Goal: Task Accomplishment & Management: Complete application form

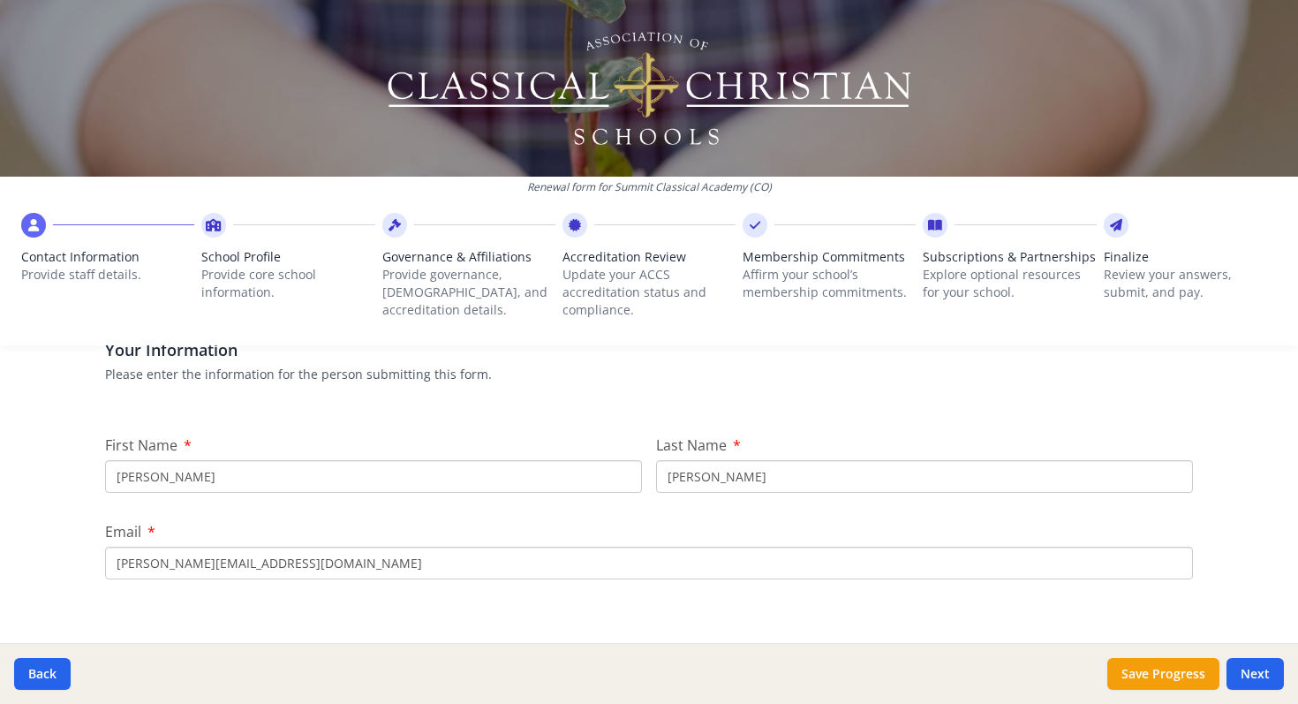
scroll to position [144, 0]
click at [188, 482] on input "[PERSON_NAME]" at bounding box center [373, 478] width 537 height 33
type input "B"
type input "Teresa"
drag, startPoint x: 729, startPoint y: 476, endPoint x: 646, endPoint y: 480, distance: 82.2
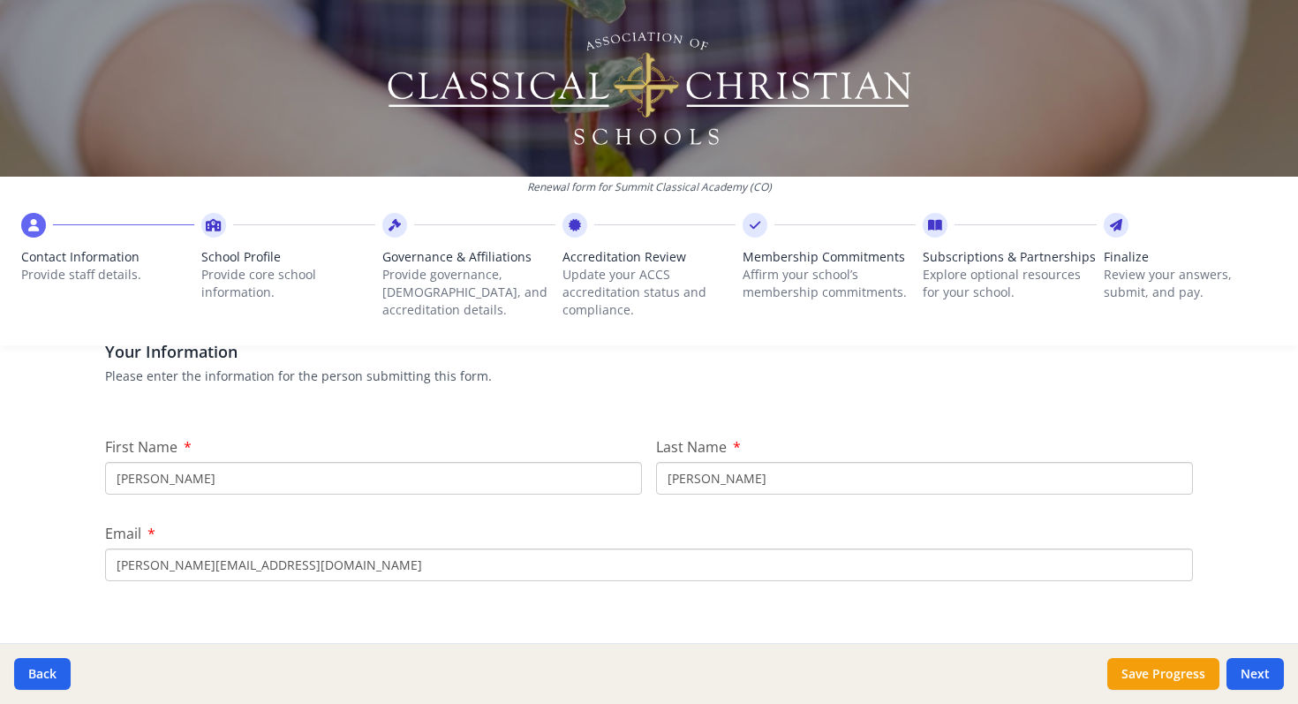
type input "Fraser"
click at [400, 565] on input "[PERSON_NAME][EMAIL_ADDRESS][DOMAIN_NAME]" at bounding box center [649, 564] width 1088 height 33
click at [161, 567] on input "[PERSON_NAME][EMAIL_ADDRESS][DOMAIN_NAME]" at bounding box center [649, 564] width 1088 height 33
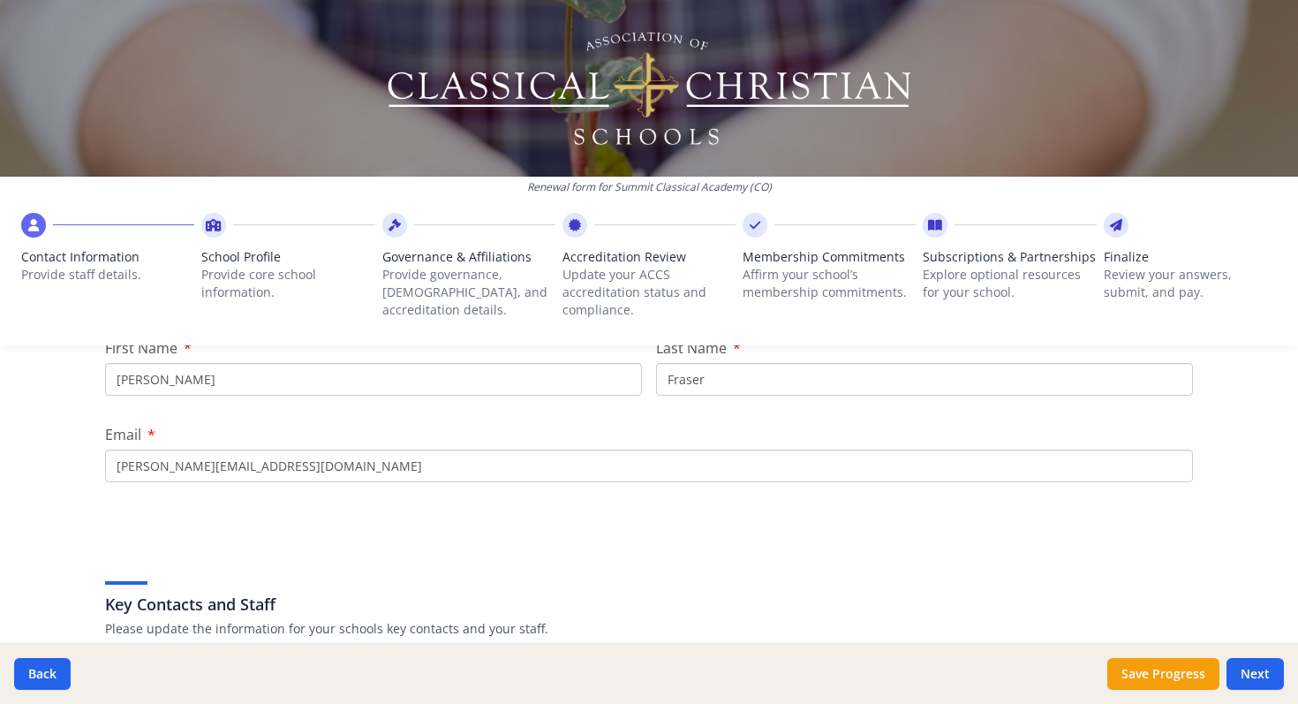
scroll to position [244, 0]
type input "[PERSON_NAME][EMAIL_ADDRESS][DOMAIN_NAME]"
click at [510, 570] on div "Key Contacts and Staff Please update the information for your schools key conta…" at bounding box center [649, 602] width 1088 height 101
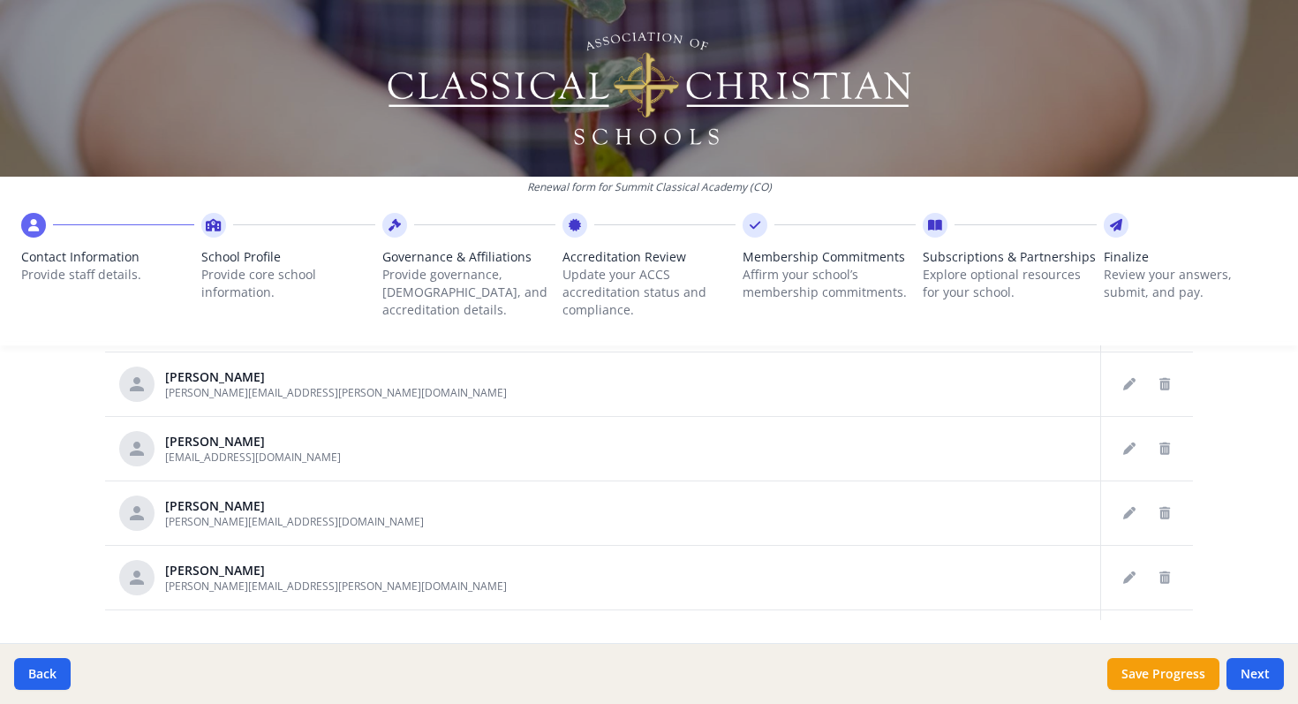
scroll to position [991, 0]
click at [1170, 514] on button "Delete staff" at bounding box center [1165, 510] width 28 height 28
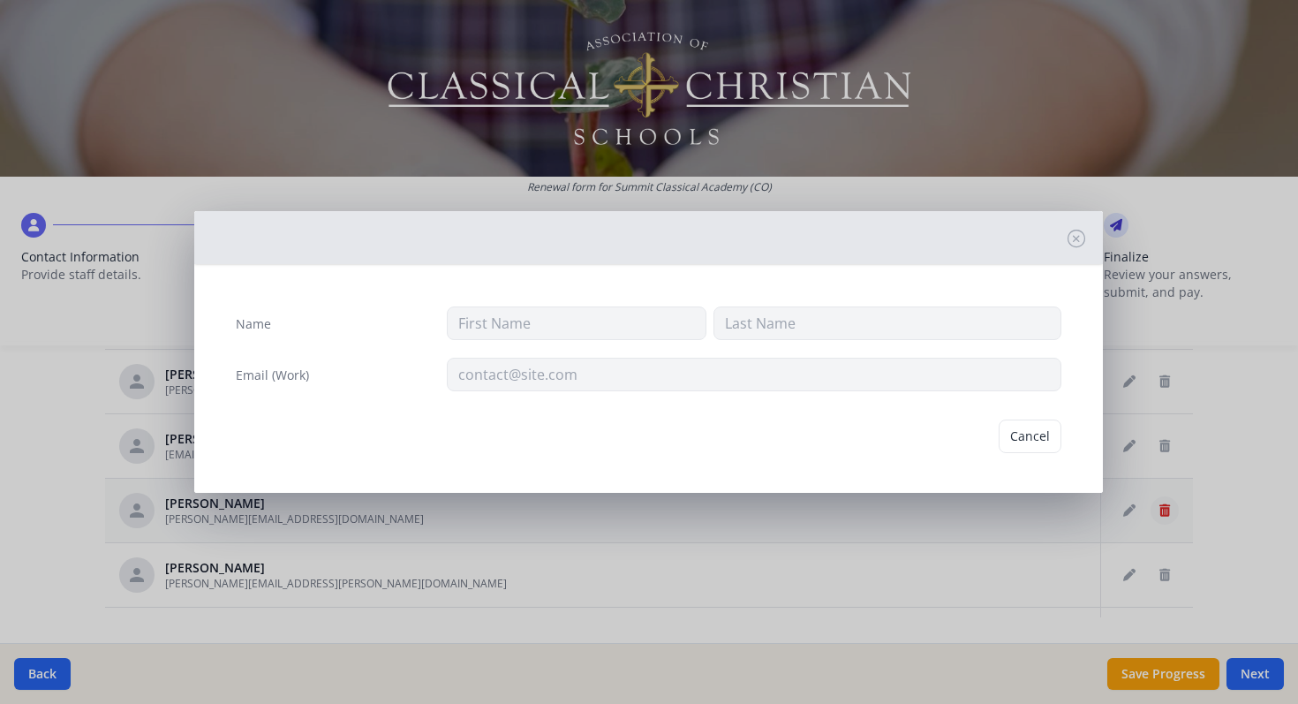
type input "Gina"
type input "Booton"
type input "[PERSON_NAME][EMAIL_ADDRESS][DOMAIN_NAME]"
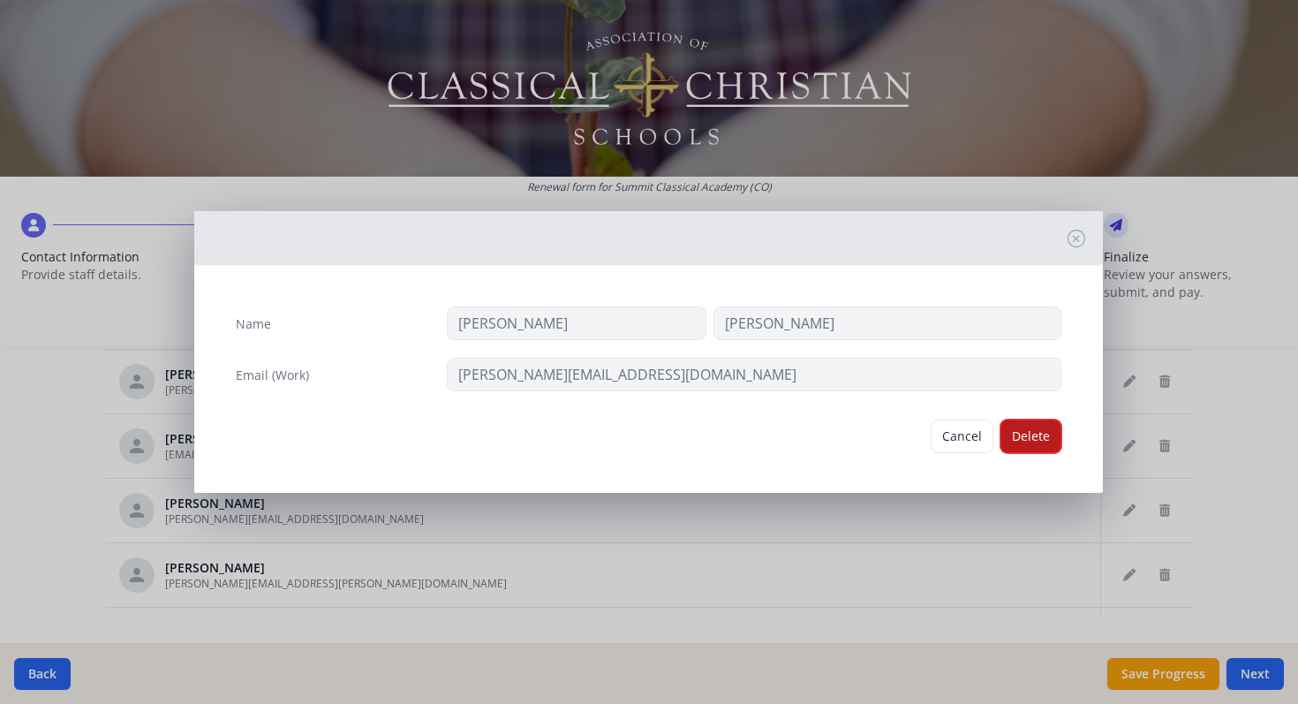
click at [1041, 434] on button "Delete" at bounding box center [1031, 436] width 61 height 34
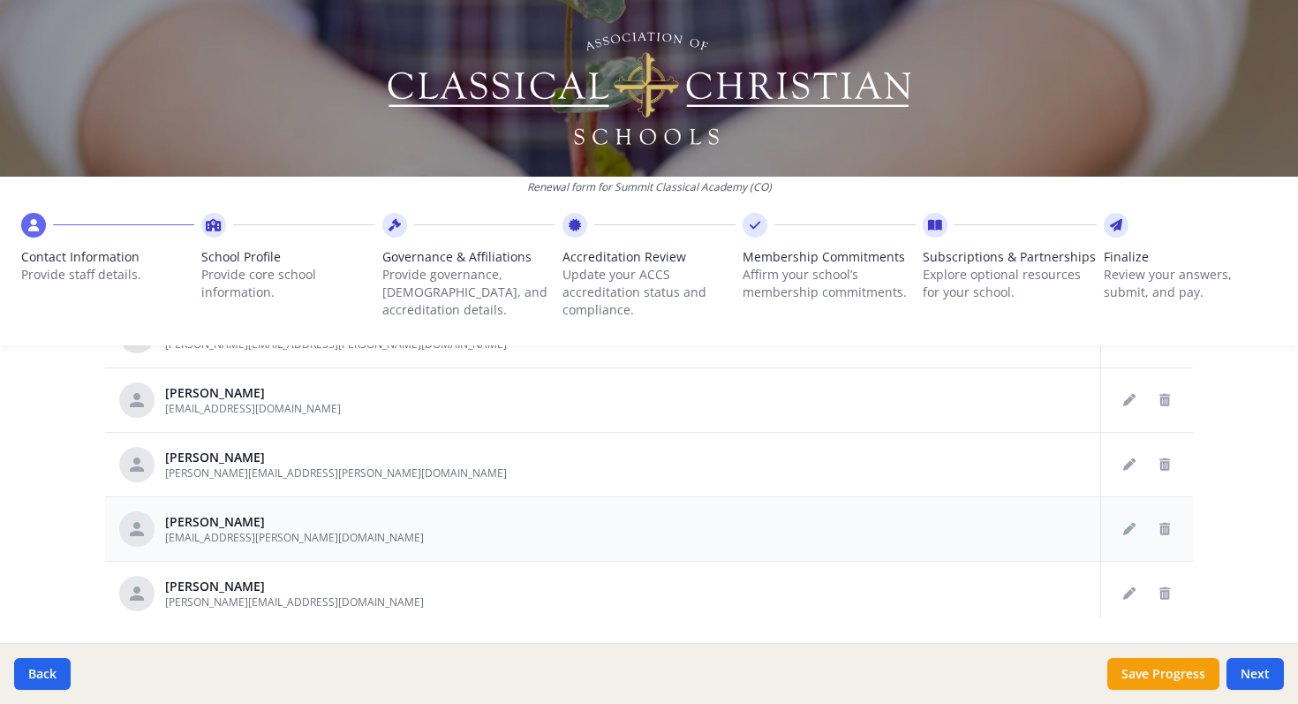
scroll to position [48, 0]
click at [1167, 527] on icon "Delete staff" at bounding box center [1165, 527] width 11 height 12
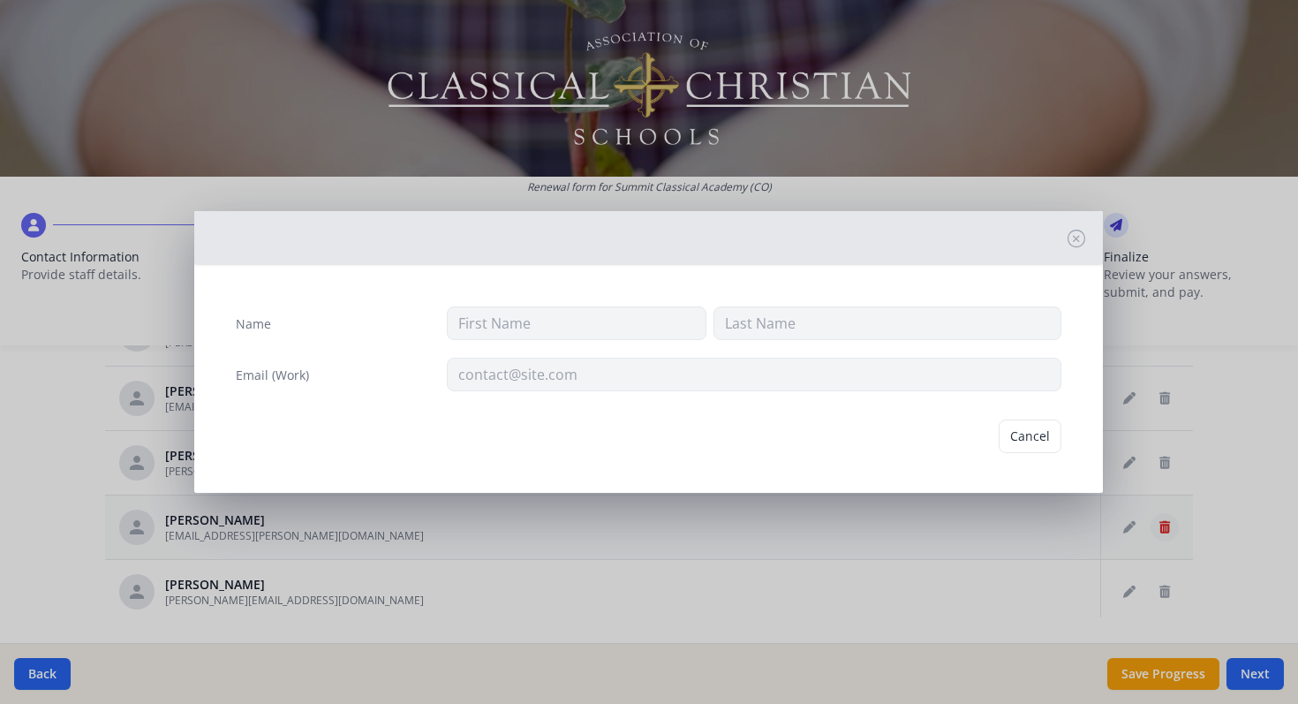
type input "Jordan"
type input "Bucher"
type input "[EMAIL_ADDRESS][PERSON_NAME][DOMAIN_NAME]"
click at [1036, 437] on button "Delete" at bounding box center [1031, 436] width 61 height 34
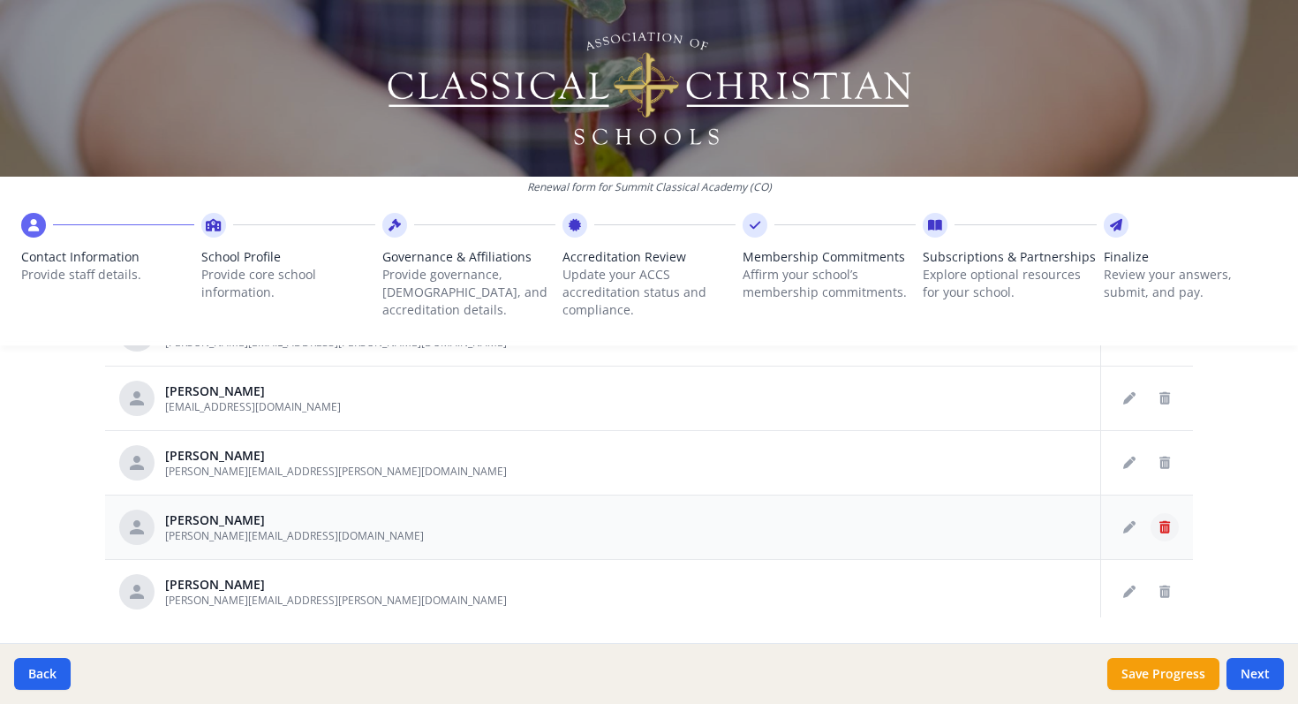
click at [1161, 528] on icon "Delete staff" at bounding box center [1165, 527] width 11 height 12
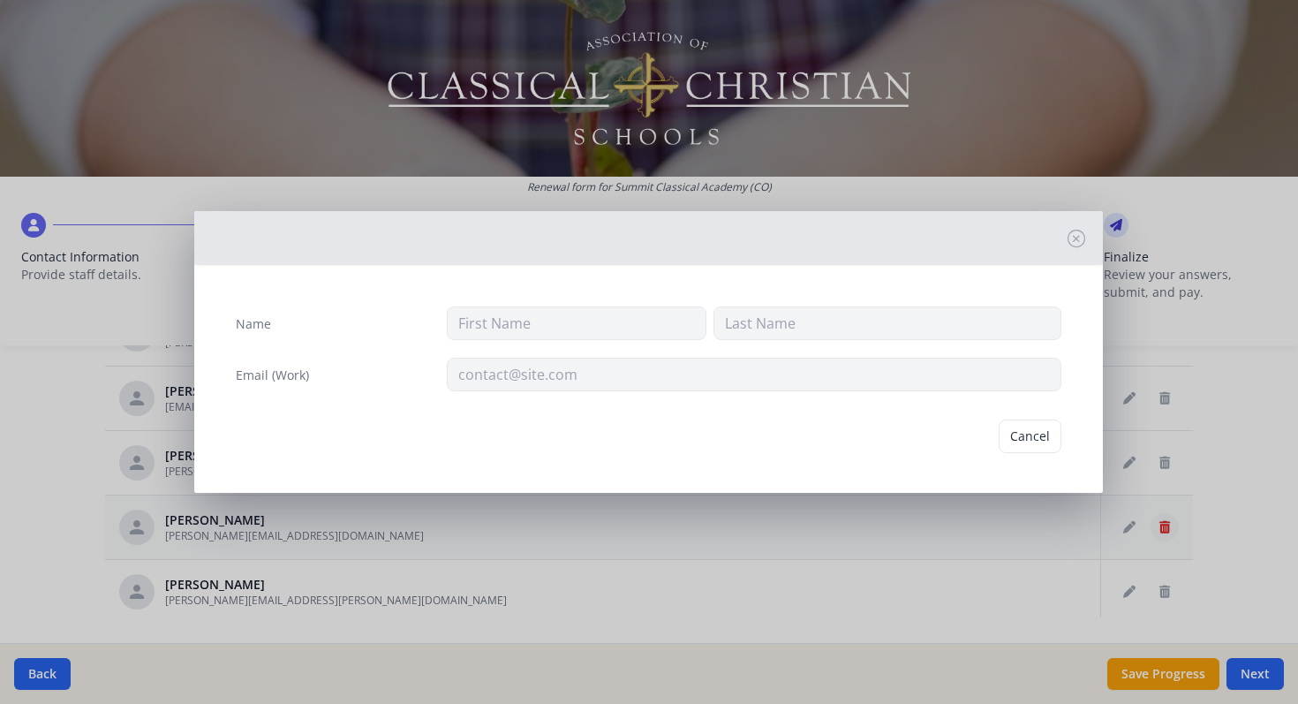
type input "Derek"
type input "Cooper"
type input "[PERSON_NAME][EMAIL_ADDRESS][DOMAIN_NAME]"
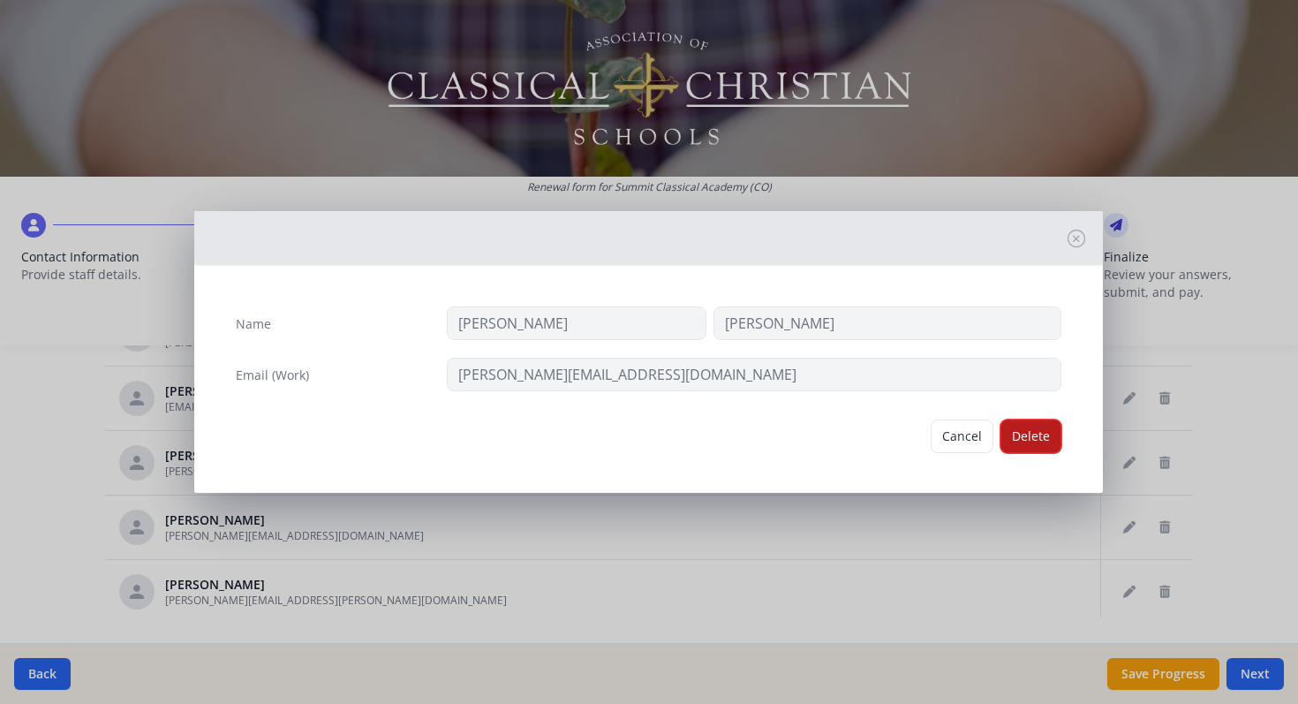
click at [1042, 444] on button "Delete" at bounding box center [1031, 436] width 61 height 34
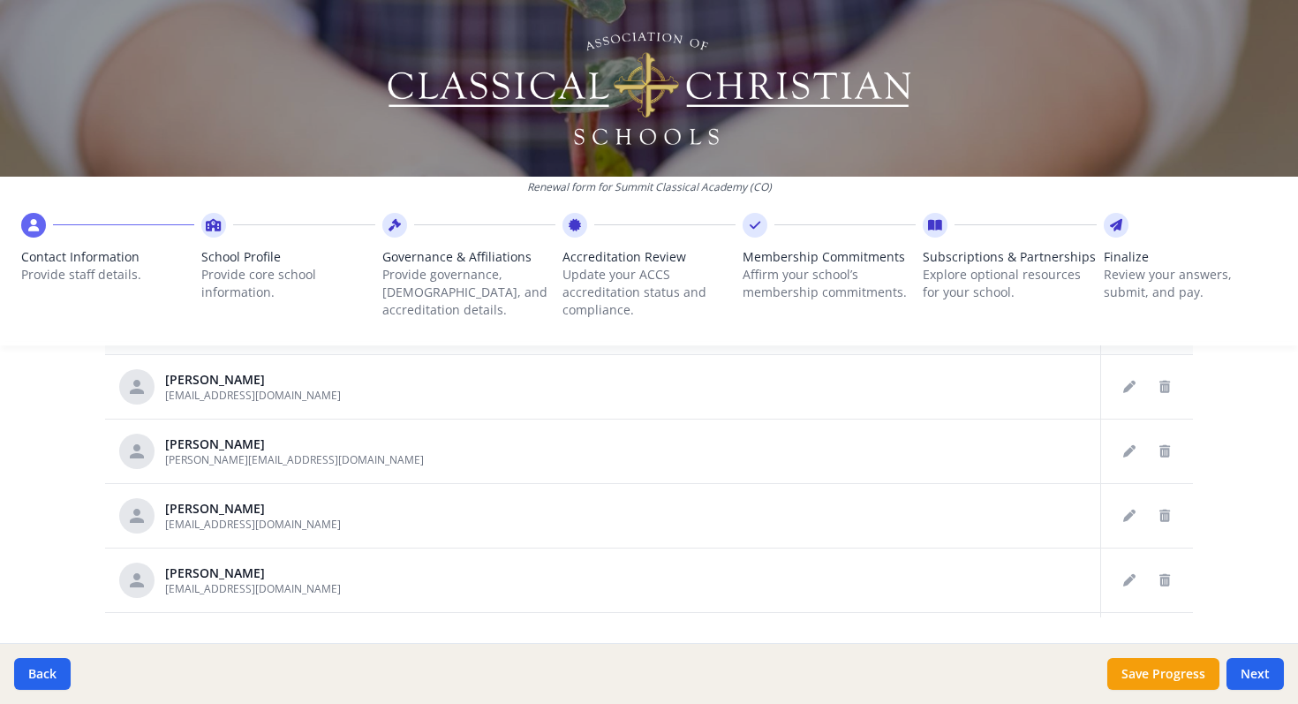
scroll to position [252, 0]
click at [1166, 517] on icon "Delete staff" at bounding box center [1165, 516] width 11 height 12
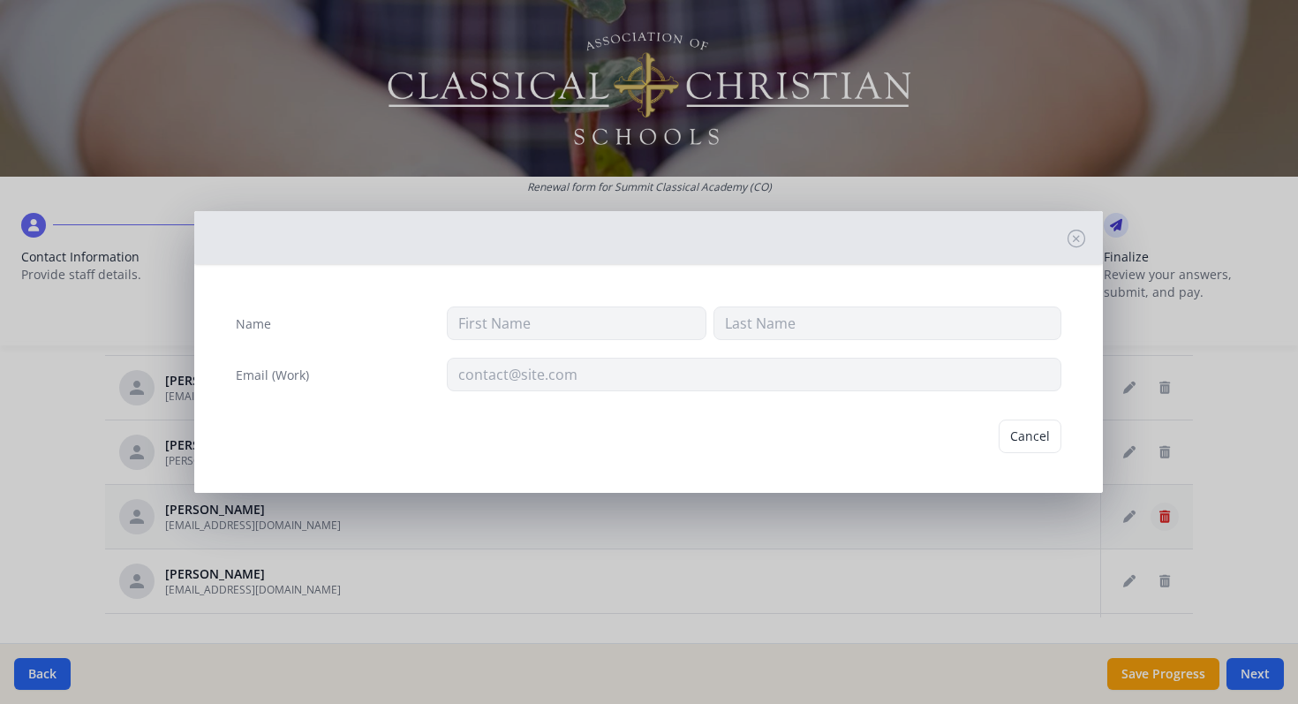
type input "James"
type input "Fraser"
type input "[EMAIL_ADDRESS][DOMAIN_NAME]"
click at [1043, 443] on button "Delete" at bounding box center [1031, 436] width 61 height 34
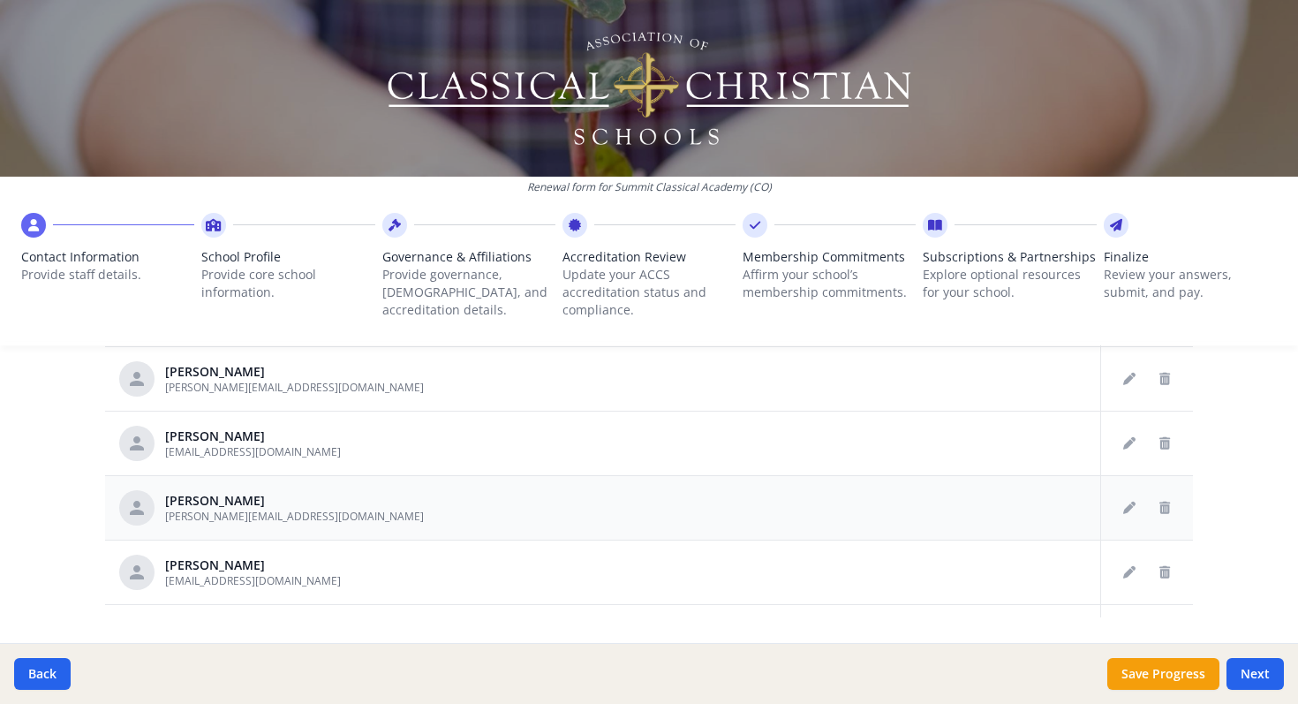
scroll to position [334, 0]
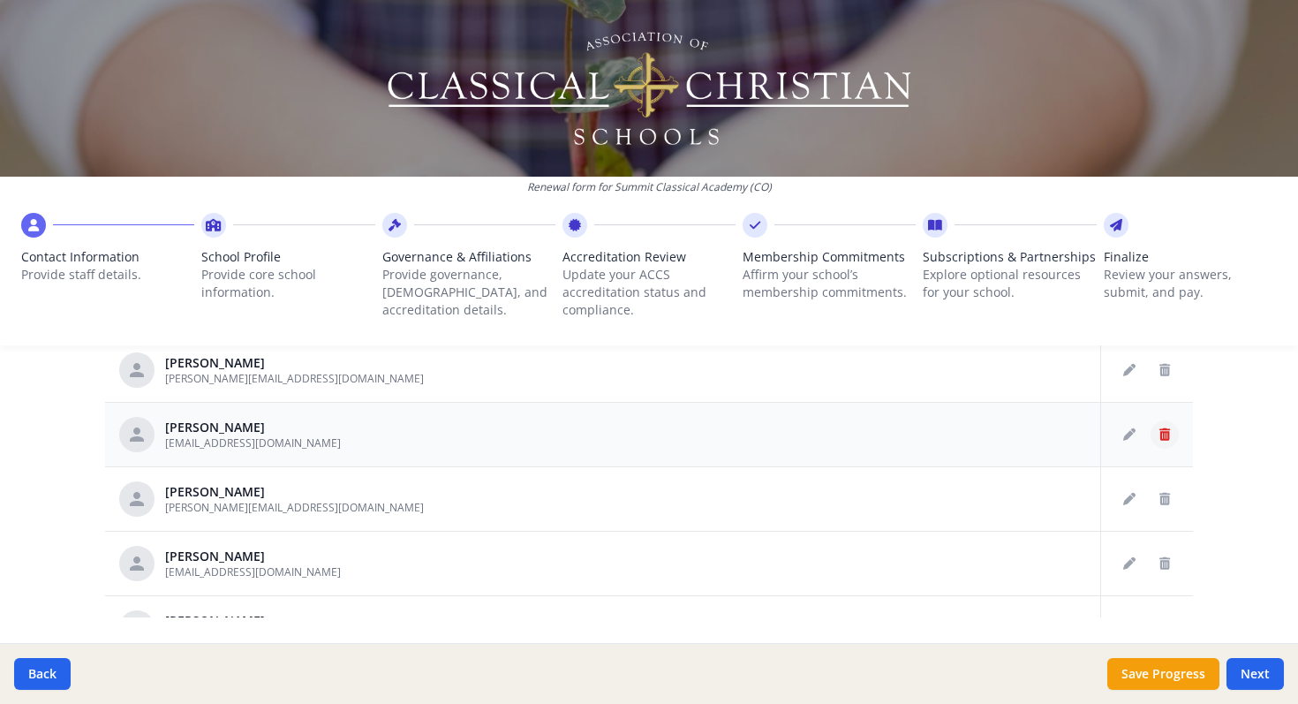
click at [1163, 434] on icon "Delete staff" at bounding box center [1165, 434] width 11 height 12
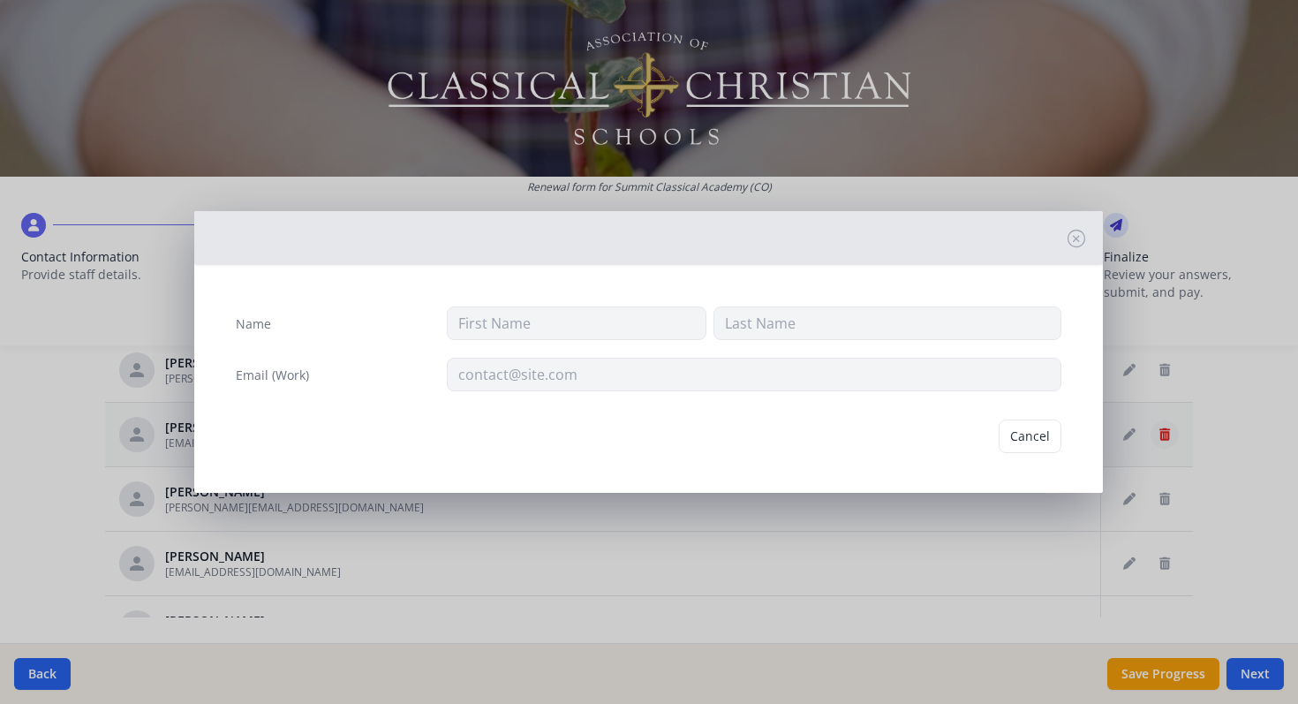
type input "Caylin"
type input "Gideon"
type input "[EMAIL_ADDRESS][DOMAIN_NAME]"
click at [1042, 440] on button "Delete" at bounding box center [1031, 436] width 61 height 34
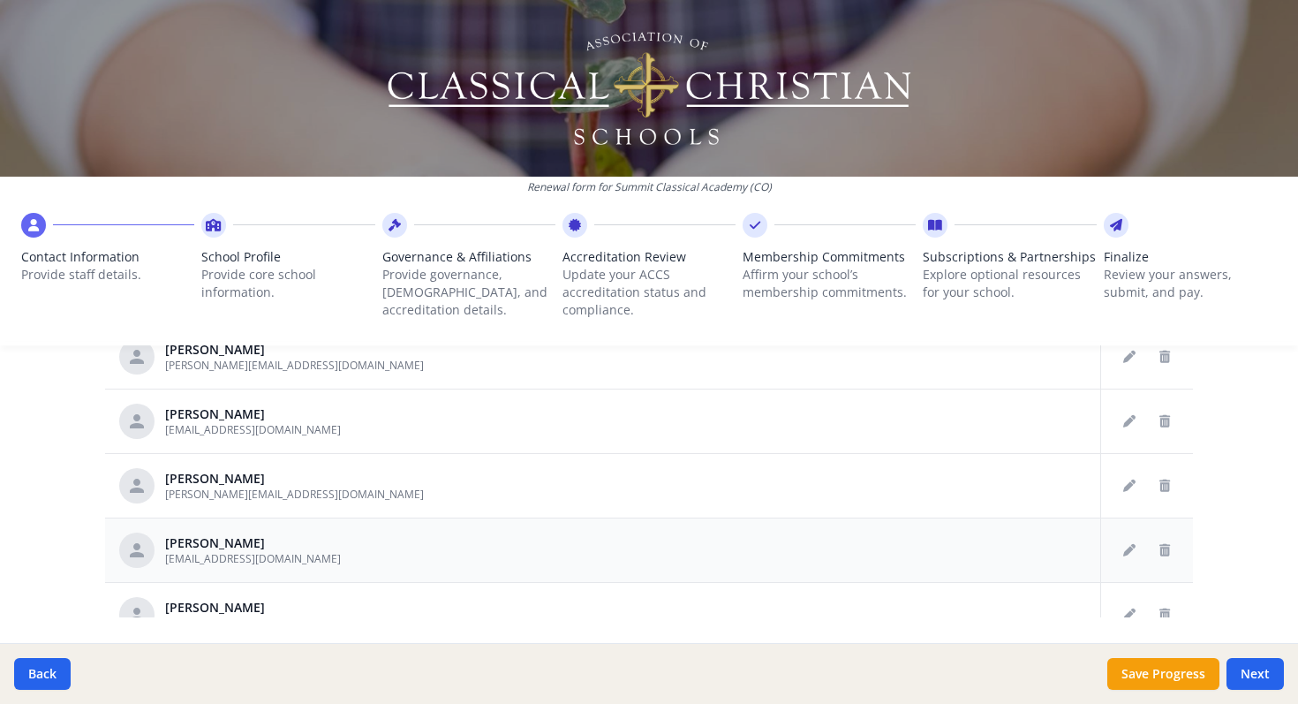
scroll to position [416, 0]
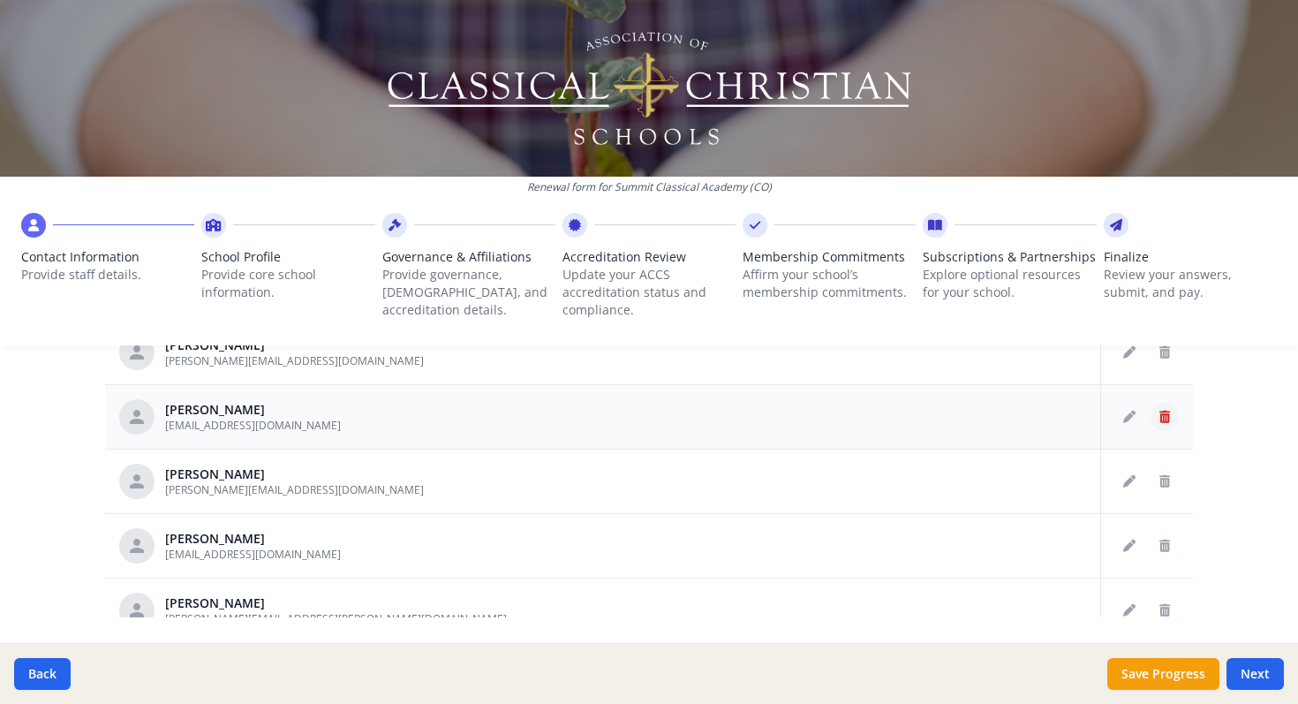
click at [1166, 412] on icon "Delete staff" at bounding box center [1165, 417] width 11 height 12
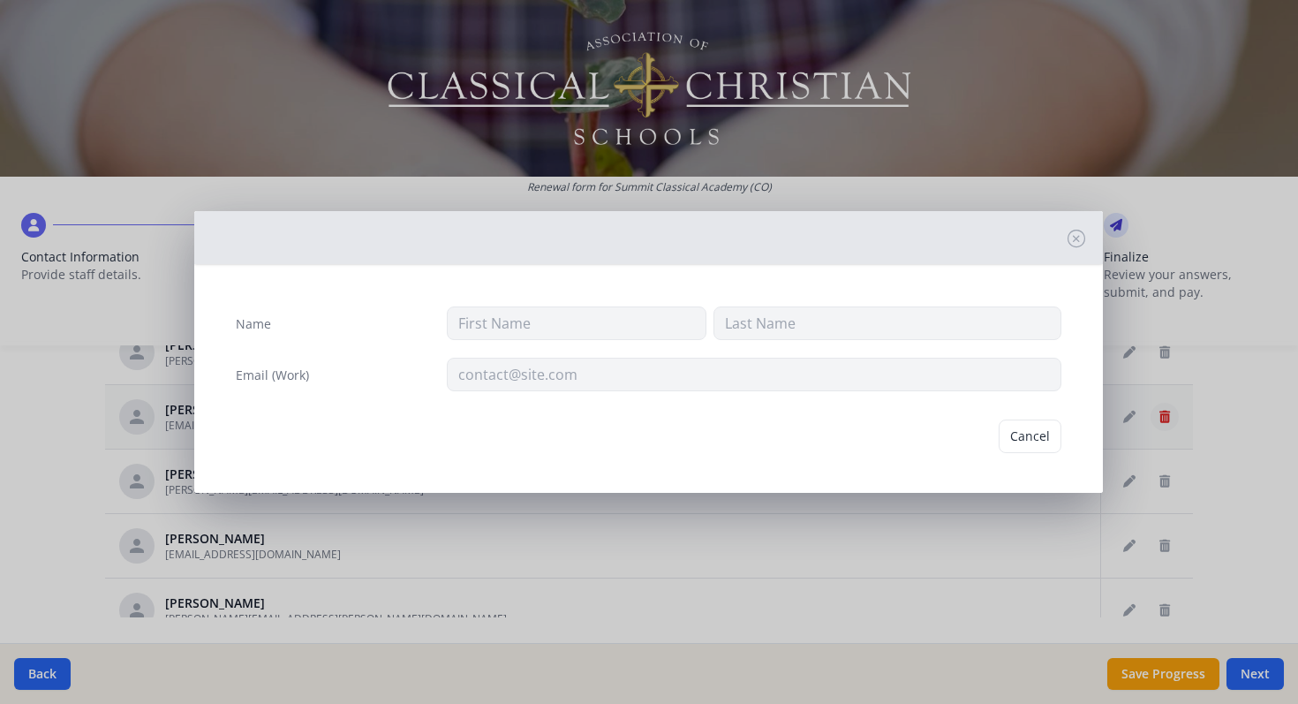
type input "Cindy"
type input "Houghton"
type input "[EMAIL_ADDRESS][DOMAIN_NAME]"
click at [1029, 436] on button "Delete" at bounding box center [1031, 436] width 61 height 34
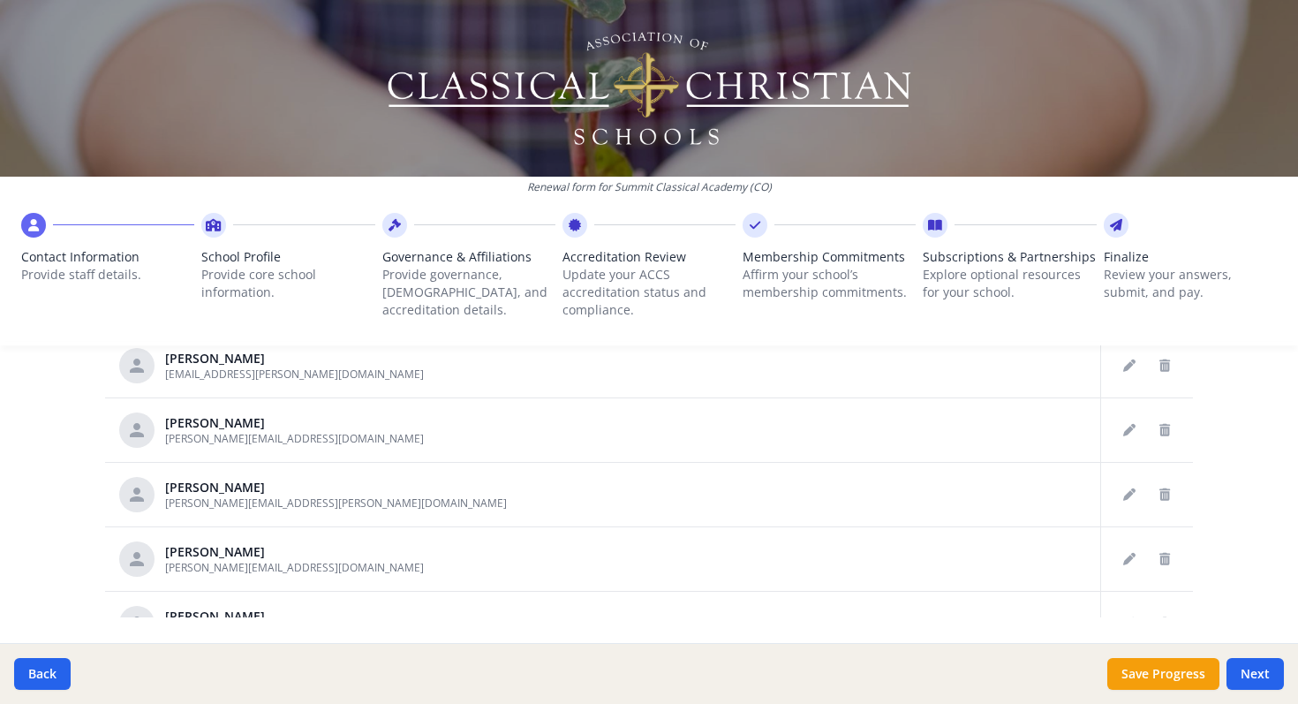
scroll to position [662, 0]
click at [1163, 494] on icon "Delete staff" at bounding box center [1165, 493] width 11 height 12
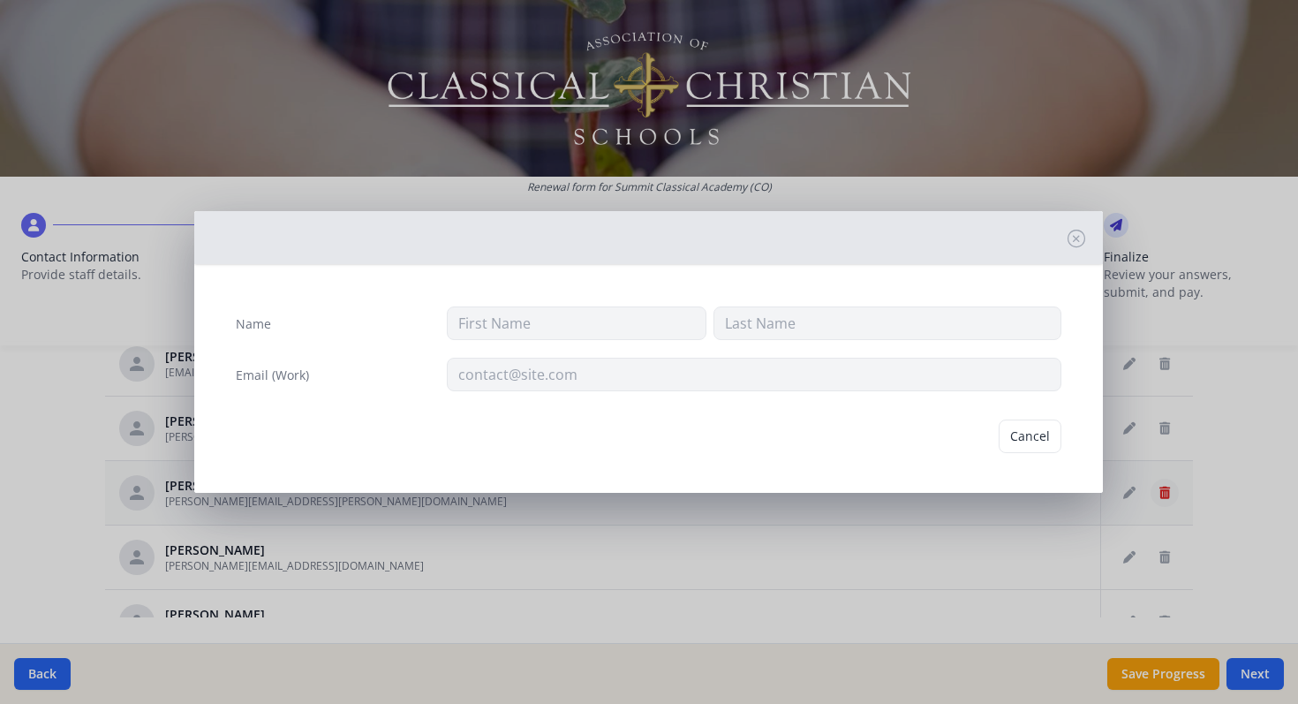
type input "Dylan"
type input "Rudolph"
type input "[PERSON_NAME][EMAIL_ADDRESS][PERSON_NAME][DOMAIN_NAME]"
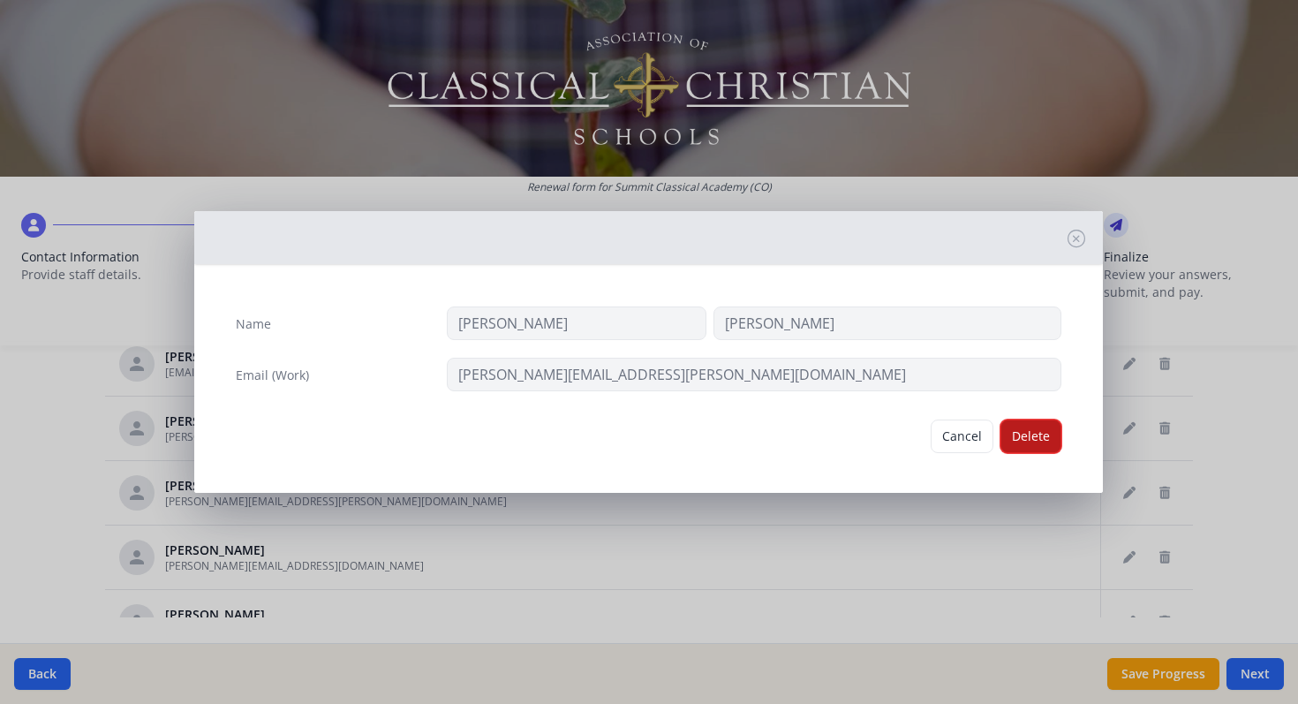
click at [1022, 442] on button "Delete" at bounding box center [1031, 436] width 61 height 34
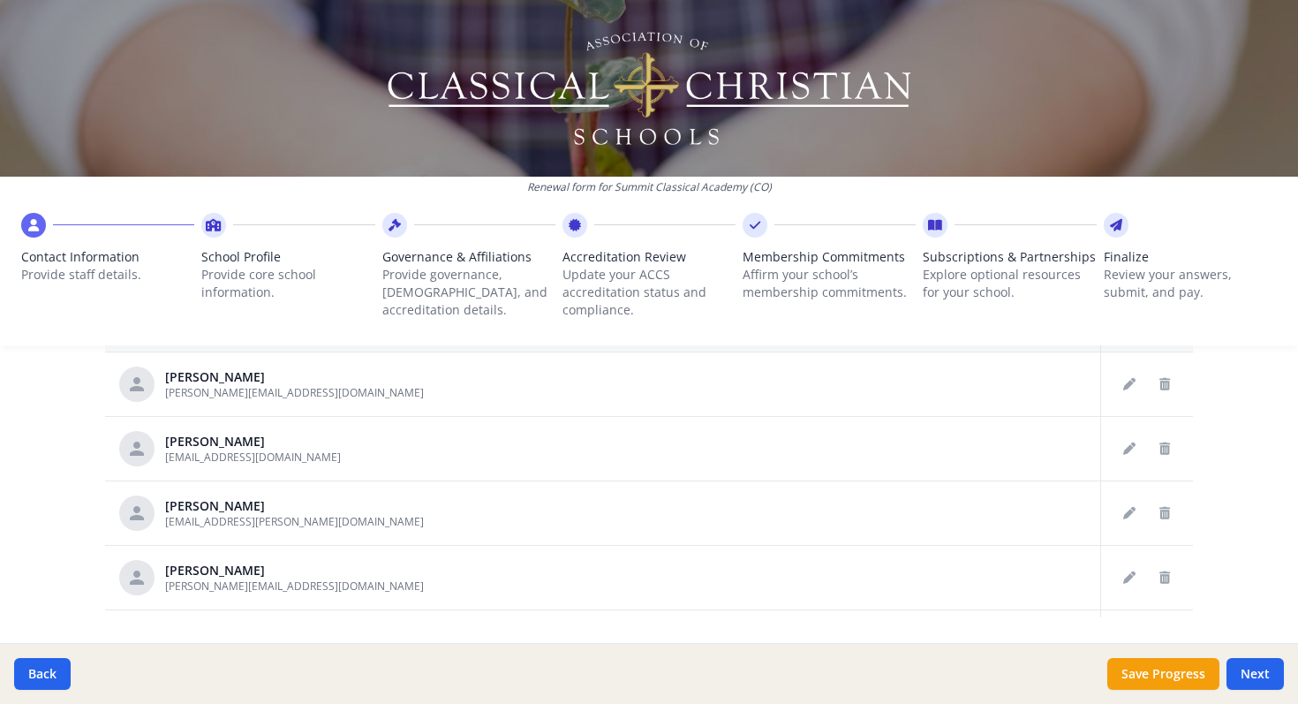
scroll to position [903, 0]
click at [1166, 512] on icon "Delete staff" at bounding box center [1165, 509] width 11 height 12
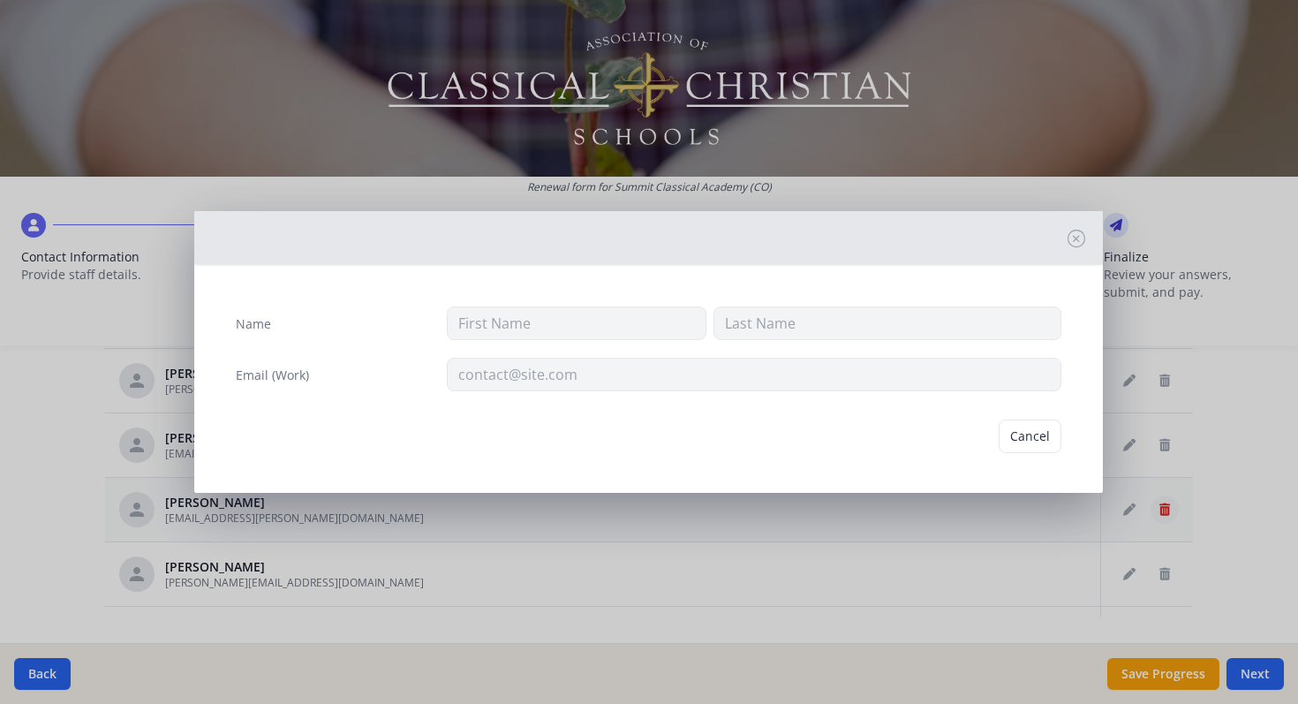
type input "Bill"
type input "Wilkinson"
type input "[EMAIL_ADDRESS][PERSON_NAME][DOMAIN_NAME]"
click at [1023, 434] on button "Delete" at bounding box center [1031, 436] width 61 height 34
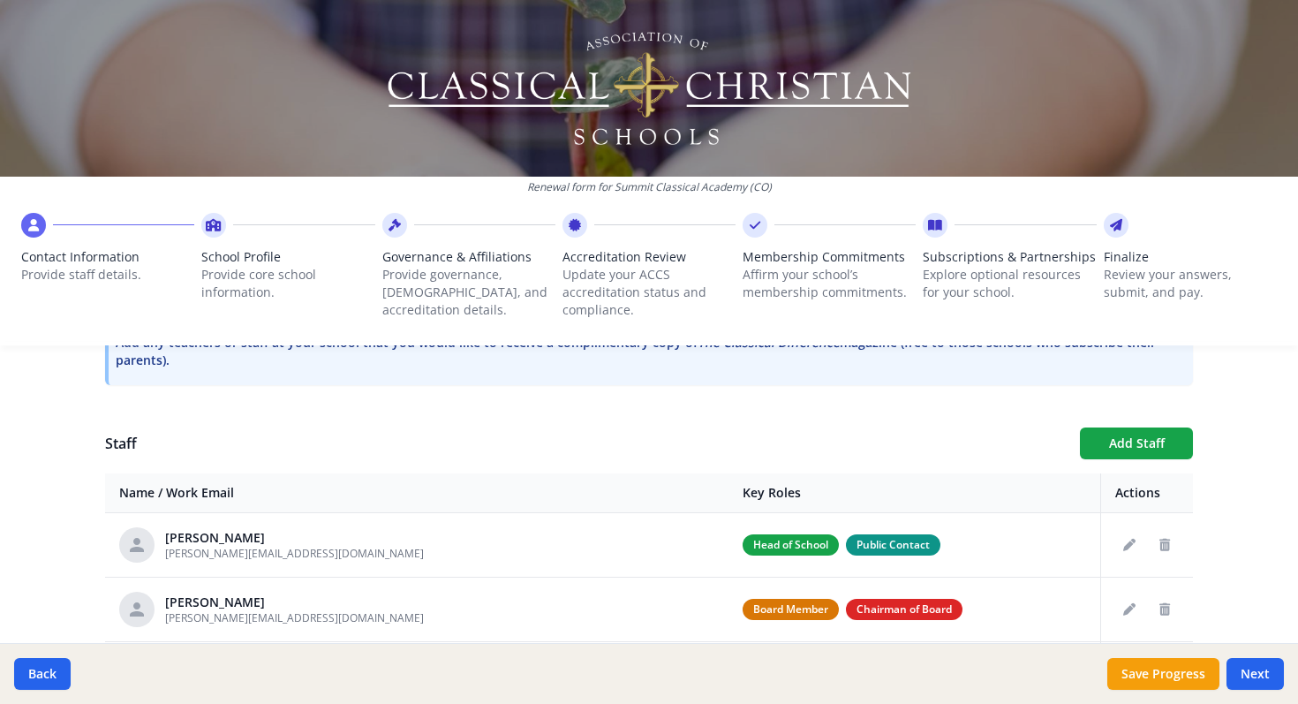
scroll to position [568, 0]
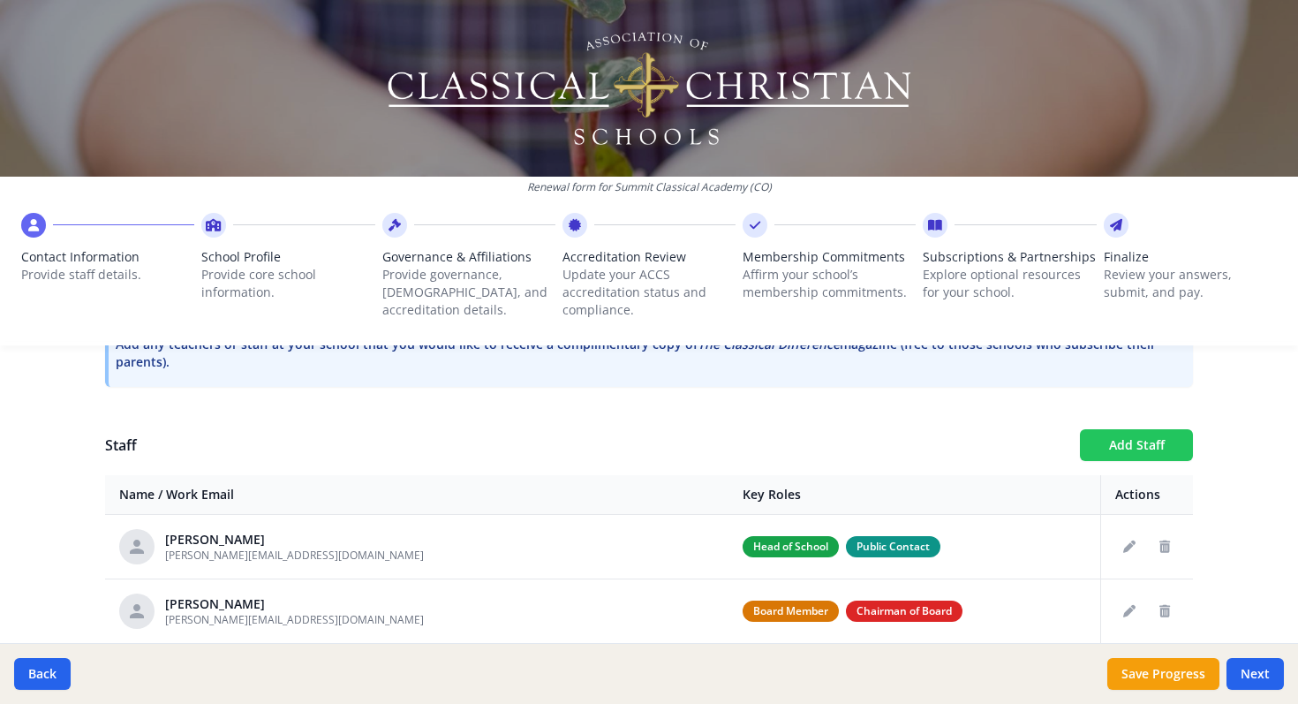
click at [1125, 444] on button "Add Staff" at bounding box center [1136, 445] width 113 height 32
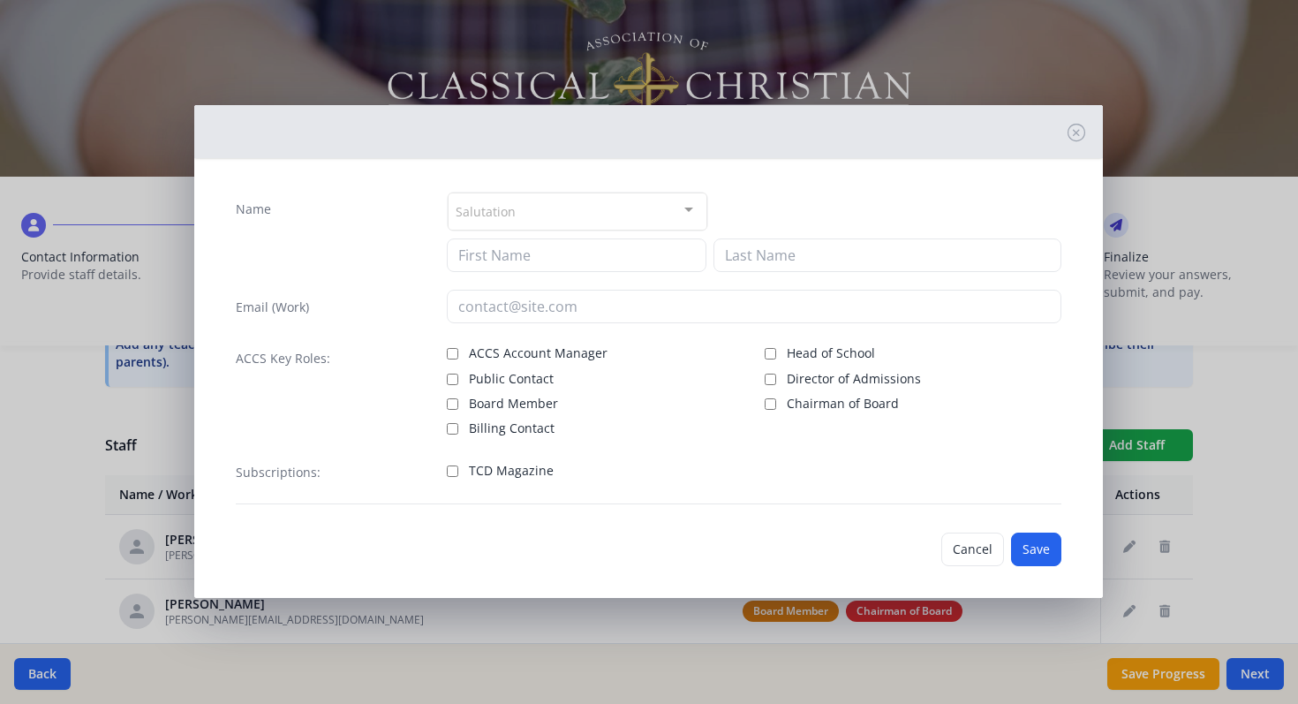
scroll to position [0, 0]
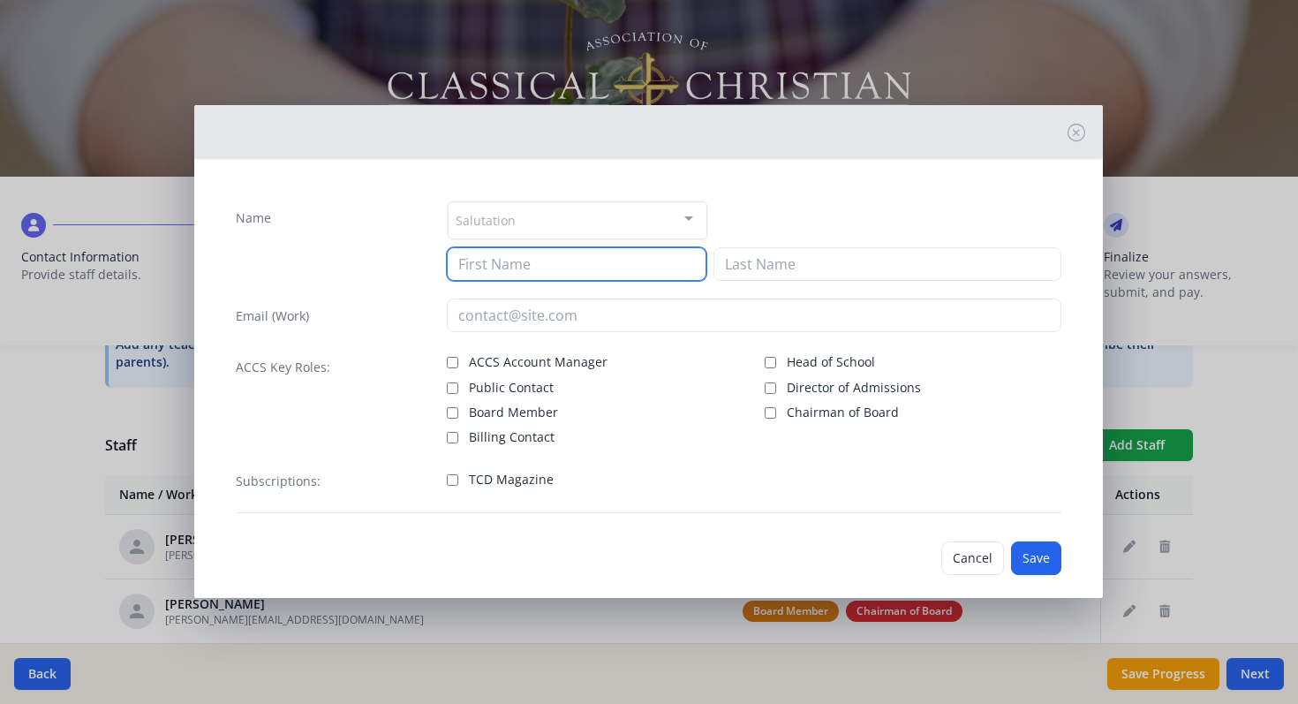
click at [595, 272] on input at bounding box center [577, 264] width 260 height 34
type input "a"
type input "Anna"
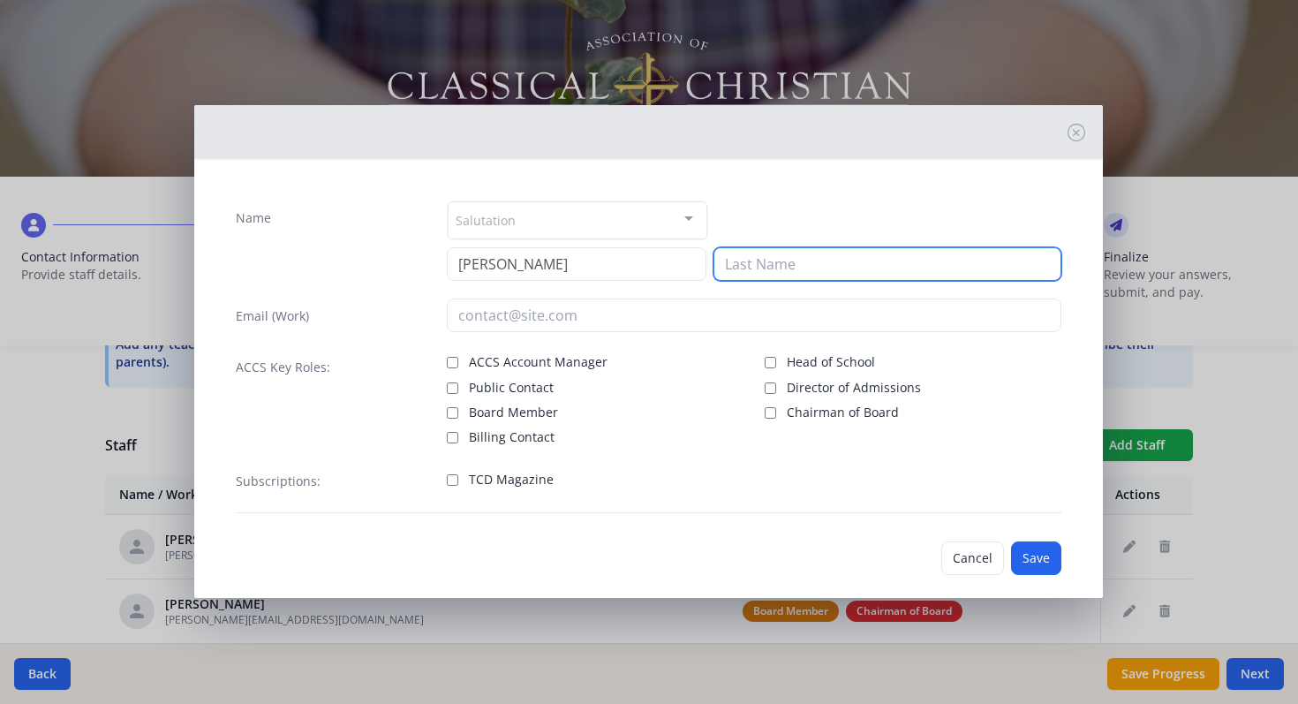
click at [758, 261] on input at bounding box center [888, 264] width 348 height 34
type input "Po"
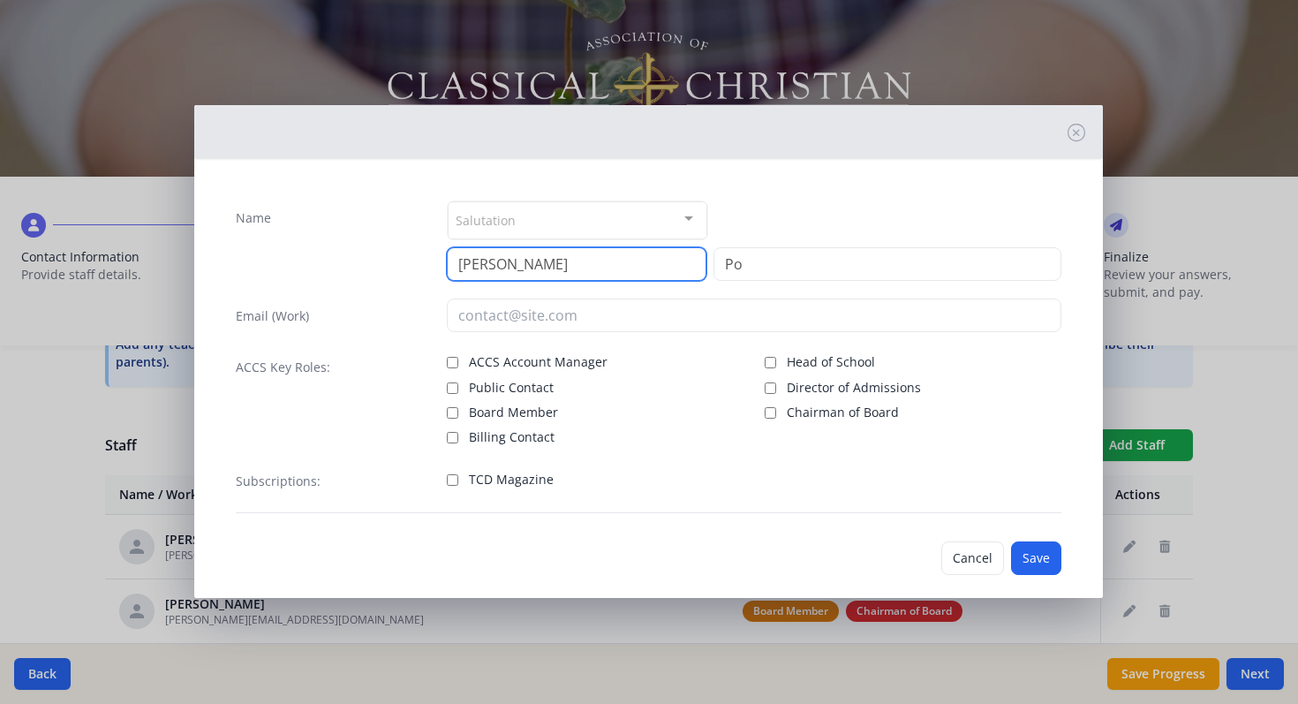
click at [477, 263] on input "Anna" at bounding box center [577, 264] width 260 height 34
type input "Ana"
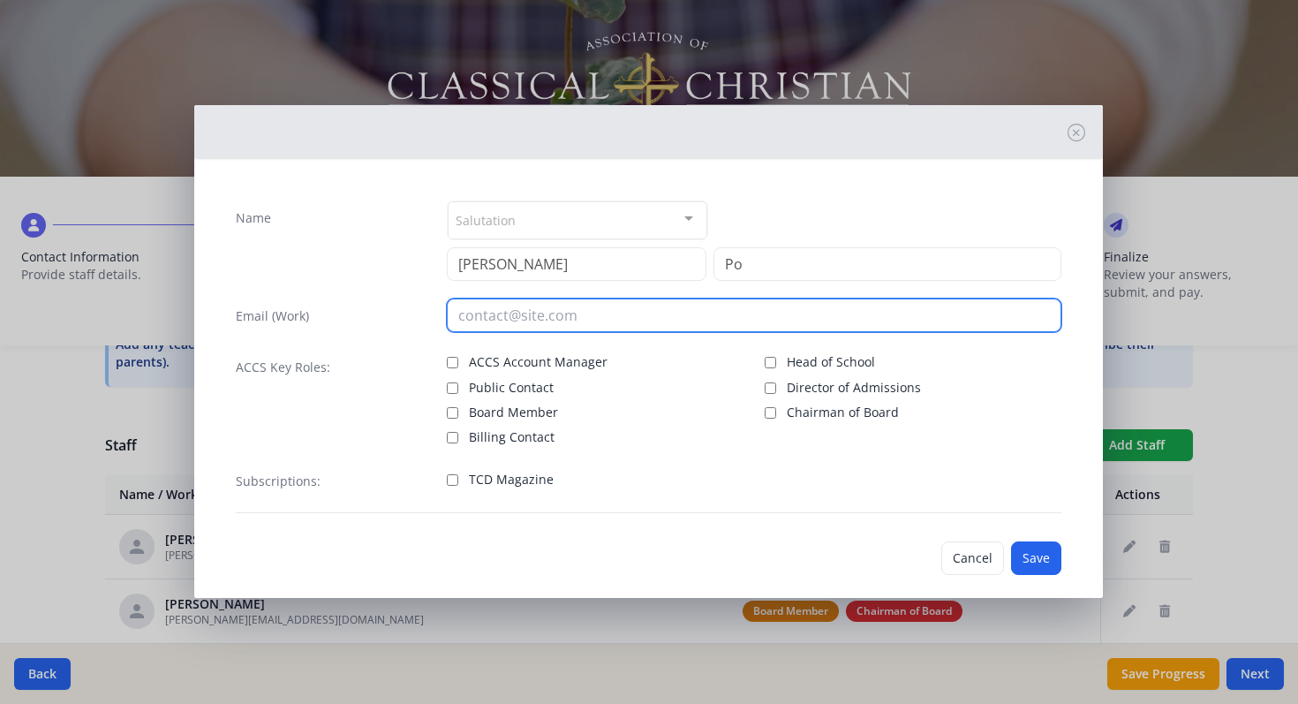
click at [475, 320] on input "email" at bounding box center [754, 315] width 615 height 34
paste input "ana.poffenbaugh@summitclassicalacademy.org"
type input "ana.poffenbaugh@summitclassicalacademy.org"
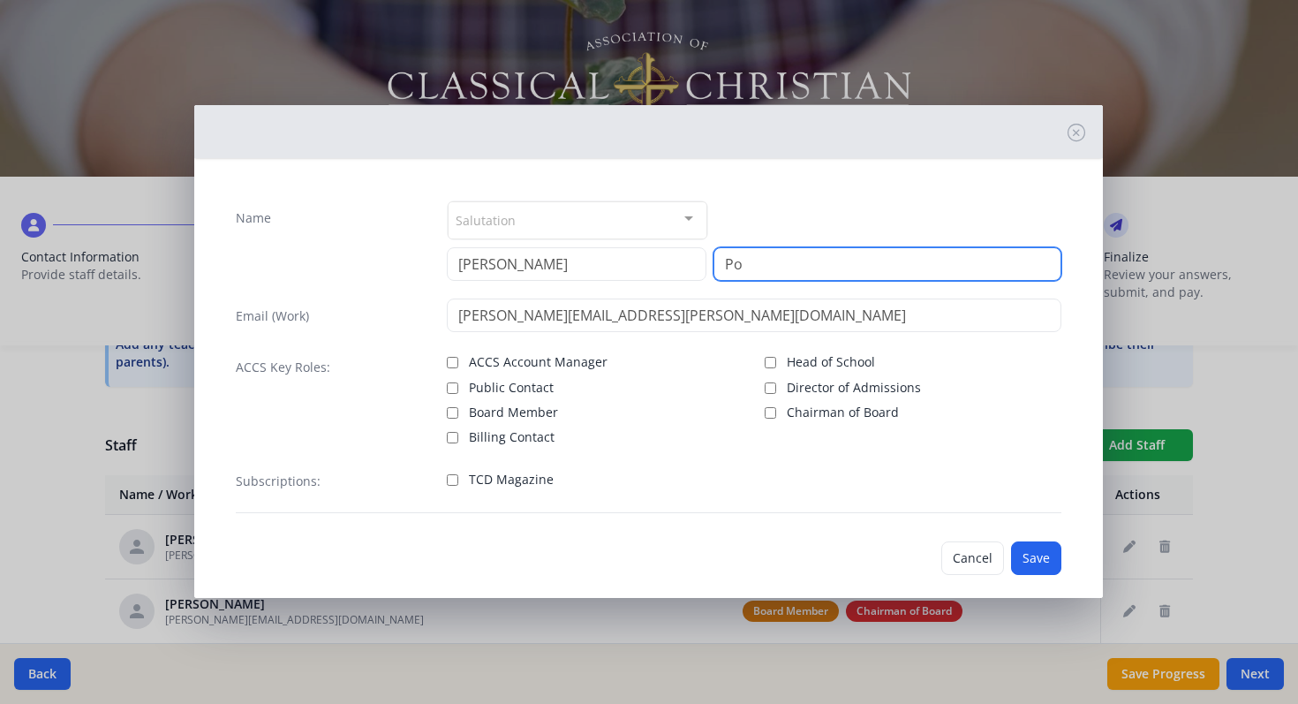
click at [757, 262] on input "Po" at bounding box center [888, 264] width 348 height 34
type input "Poffenbaugh@summitclassicalacademy.org"
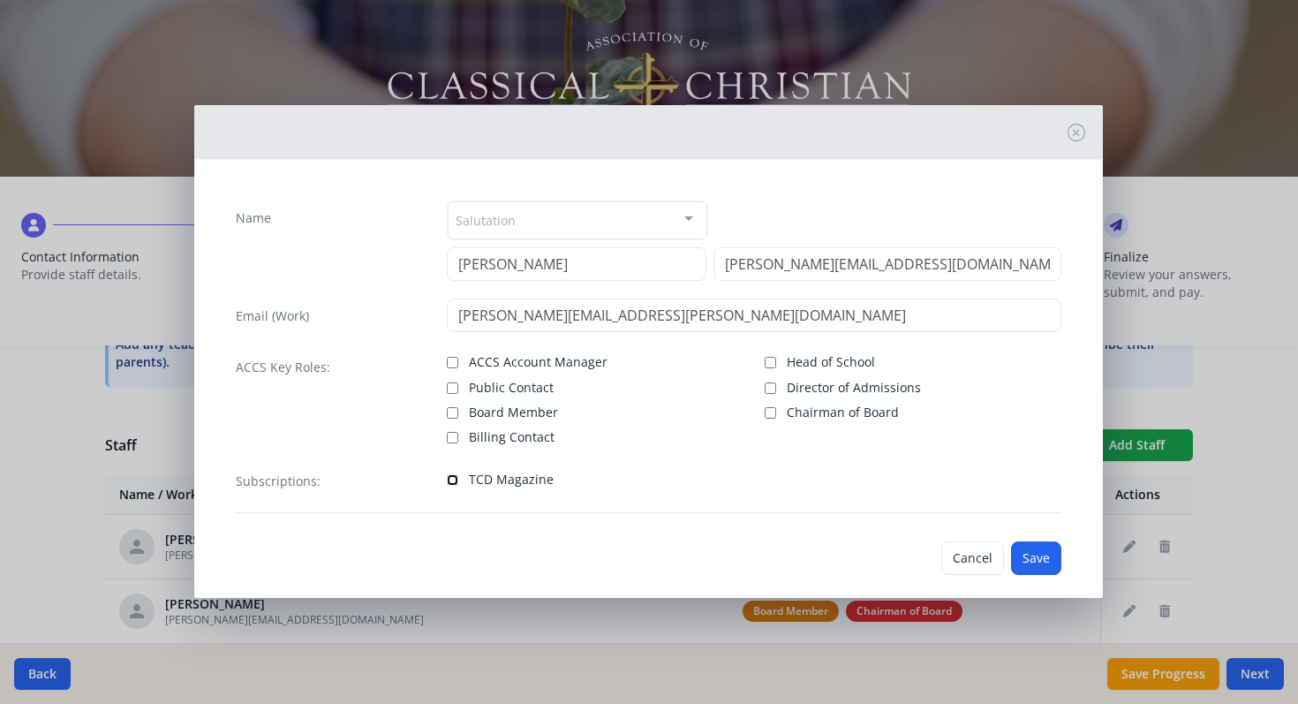
click at [456, 479] on input "TCD Magazine" at bounding box center [452, 479] width 11 height 11
checkbox input "true"
click at [1046, 557] on button "Save" at bounding box center [1036, 558] width 50 height 34
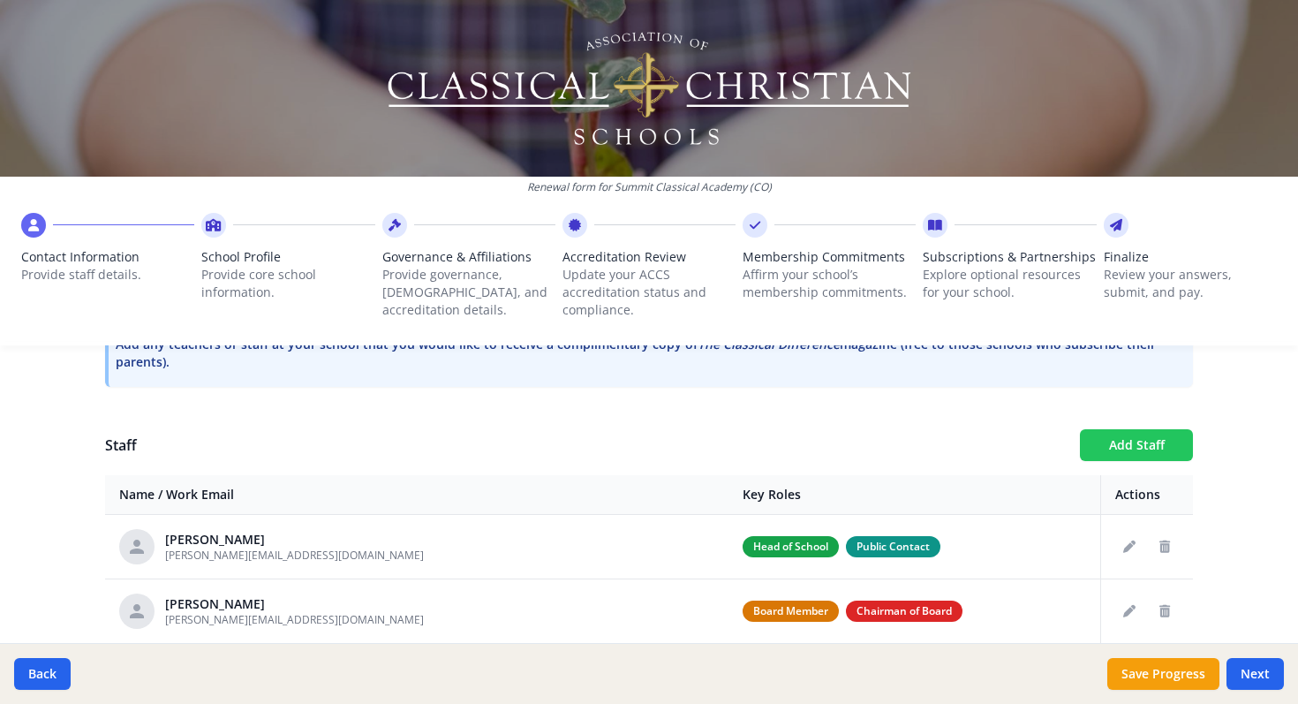
click at [1128, 446] on button "Add Staff" at bounding box center [1136, 445] width 113 height 32
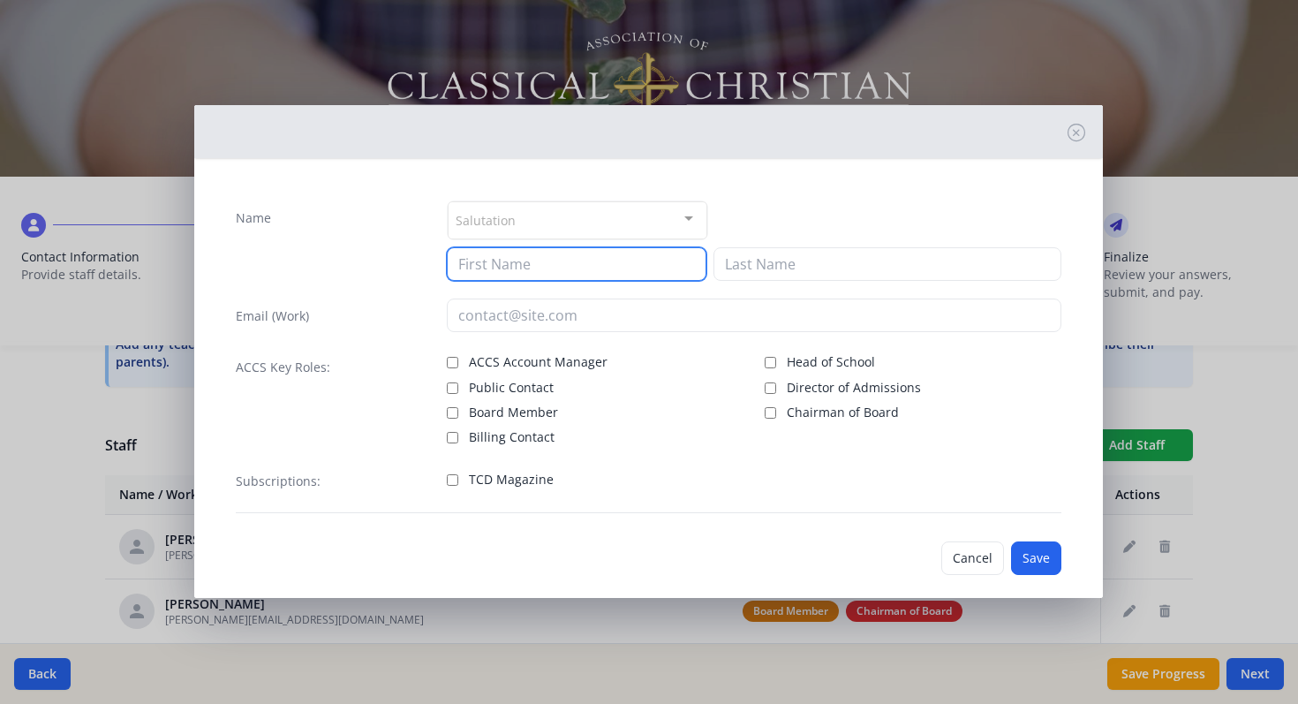
click at [498, 268] on input at bounding box center [577, 264] width 260 height 34
type input "Anna"
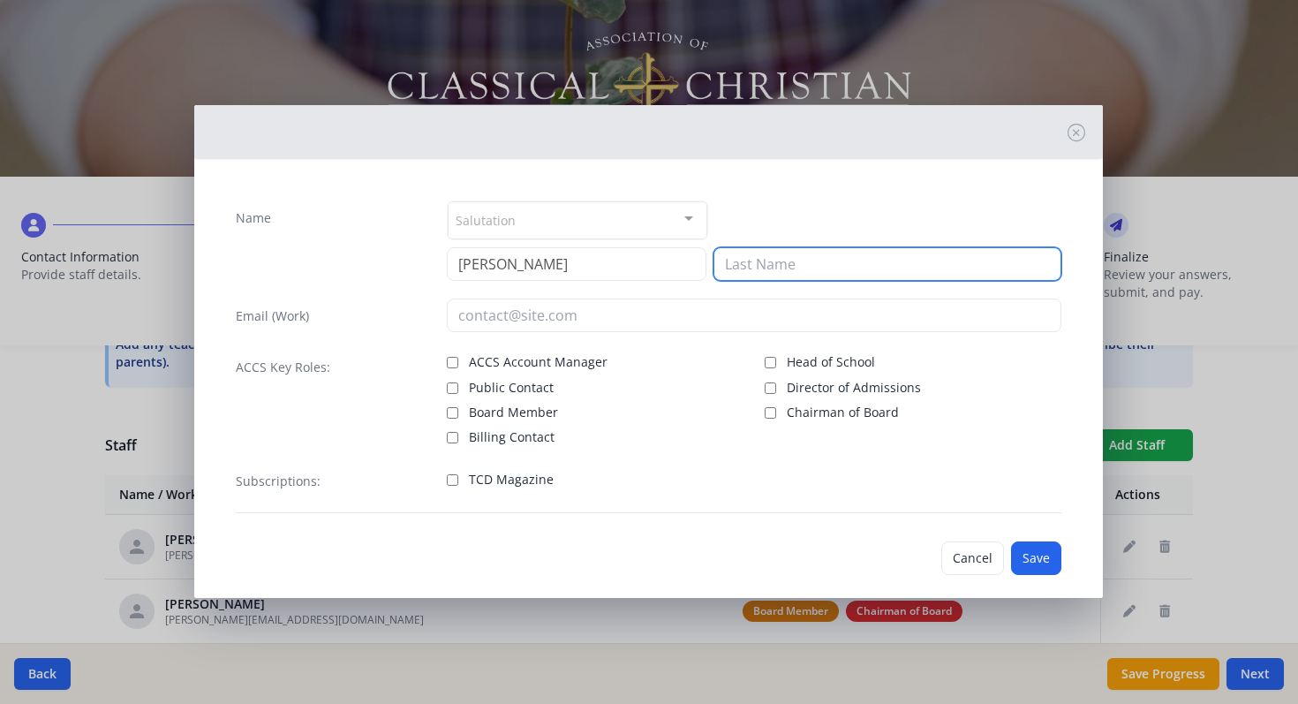
click at [747, 261] on input at bounding box center [888, 264] width 348 height 34
type input "Wingfield"
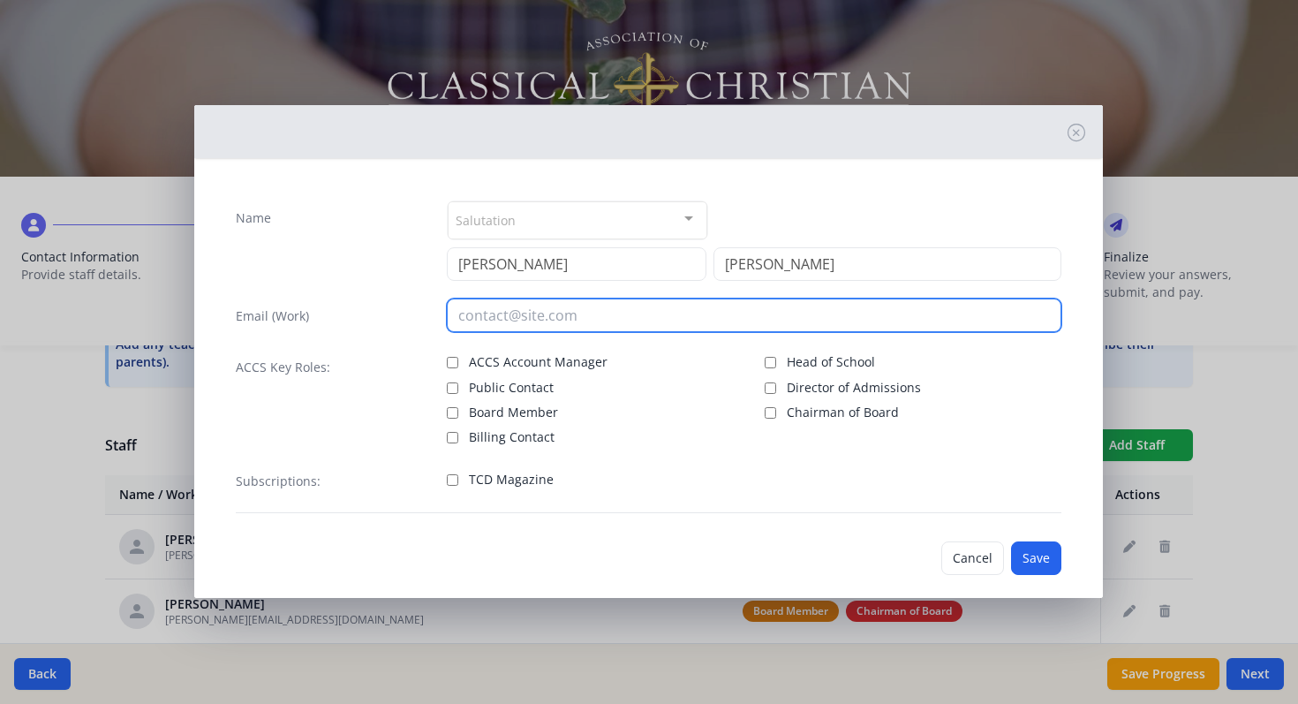
click at [533, 316] on input "email" at bounding box center [754, 315] width 615 height 34
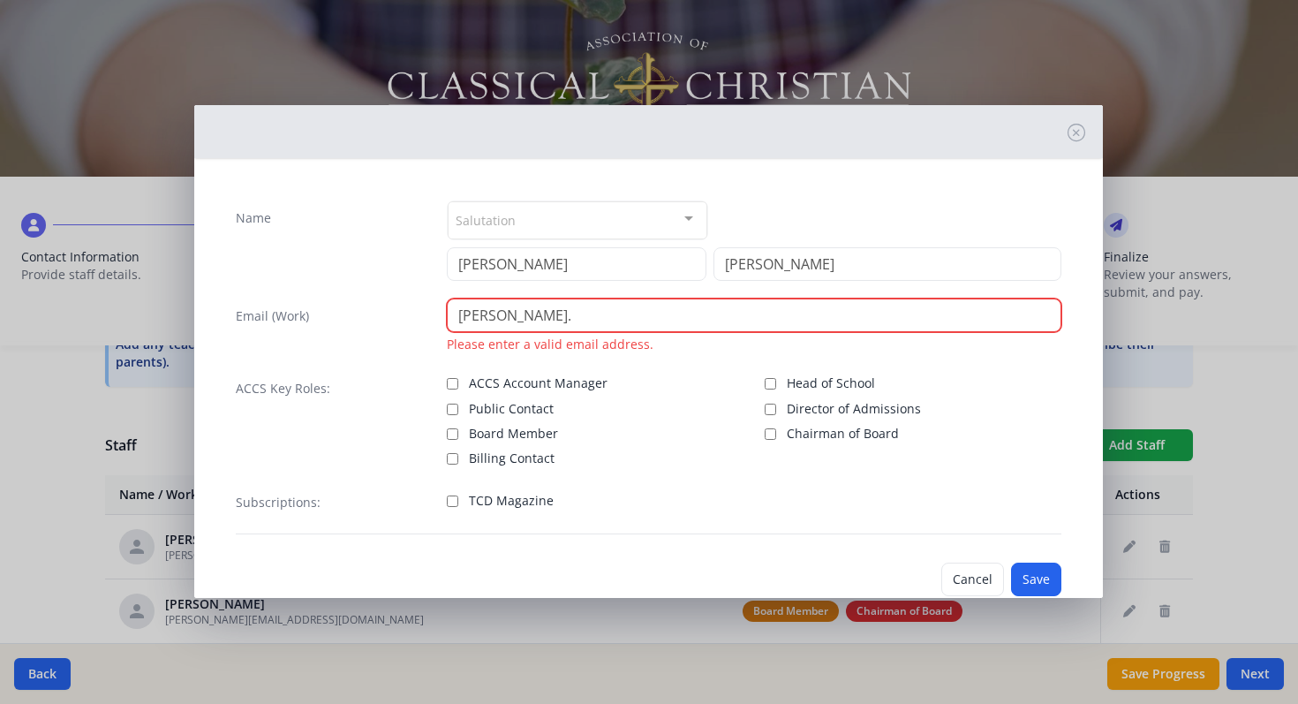
drag, startPoint x: 495, startPoint y: 318, endPoint x: 433, endPoint y: 321, distance: 62.8
click at [433, 321] on div "Email (Work) anna. Please enter a valid email address." at bounding box center [649, 325] width 826 height 55
paste input "wingfield@summitclassicalacademy.org"
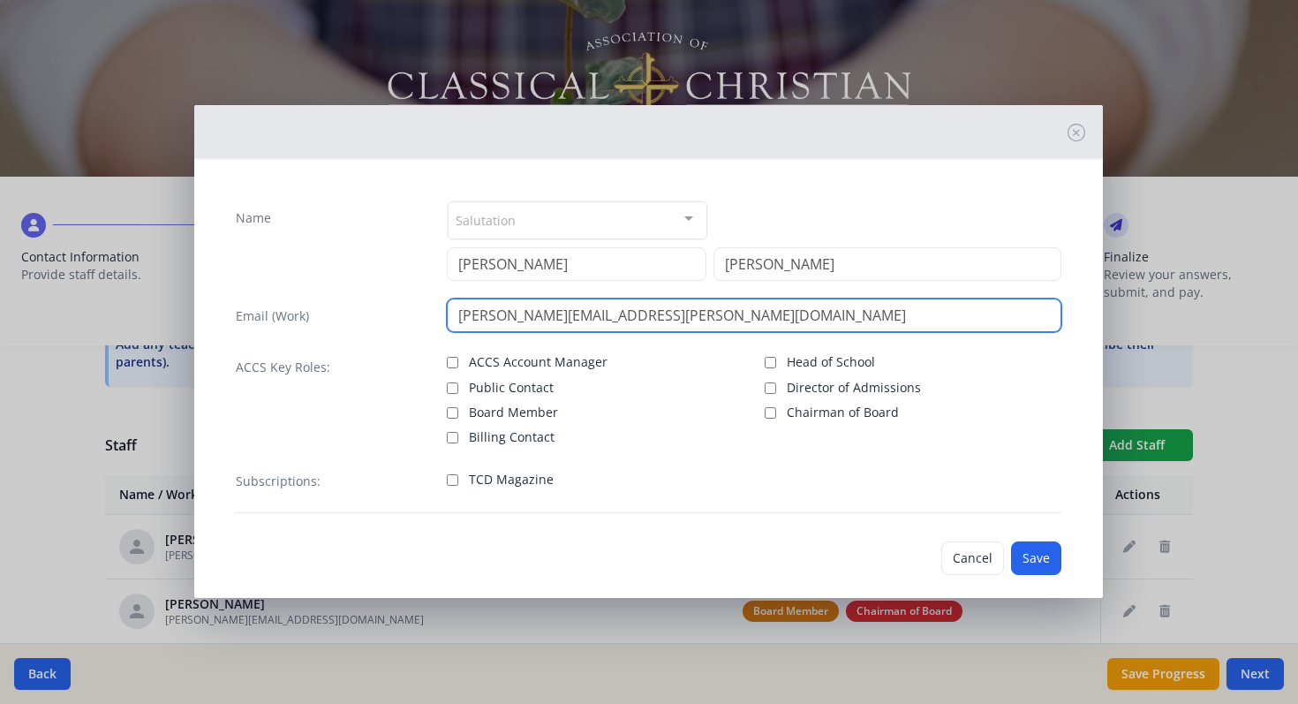
type input "anna.wingfield@summitclassicalacademy.org"
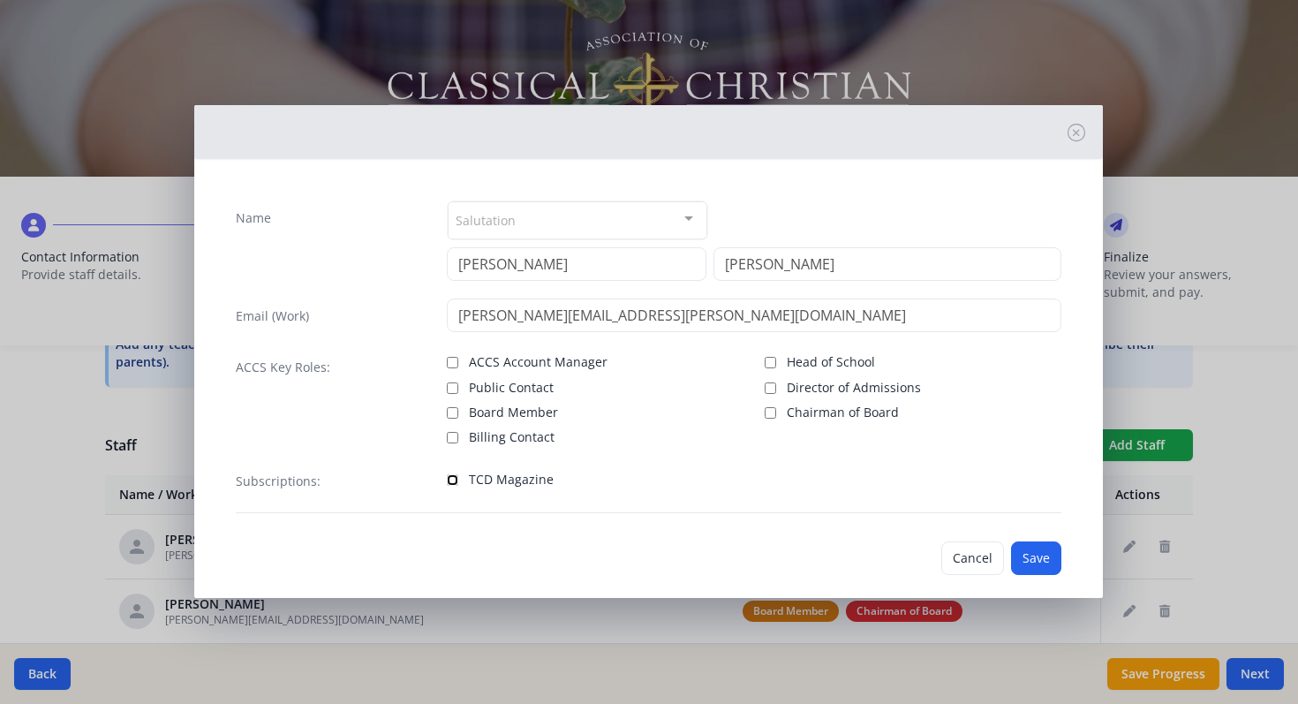
click at [451, 478] on input "TCD Magazine" at bounding box center [452, 479] width 11 height 11
checkbox input "true"
click at [1035, 557] on button "Save" at bounding box center [1036, 558] width 50 height 34
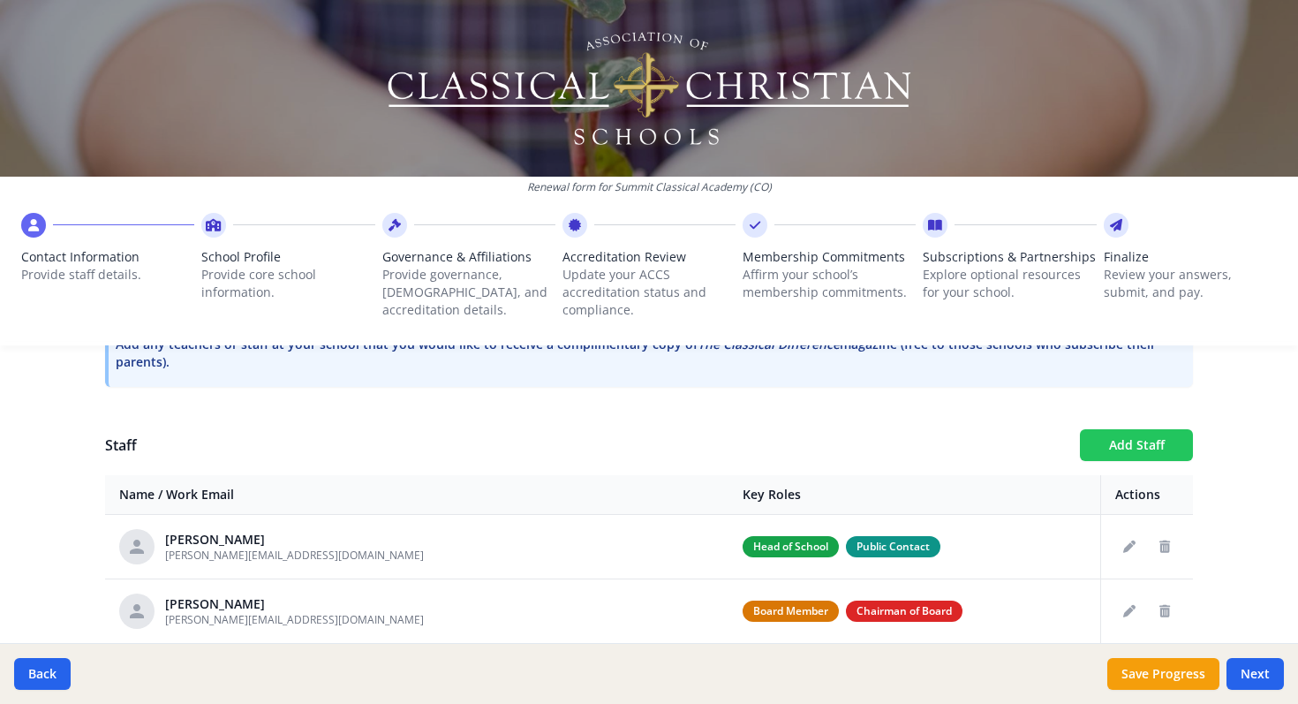
click at [1126, 441] on button "Add Staff" at bounding box center [1136, 445] width 113 height 32
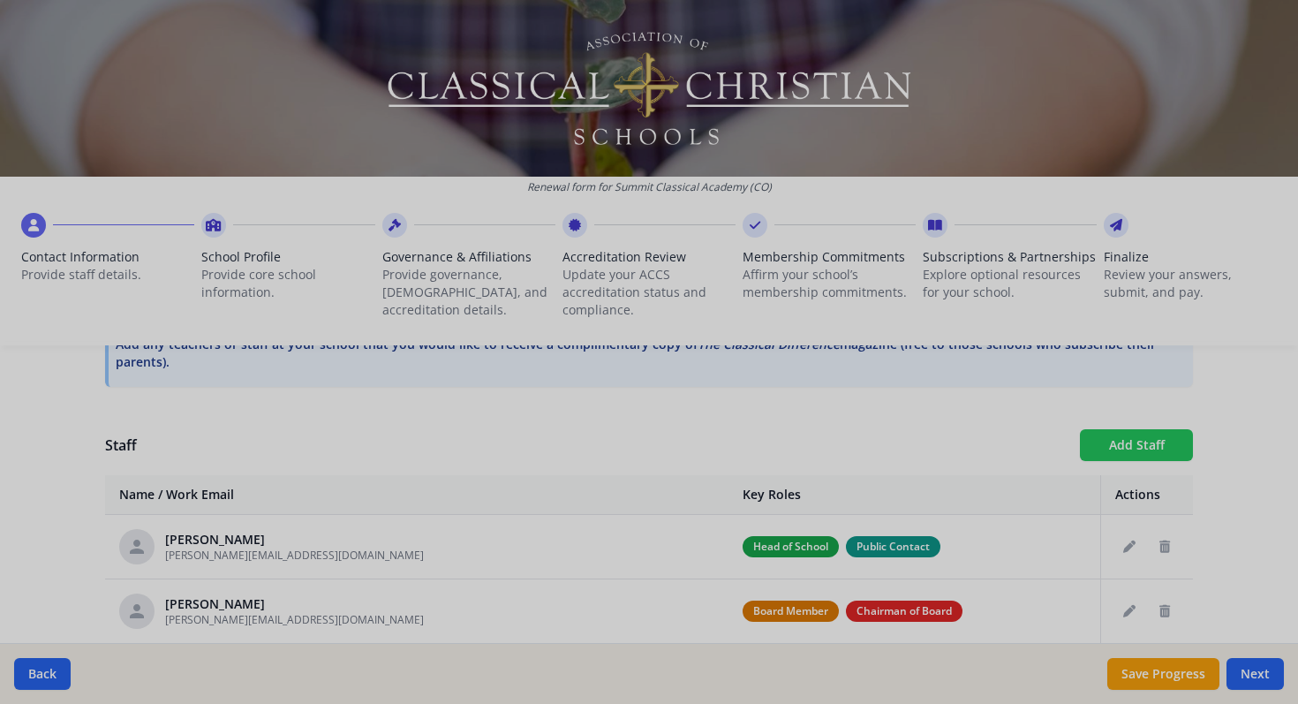
checkbox input "false"
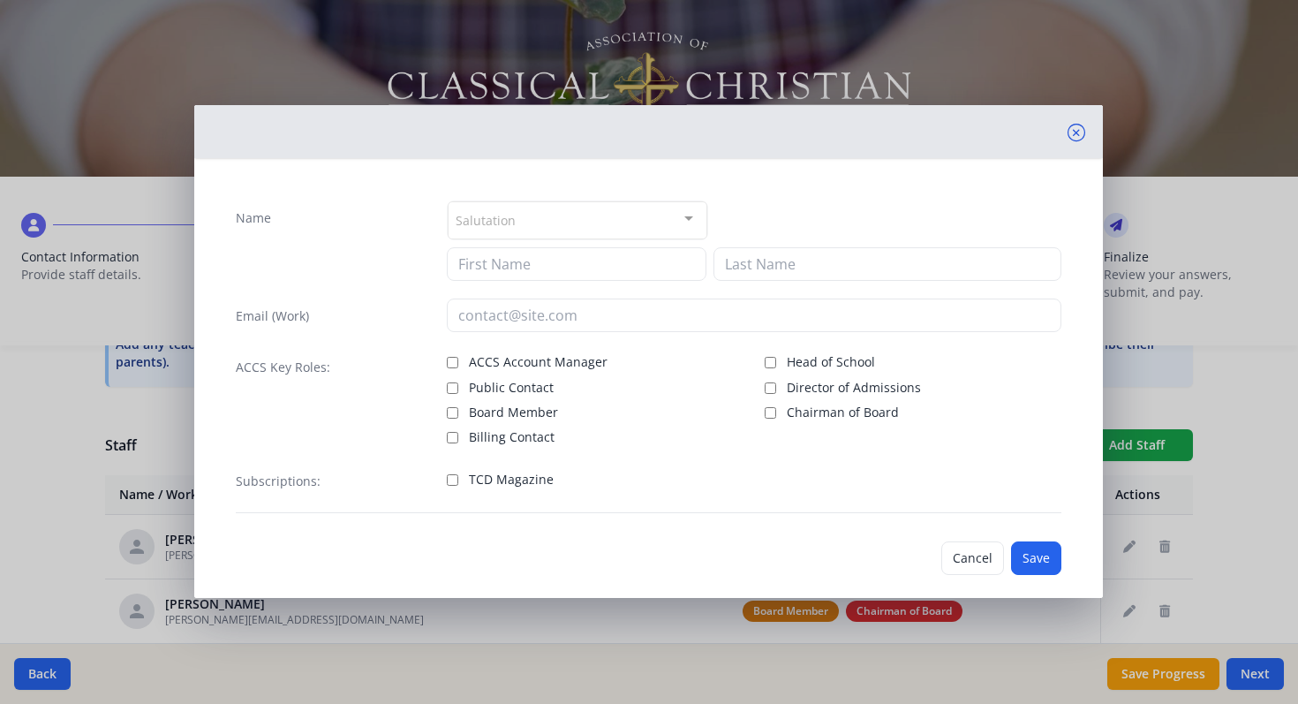
click at [1077, 136] on icon at bounding box center [1077, 133] width 18 height 18
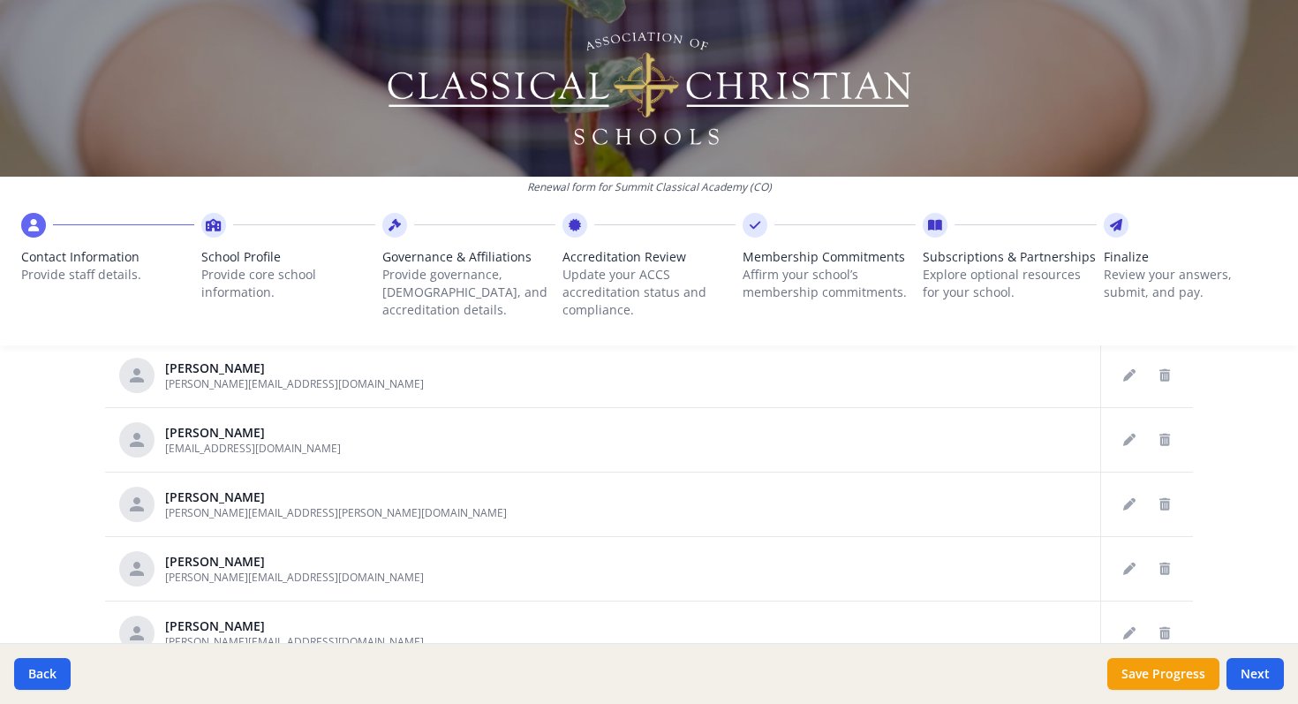
scroll to position [944, 0]
click at [1130, 504] on icon "Edit staff" at bounding box center [1129, 503] width 12 height 12
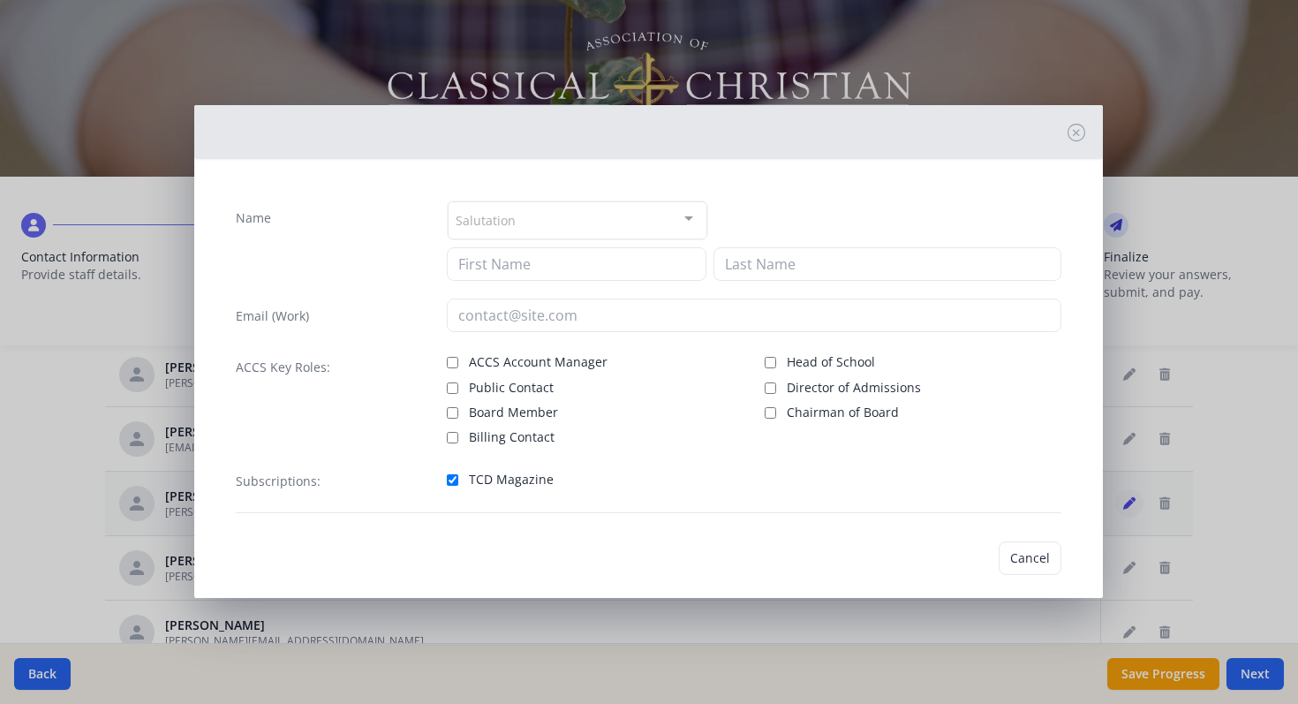
type input "Anna"
type input "Wingfield"
type input "anna.wingfield@summitclassicalacademy.org"
checkbox input "true"
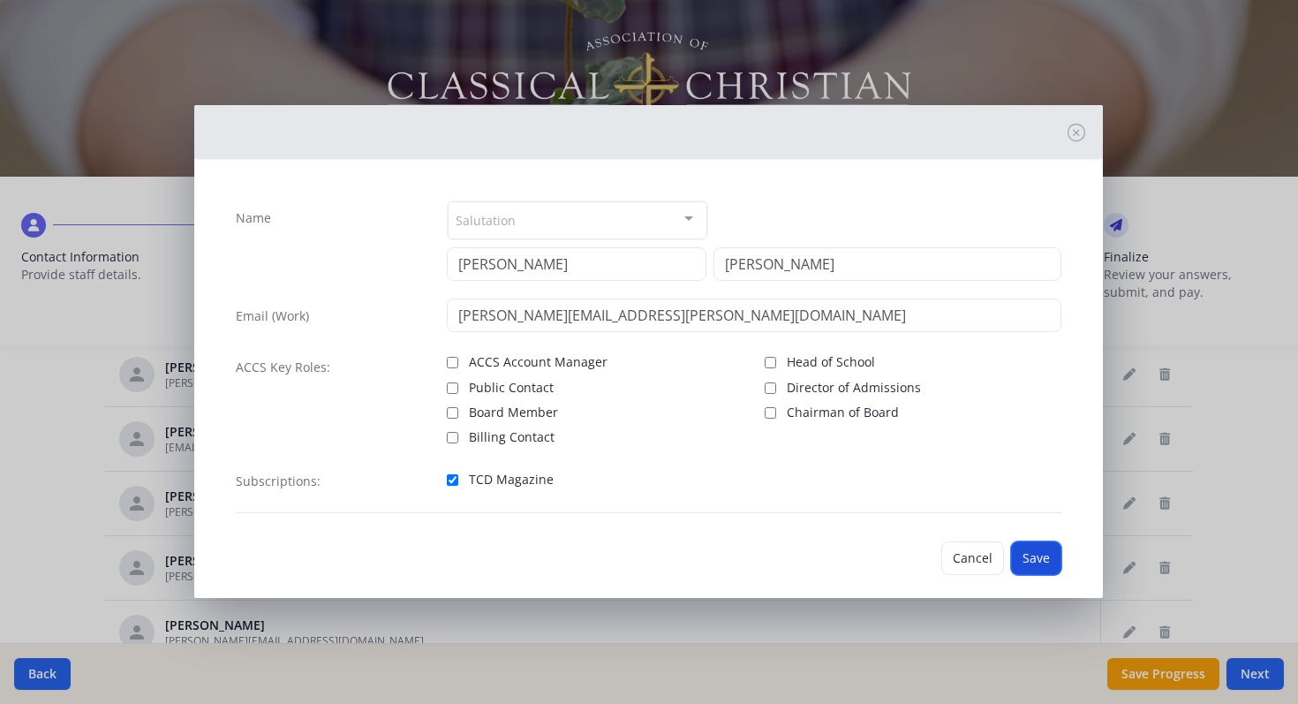
click at [1045, 563] on button "Save" at bounding box center [1036, 558] width 50 height 34
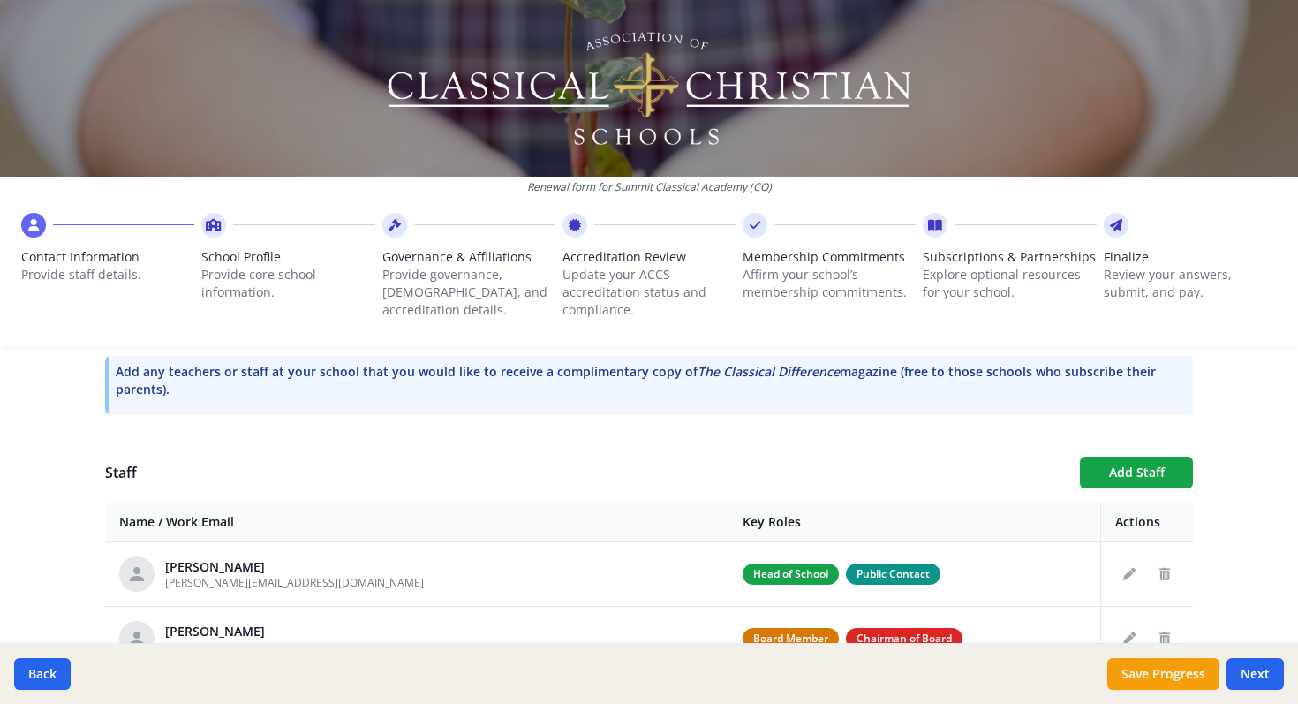
scroll to position [547, 0]
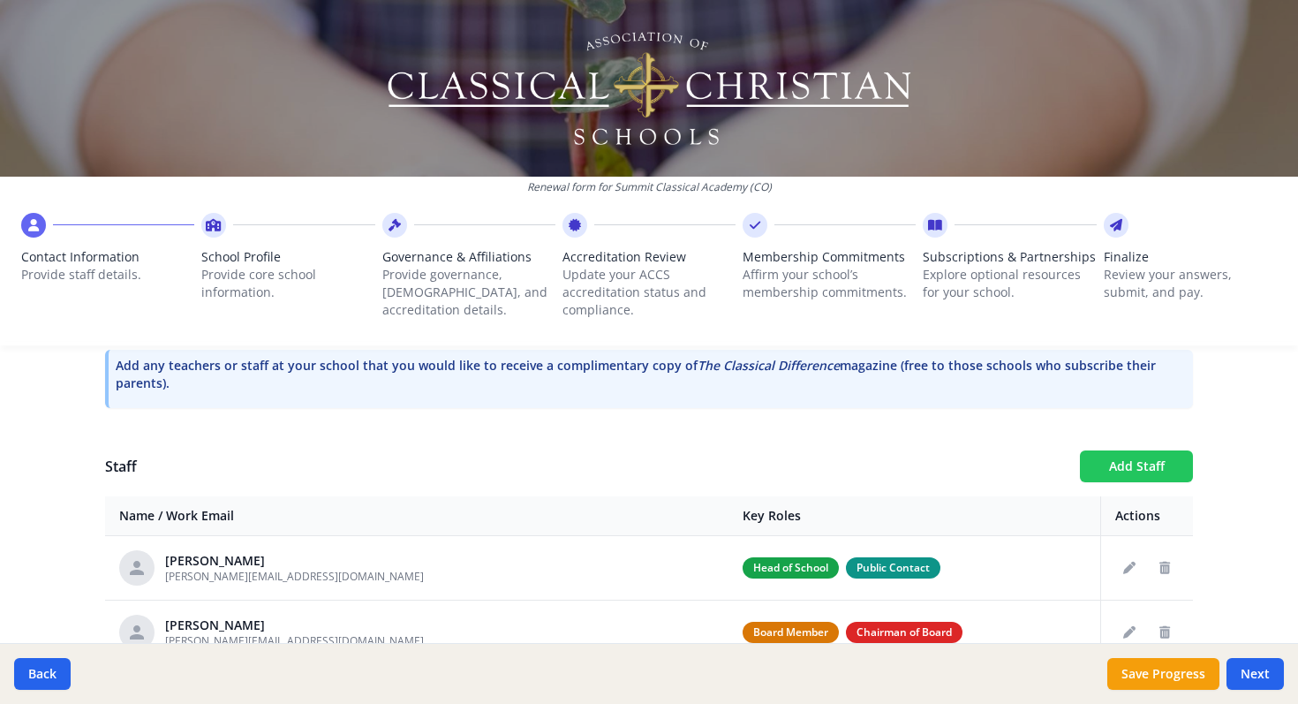
click at [1123, 467] on button "Add Staff" at bounding box center [1136, 466] width 113 height 32
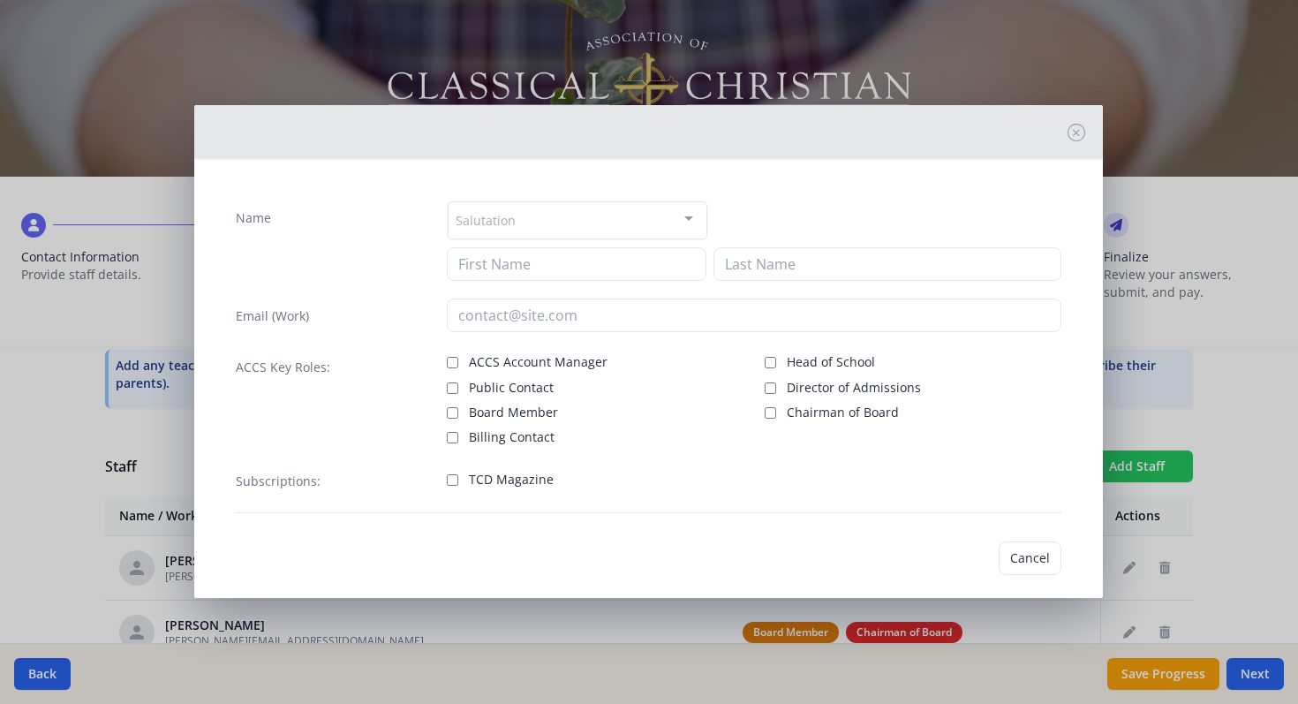
checkbox input "false"
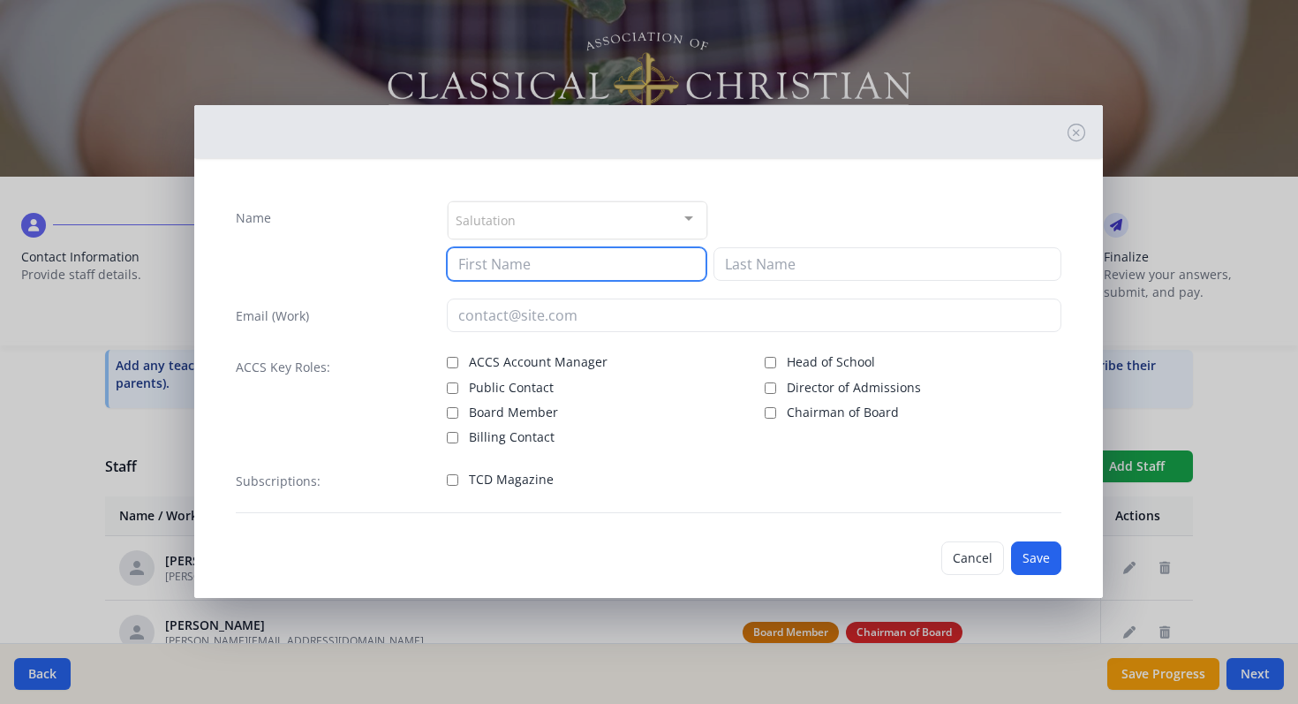
click at [536, 276] on input at bounding box center [577, 264] width 260 height 34
type input "Todd"
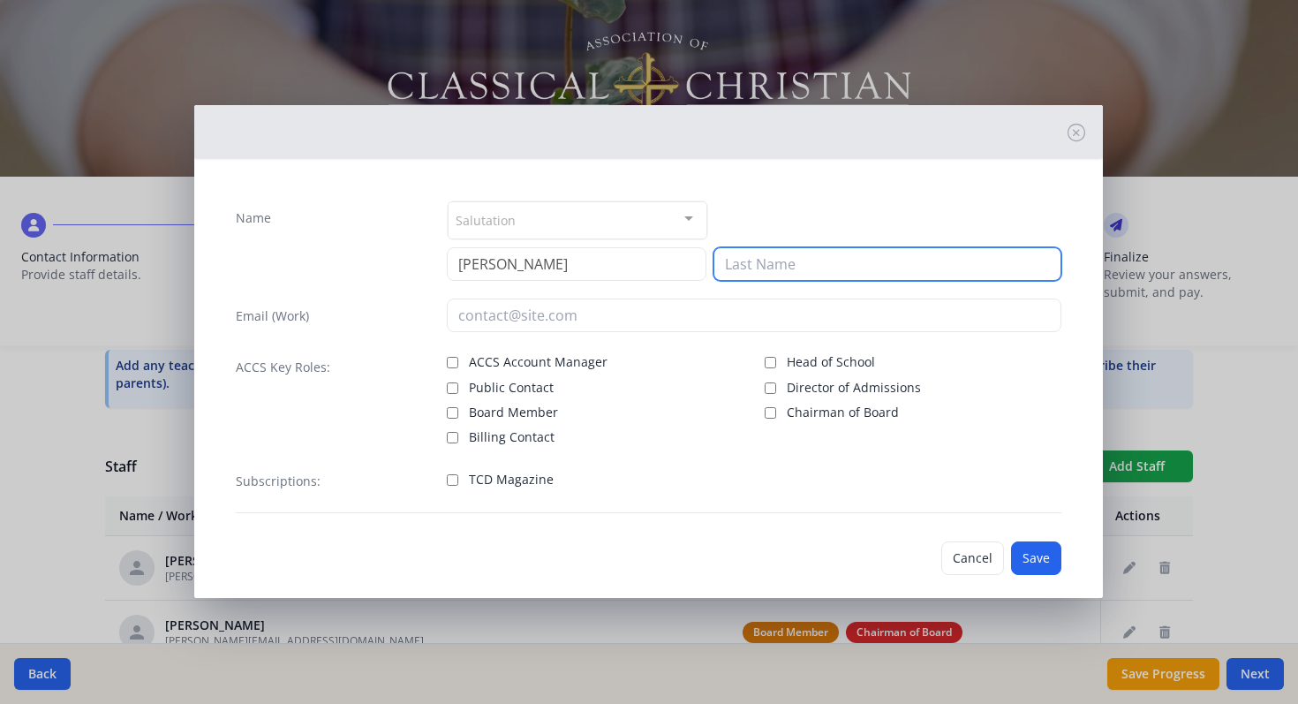
click at [759, 265] on input at bounding box center [888, 264] width 348 height 34
type input "Sargent"
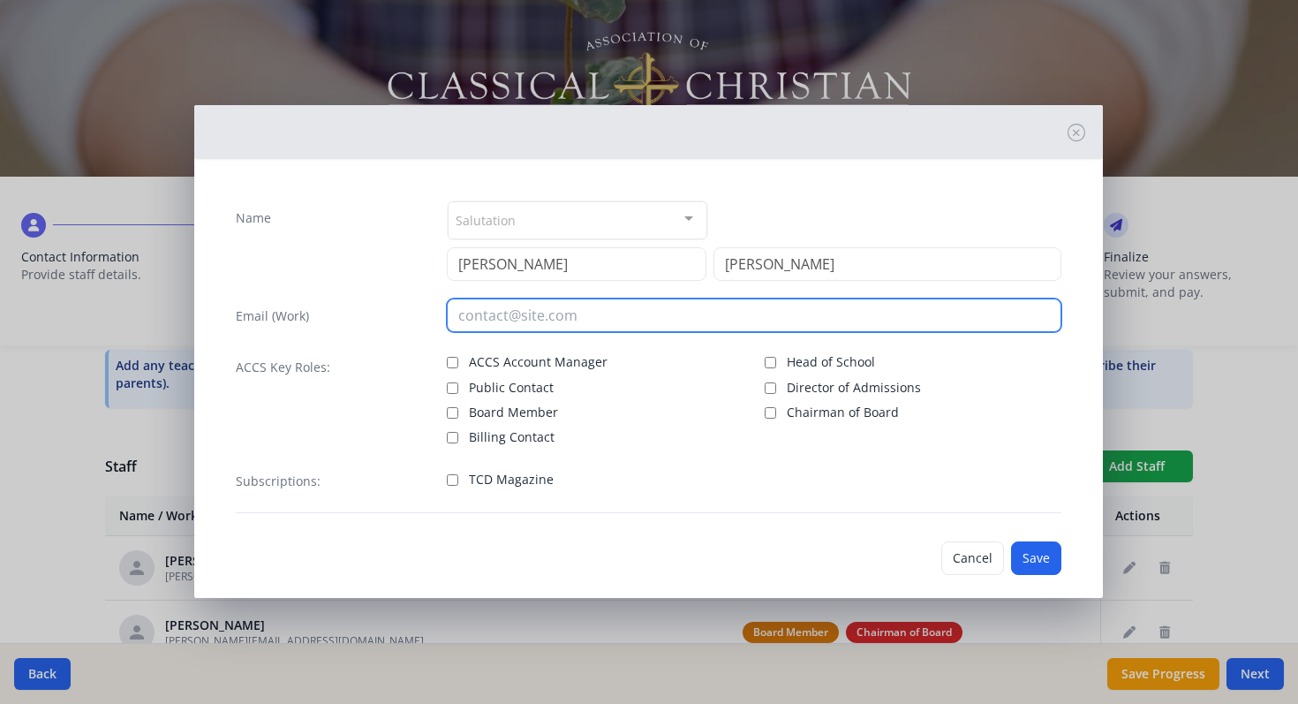
click at [472, 317] on input "email" at bounding box center [754, 315] width 615 height 34
paste input "todd.sargent@summitclassicalacademy.org"
type input "todd.sargent@summitclassicalacademy.org"
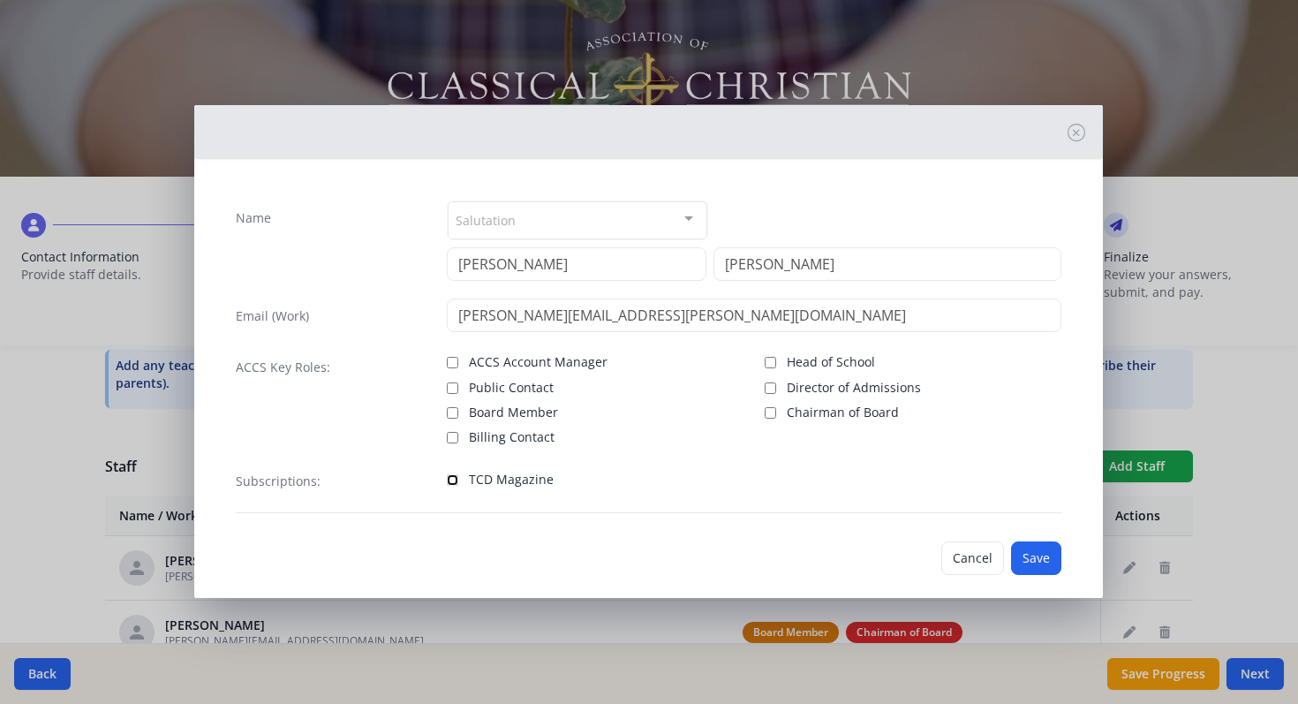
click at [456, 480] on input "TCD Magazine" at bounding box center [452, 479] width 11 height 11
checkbox input "true"
click at [1032, 561] on button "Save" at bounding box center [1036, 558] width 50 height 34
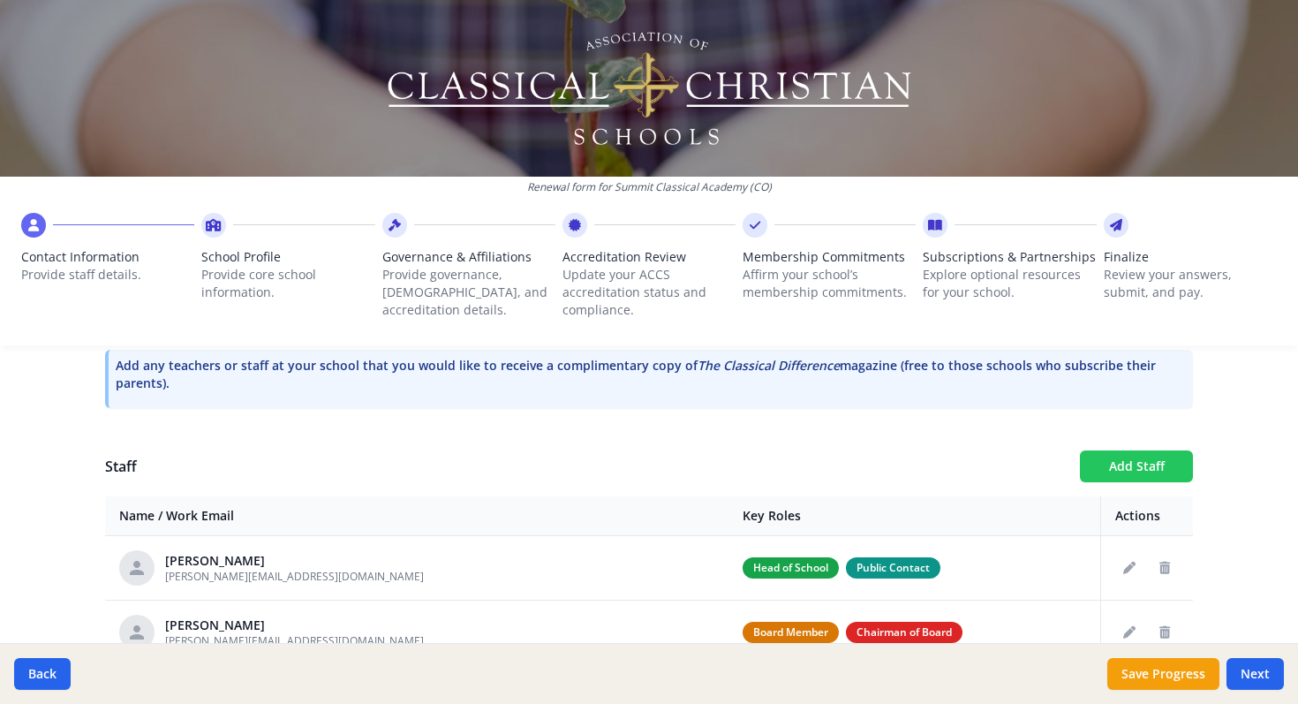
click at [1136, 458] on button "Add Staff" at bounding box center [1136, 466] width 113 height 32
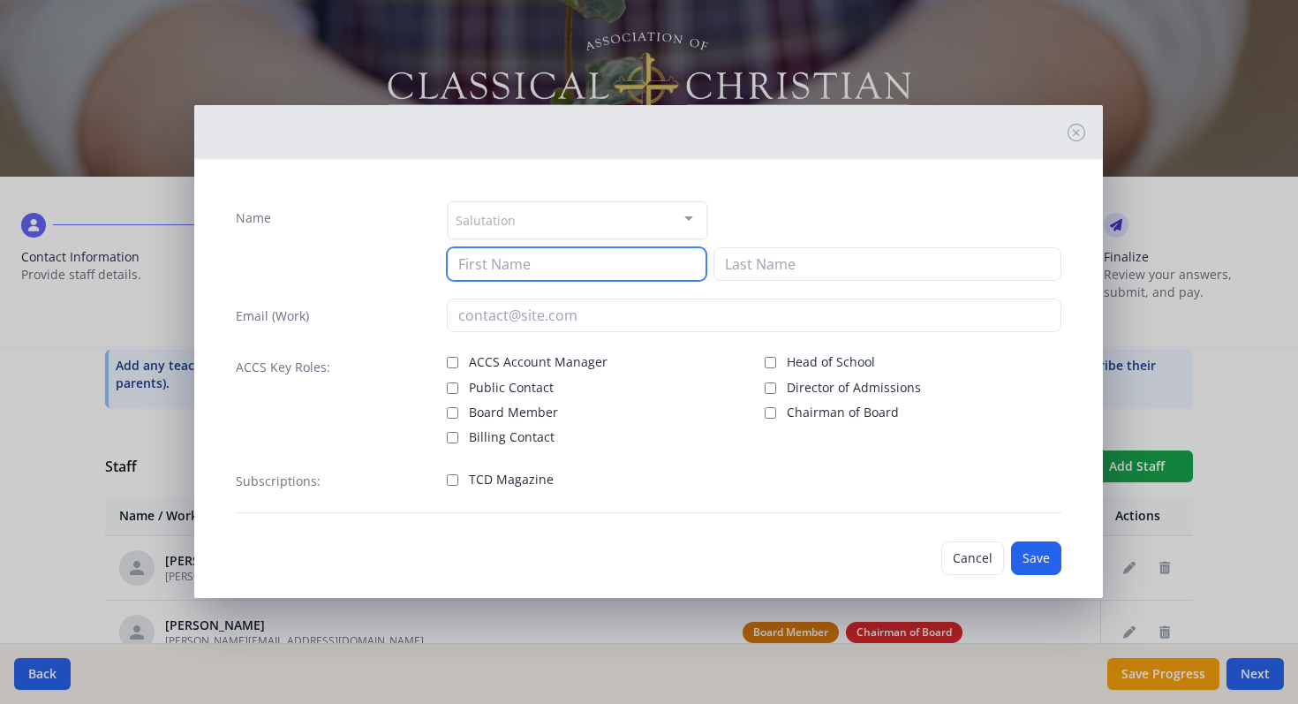
click at [581, 271] on input at bounding box center [577, 264] width 260 height 34
type input "Jason"
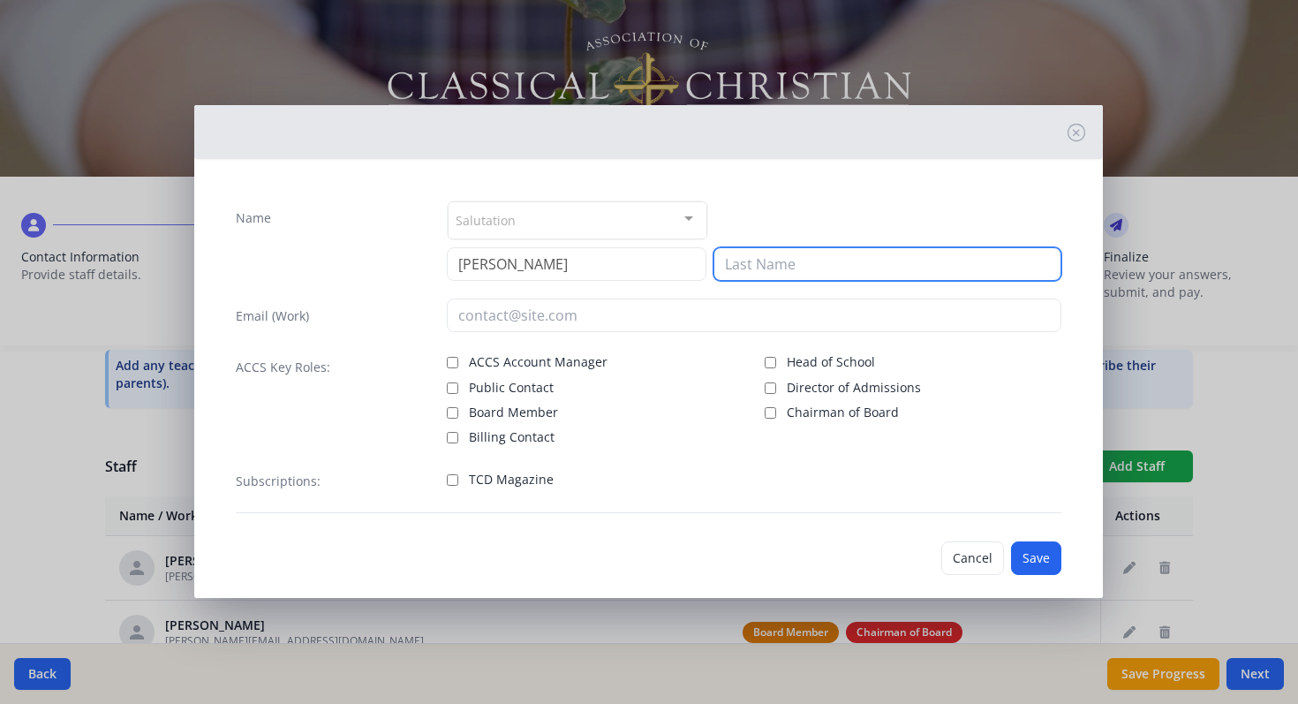
click at [764, 261] on input at bounding box center [888, 264] width 348 height 34
type input "Ackerman"
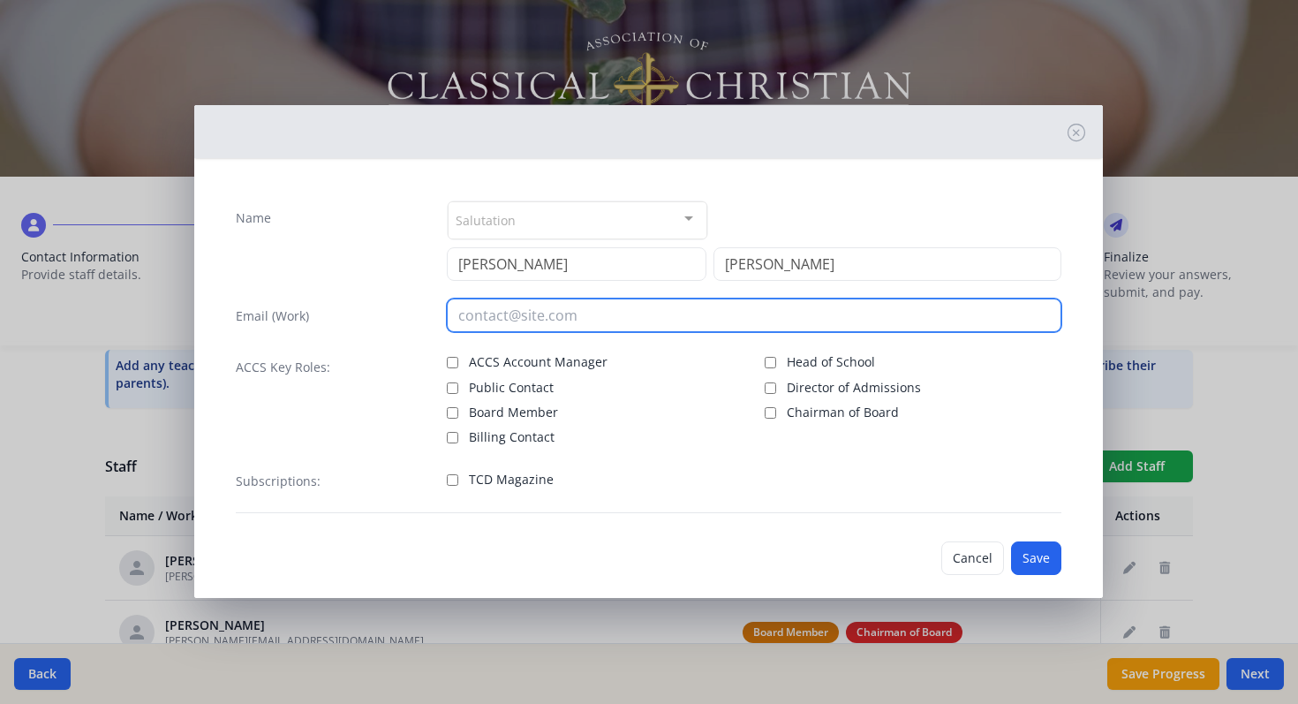
click at [510, 314] on input "email" at bounding box center [754, 315] width 615 height 34
paste input "jason.ackermann@summitclassicalacademy.org"
type input "jason.ackermann@summitclassicalacademy.org"
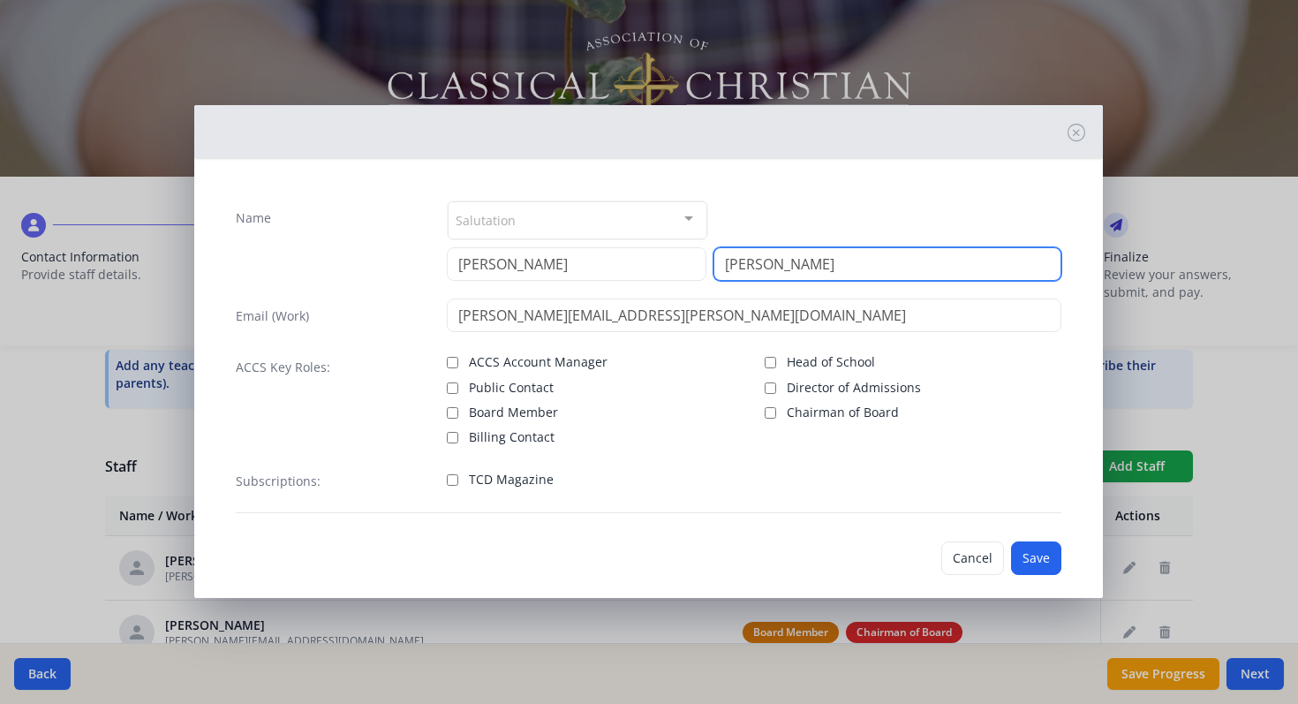
click at [792, 263] on input "Ackerman" at bounding box center [888, 264] width 348 height 34
type input "Ackermann"
click at [451, 480] on input "TCD Magazine" at bounding box center [452, 479] width 11 height 11
checkbox input "true"
click at [1041, 555] on button "Save" at bounding box center [1036, 558] width 50 height 34
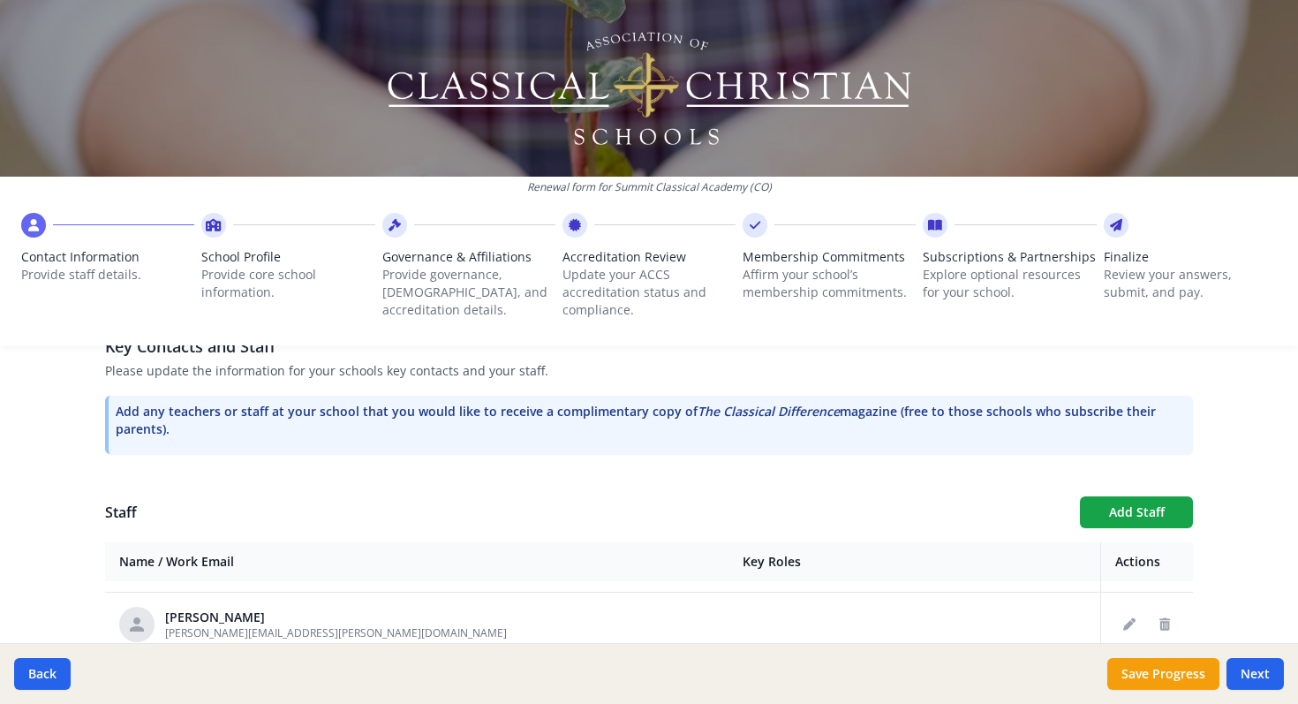
scroll to position [549, 0]
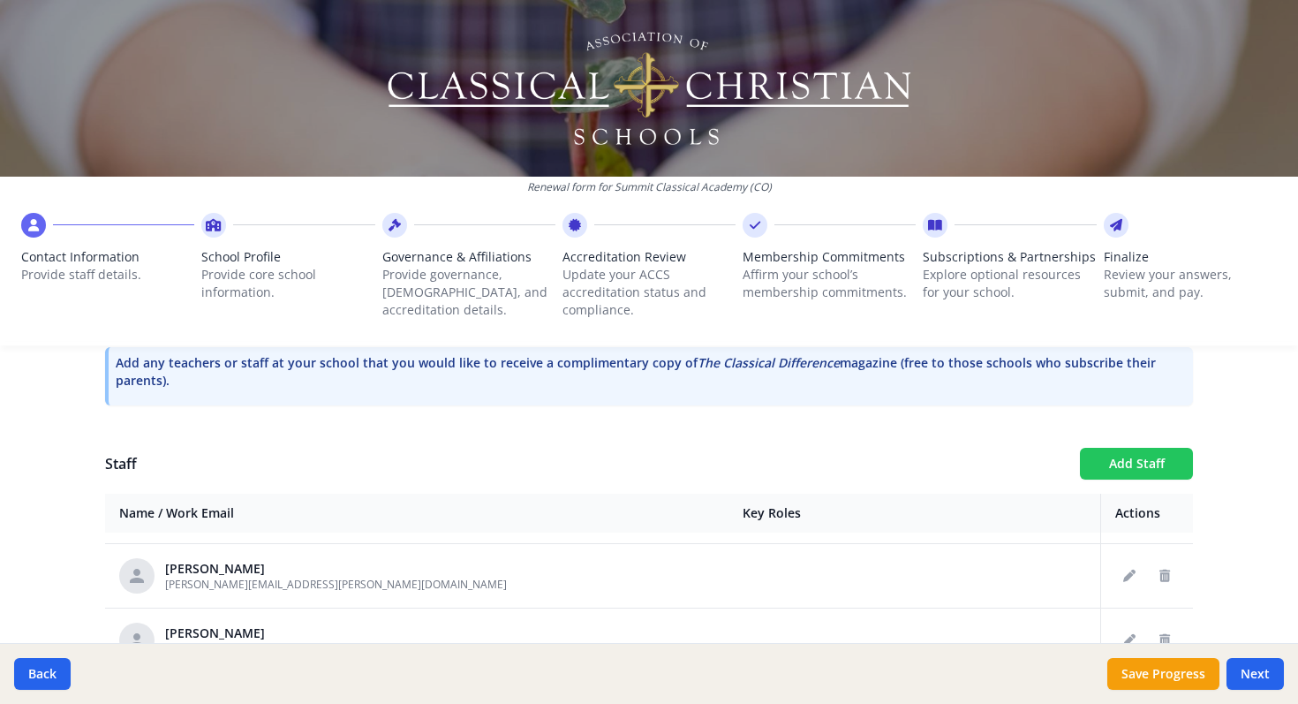
click at [1137, 467] on button "Add Staff" at bounding box center [1136, 464] width 113 height 32
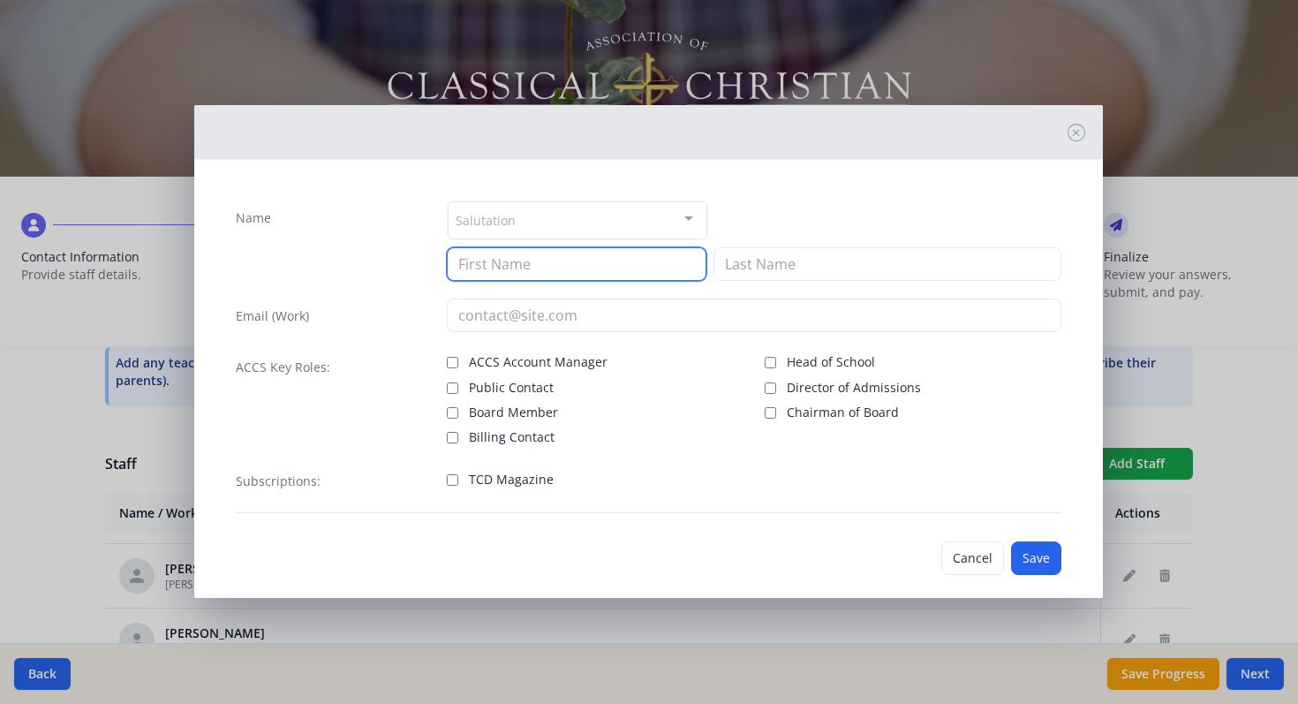
click at [570, 262] on input at bounding box center [577, 264] width 260 height 34
type input "Joshua"
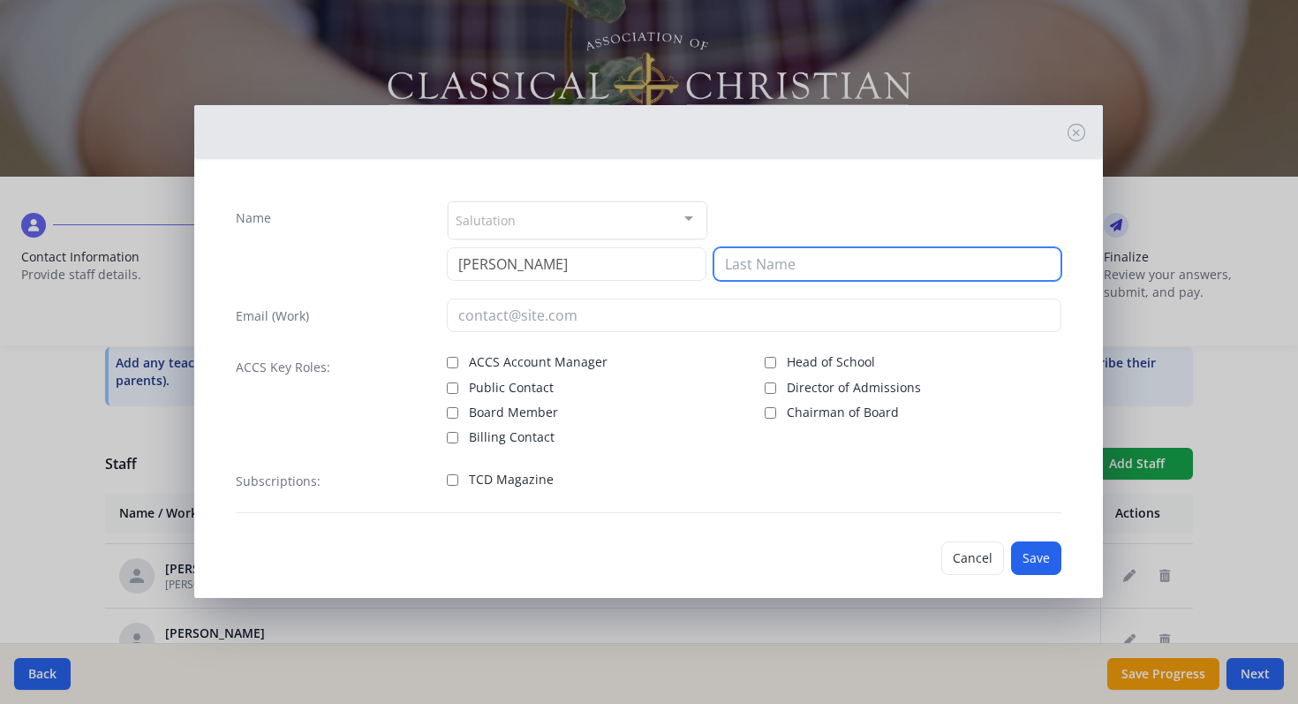
click at [739, 269] on input at bounding box center [888, 264] width 348 height 34
type input "Dutton"
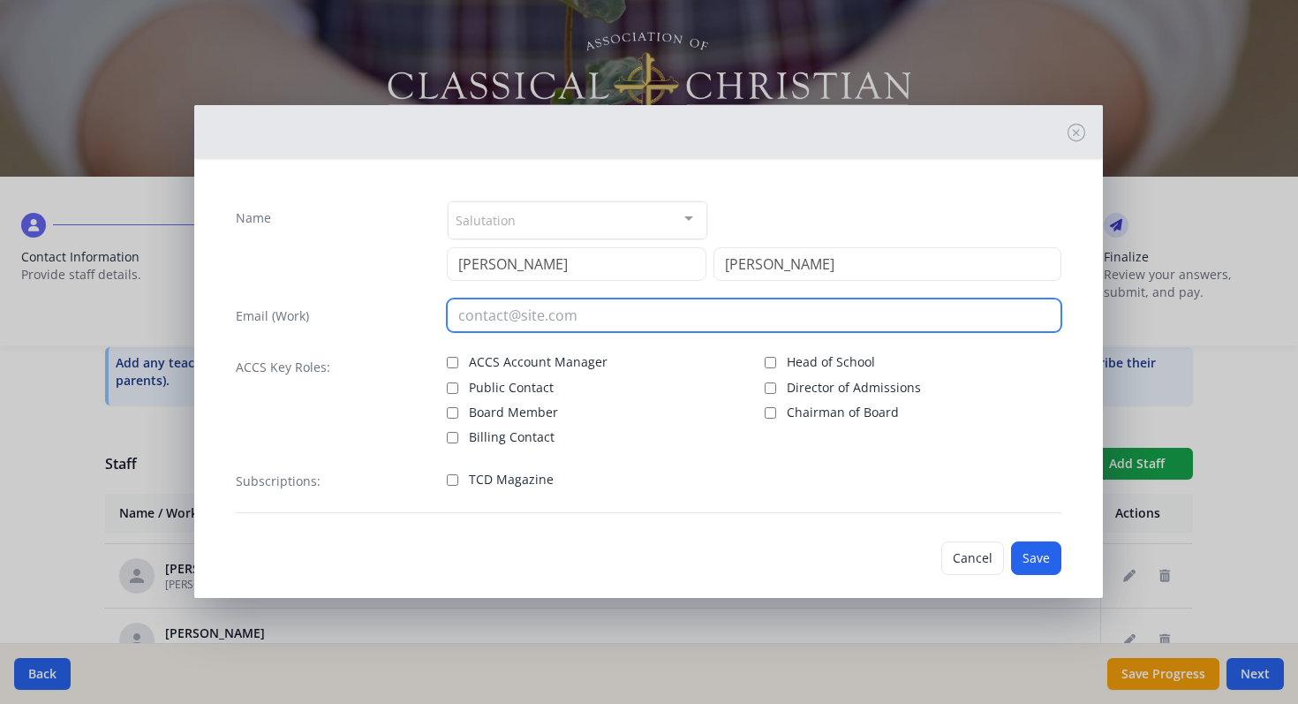
click at [519, 317] on input "email" at bounding box center [754, 315] width 615 height 34
click at [525, 312] on input "email" at bounding box center [754, 315] width 615 height 34
paste input "joshuadutton@comcast.net"
type input "joshuadutton@comcast.net"
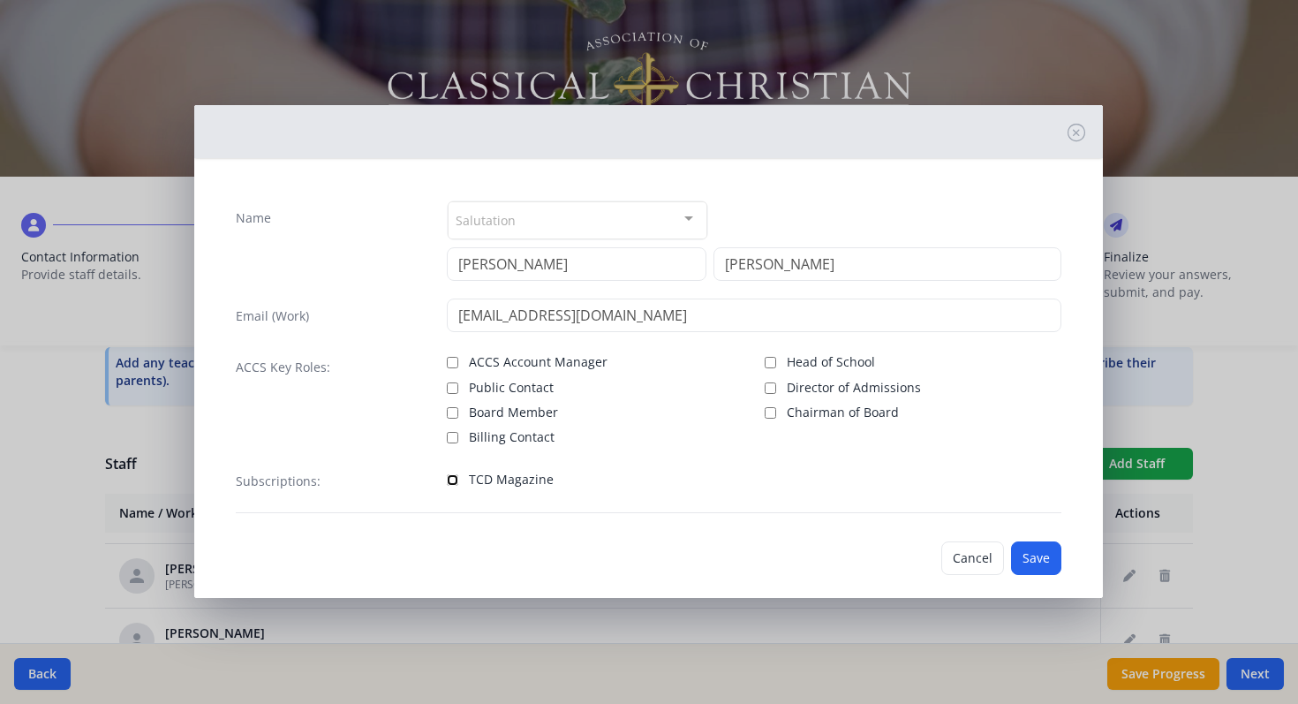
click at [452, 478] on input "TCD Magazine" at bounding box center [452, 479] width 11 height 11
checkbox input "true"
click at [1044, 562] on button "Save" at bounding box center [1036, 558] width 50 height 34
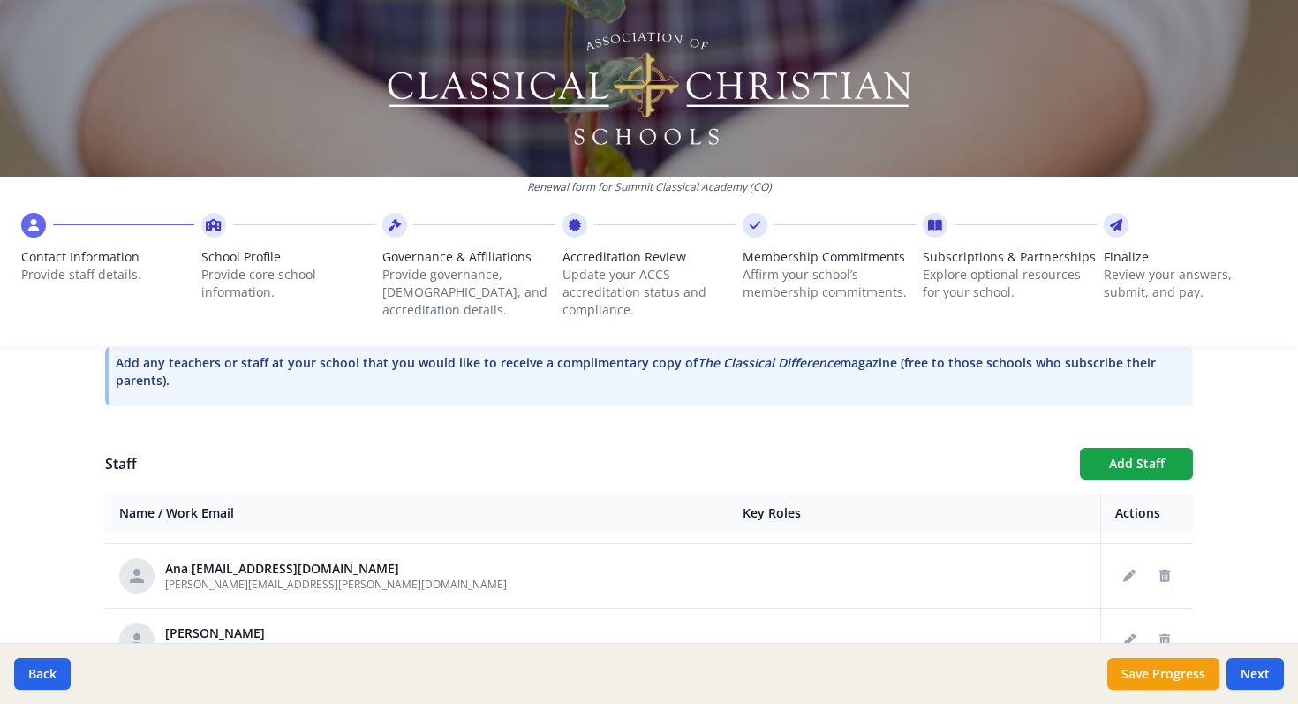
scroll to position [1214, 0]
click at [1134, 460] on button "Add Staff" at bounding box center [1136, 464] width 113 height 32
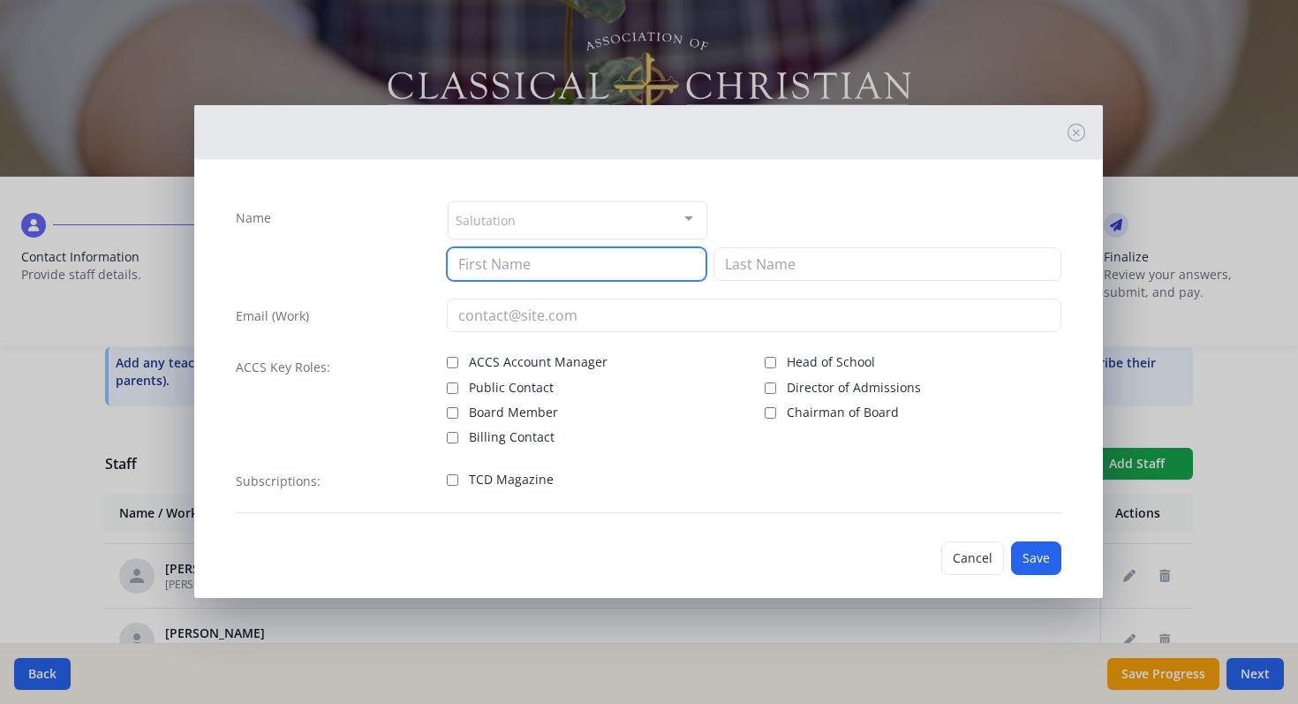
click at [497, 268] on input at bounding box center [577, 264] width 260 height 34
type input "Joseph"
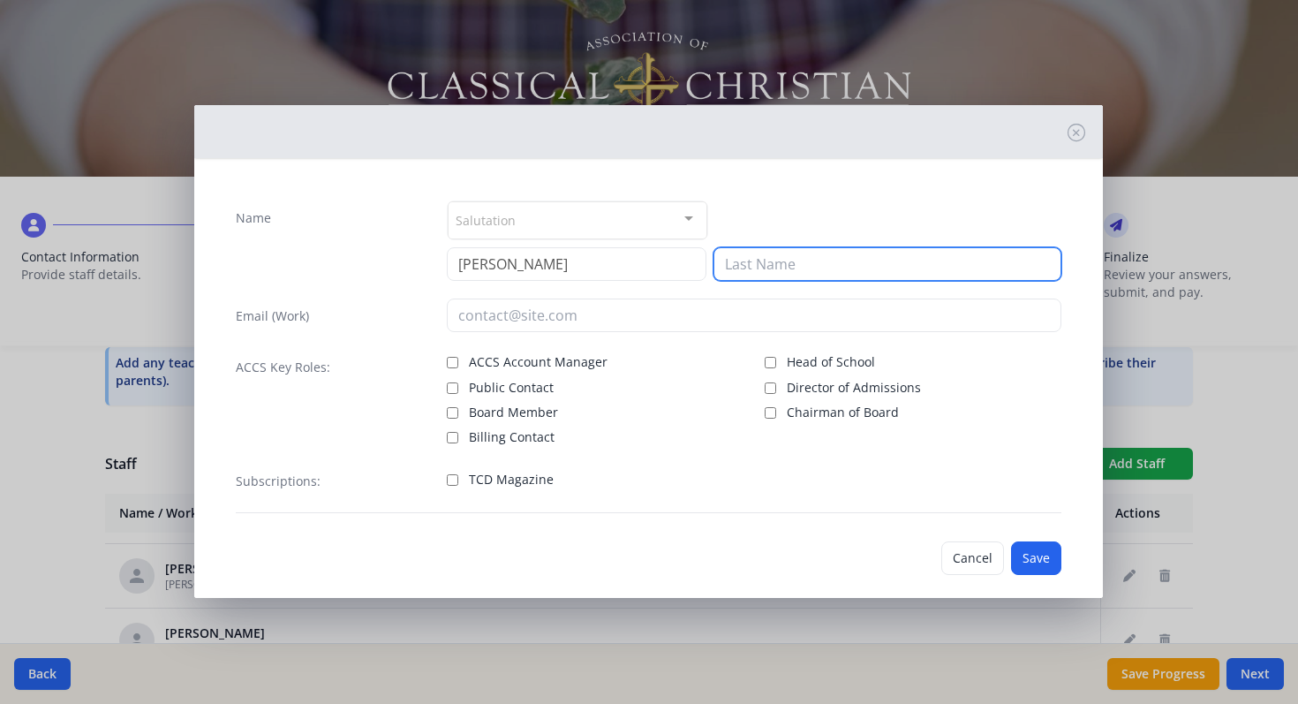
click at [763, 268] on input at bounding box center [888, 264] width 348 height 34
type input "Granda"
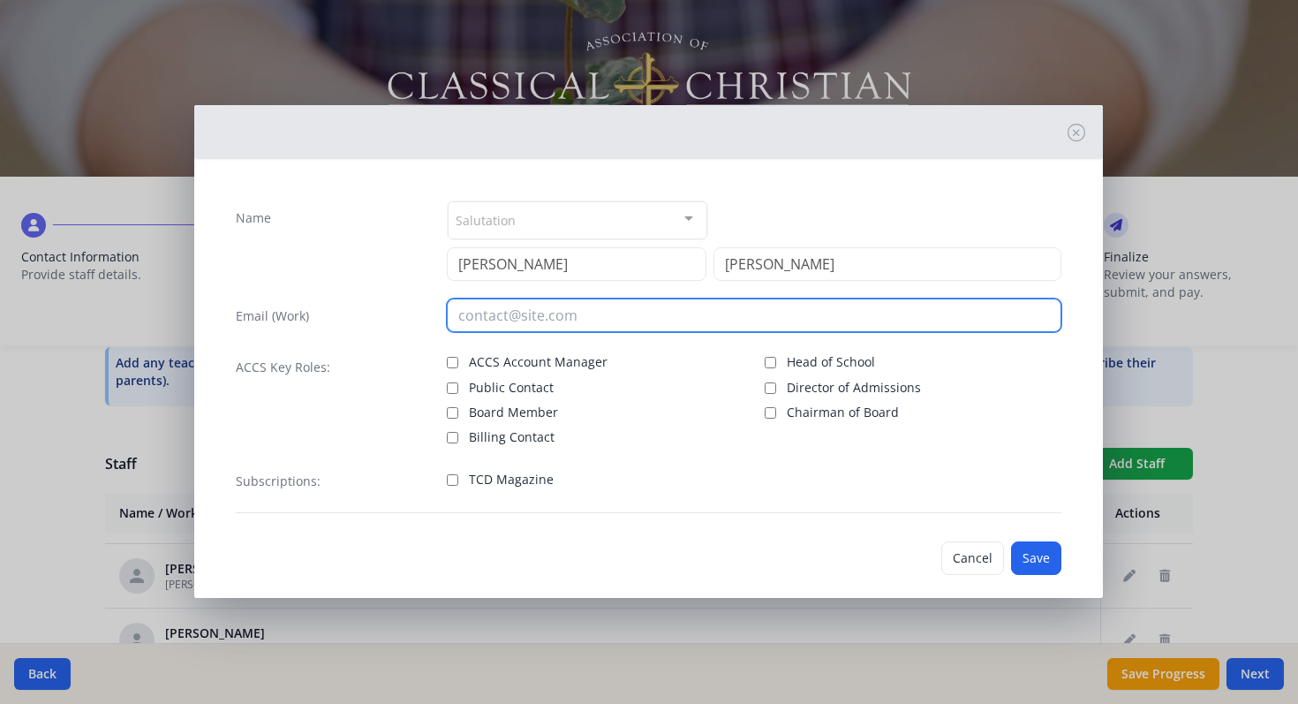
click at [477, 317] on input "email" at bounding box center [754, 315] width 615 height 34
paste input "info@josephgranda.com"
type input "info@josephgranda.com"
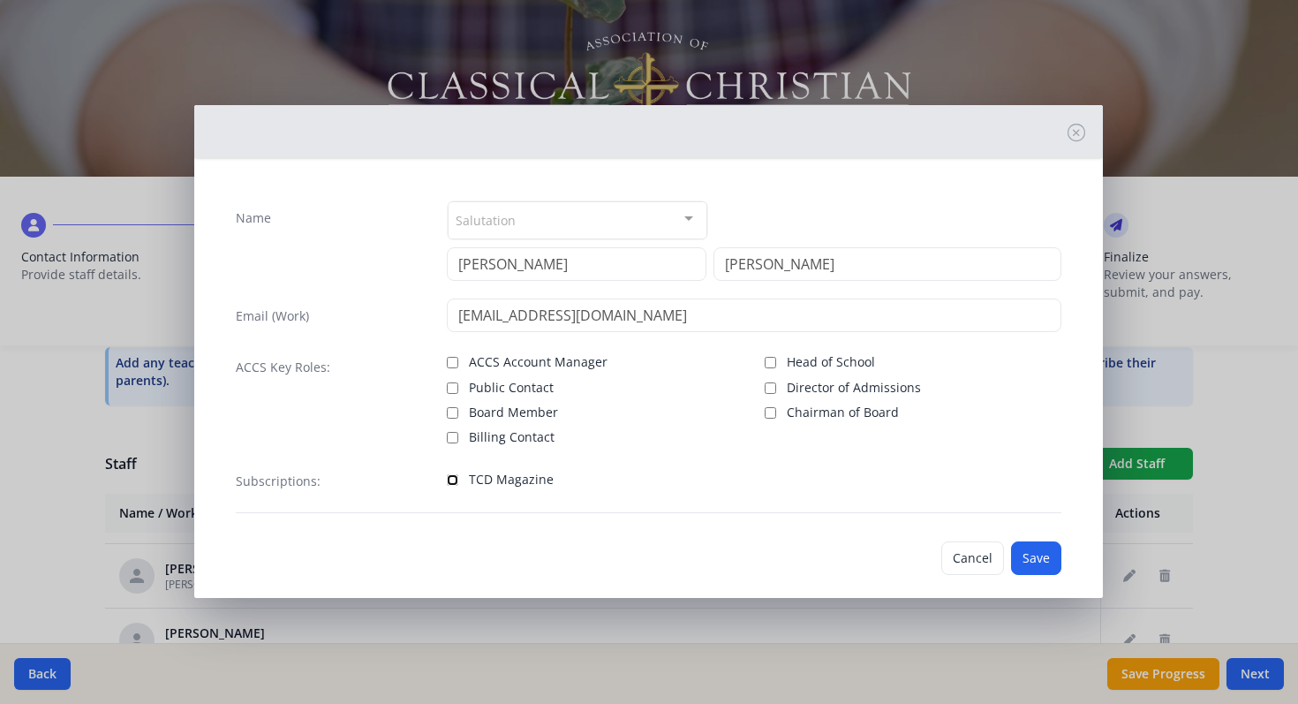
click at [451, 478] on input "TCD Magazine" at bounding box center [452, 479] width 11 height 11
checkbox input "true"
click at [1046, 555] on button "Save" at bounding box center [1036, 558] width 50 height 34
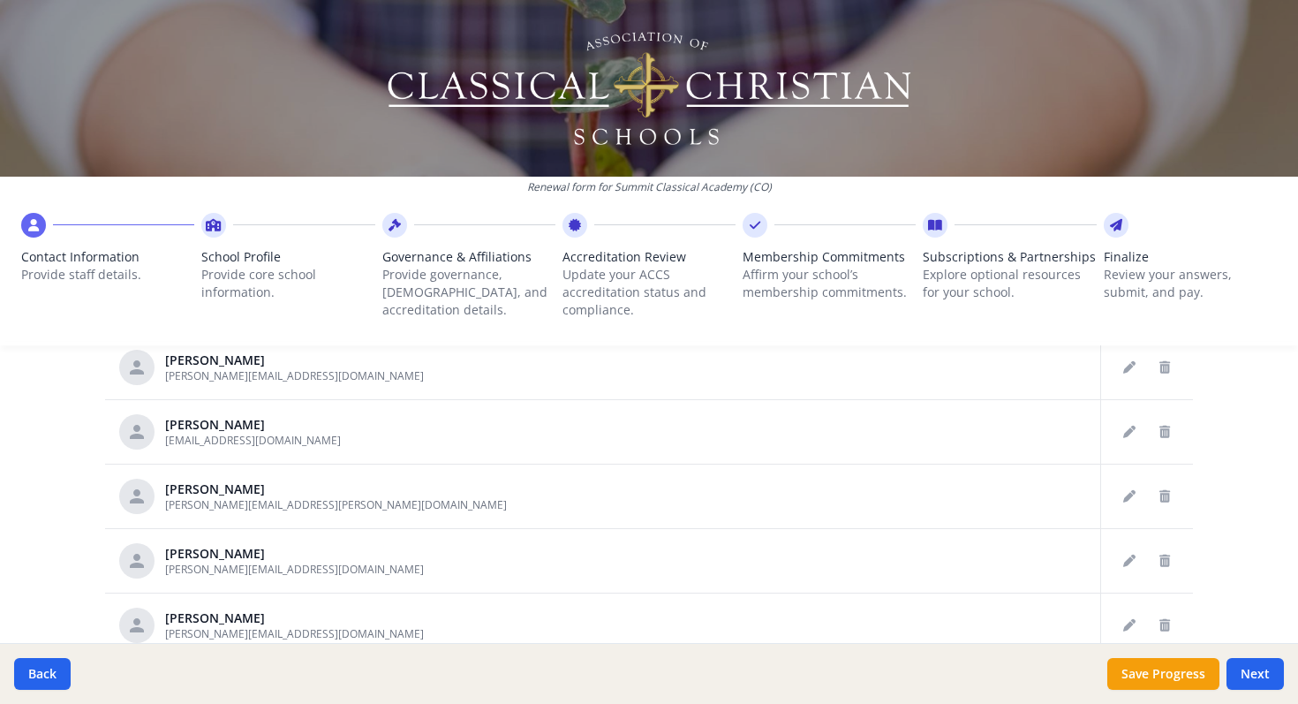
scroll to position [1243, 0]
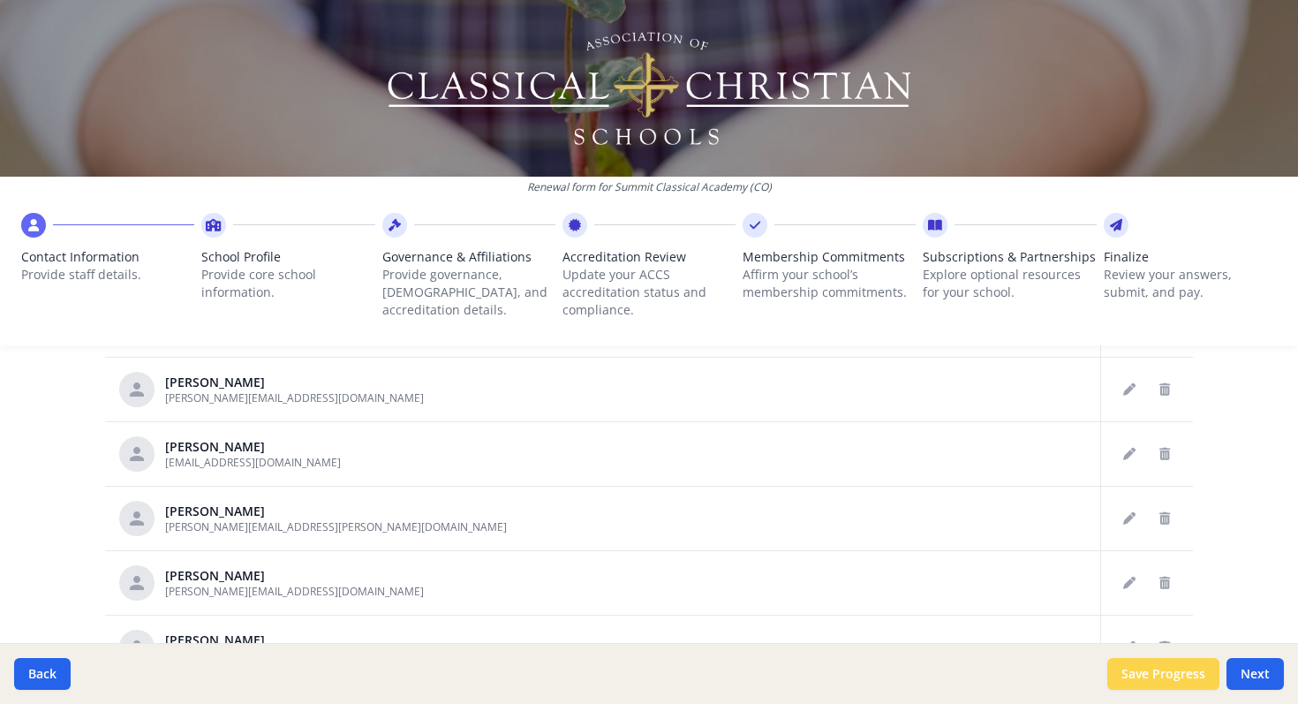
click at [1152, 675] on button "Save Progress" at bounding box center [1163, 674] width 112 height 32
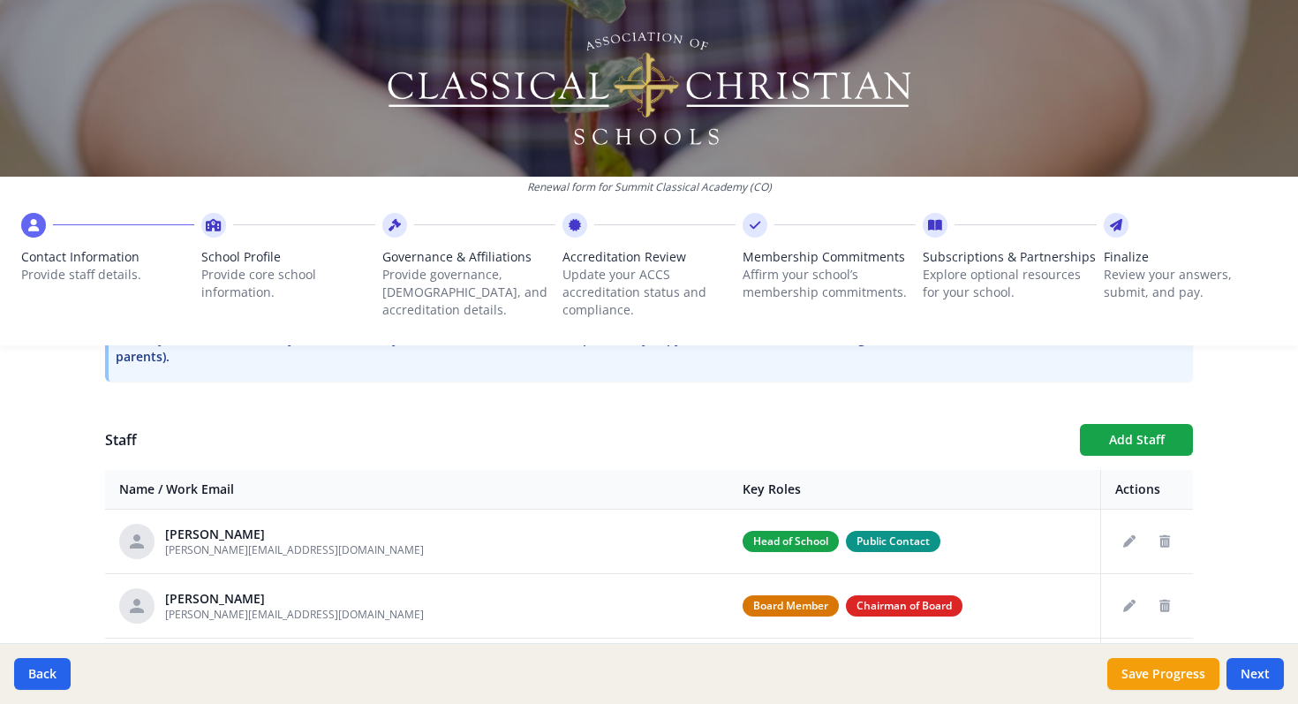
scroll to position [572, 0]
click at [1113, 442] on button "Add Staff" at bounding box center [1136, 441] width 113 height 32
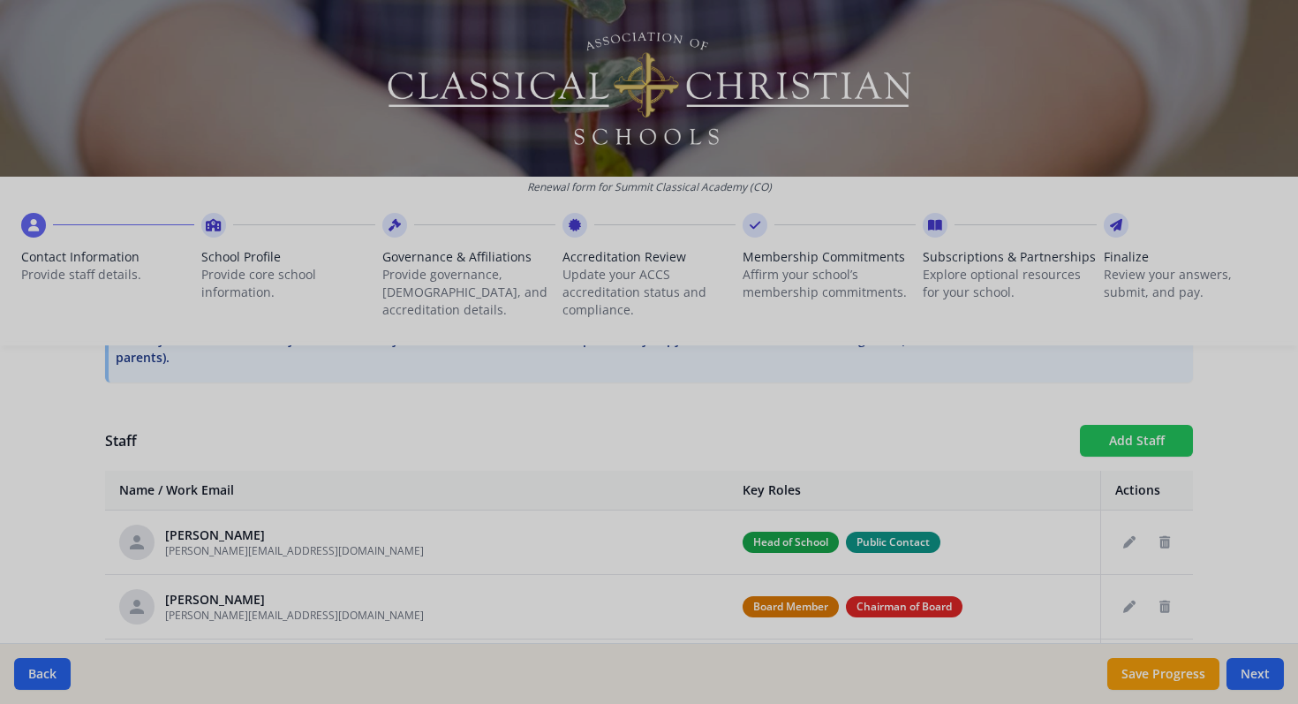
checkbox input "false"
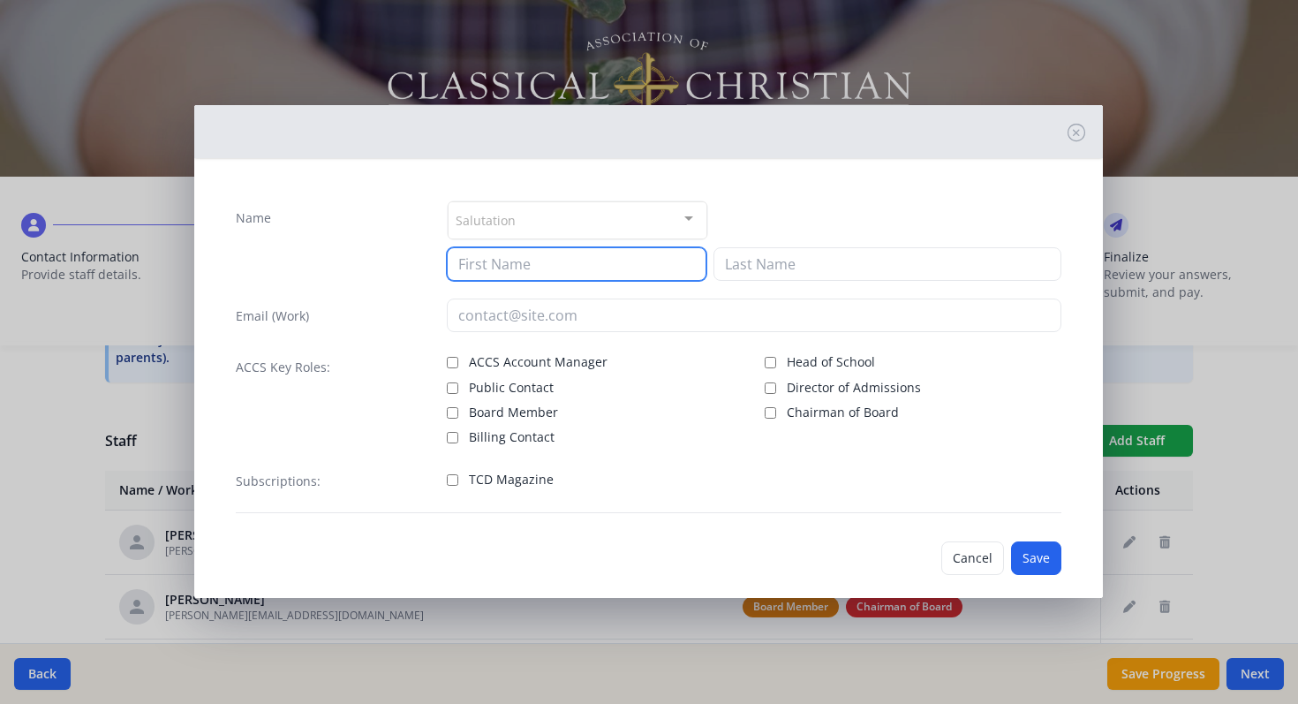
click at [523, 259] on input at bounding box center [577, 264] width 260 height 34
type input "Nicole"
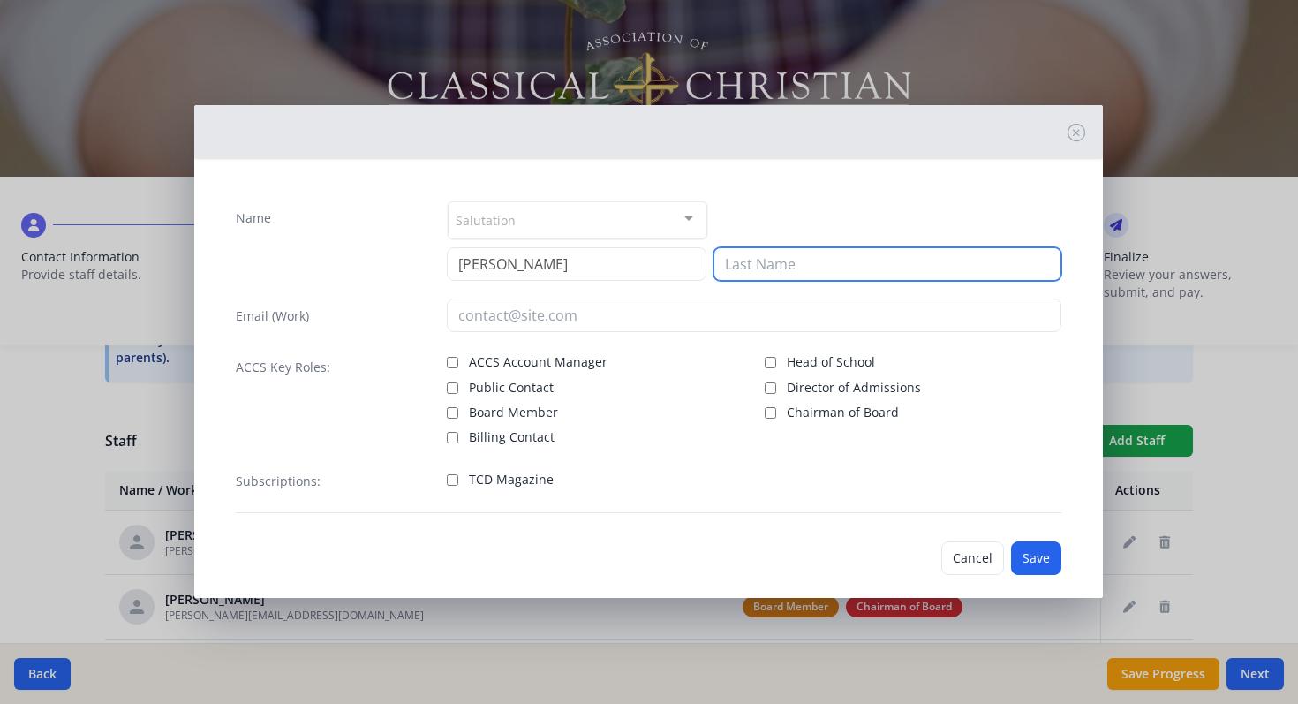
click at [745, 269] on input at bounding box center [888, 264] width 348 height 34
type input "Wagner"
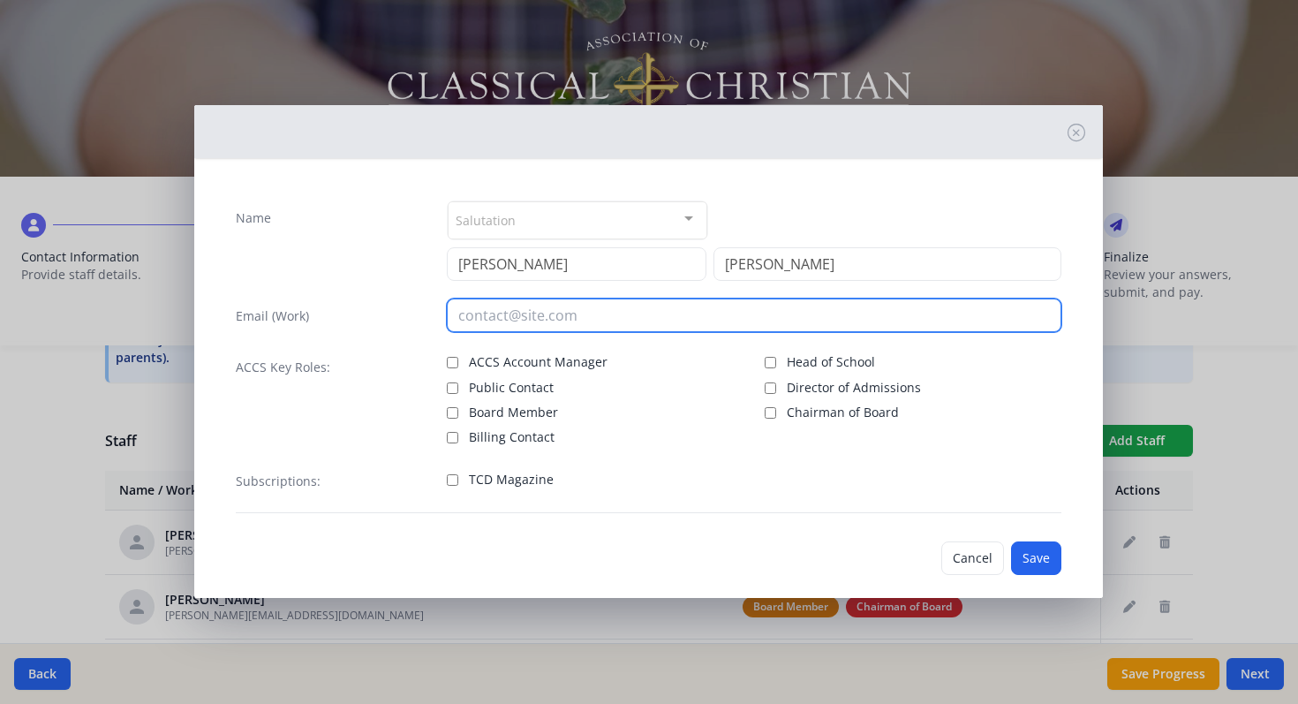
click at [528, 319] on input "email" at bounding box center [754, 315] width 615 height 34
paste input "nicole.wagner@summitclassicalacademy.org"
type input "nicole.wagner@summitclassicalacademy.org"
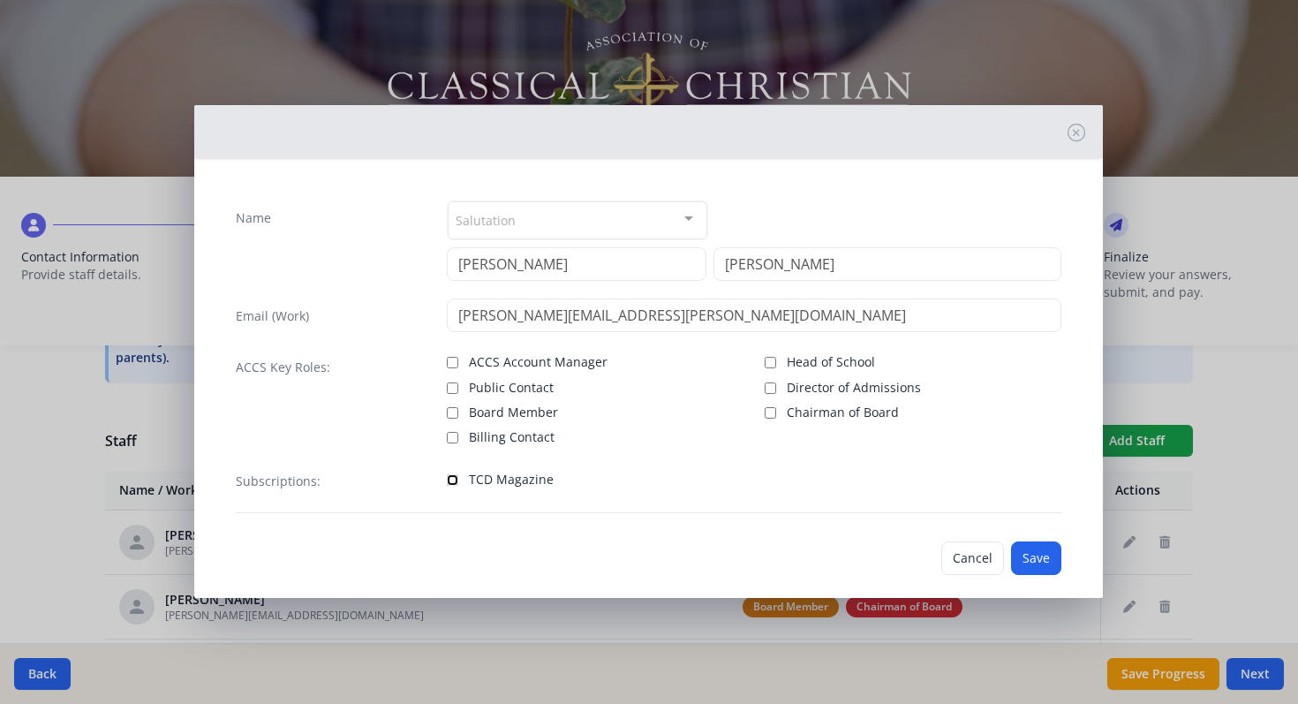
click at [452, 480] on input "TCD Magazine" at bounding box center [452, 479] width 11 height 11
checkbox input "true"
click at [1035, 561] on button "Save" at bounding box center [1036, 558] width 50 height 34
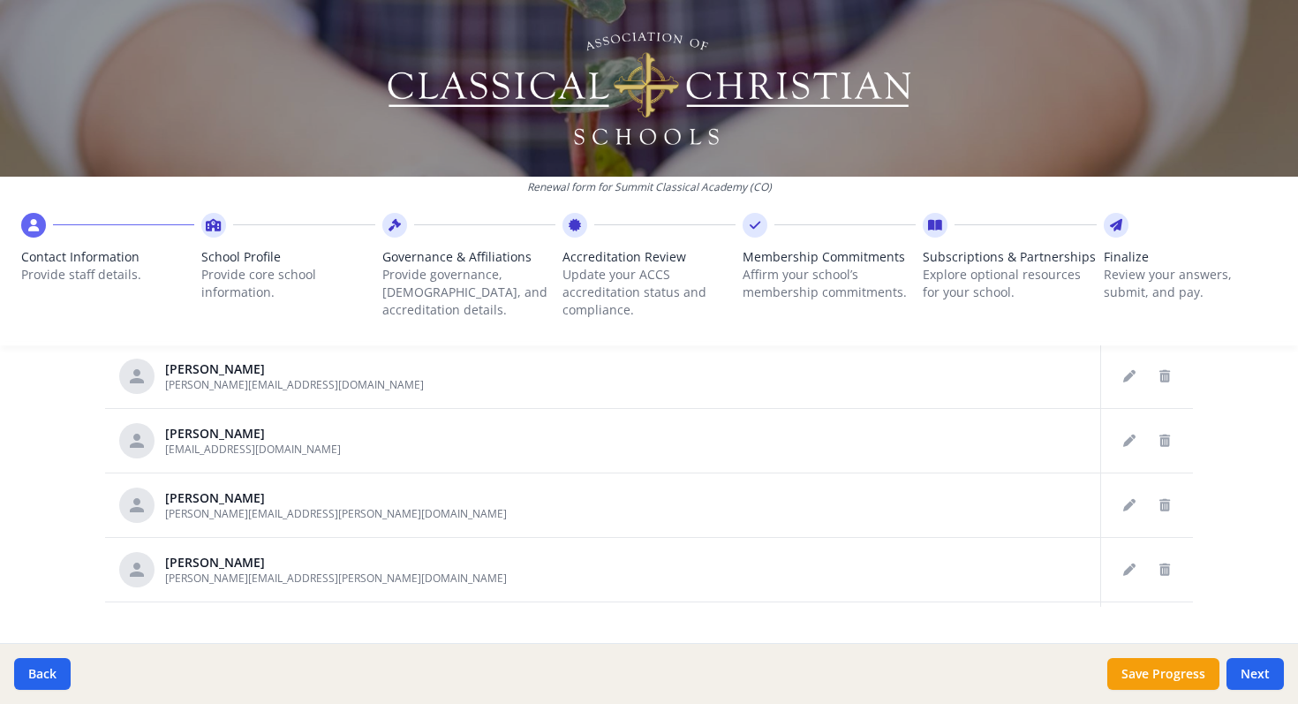
scroll to position [1343, 0]
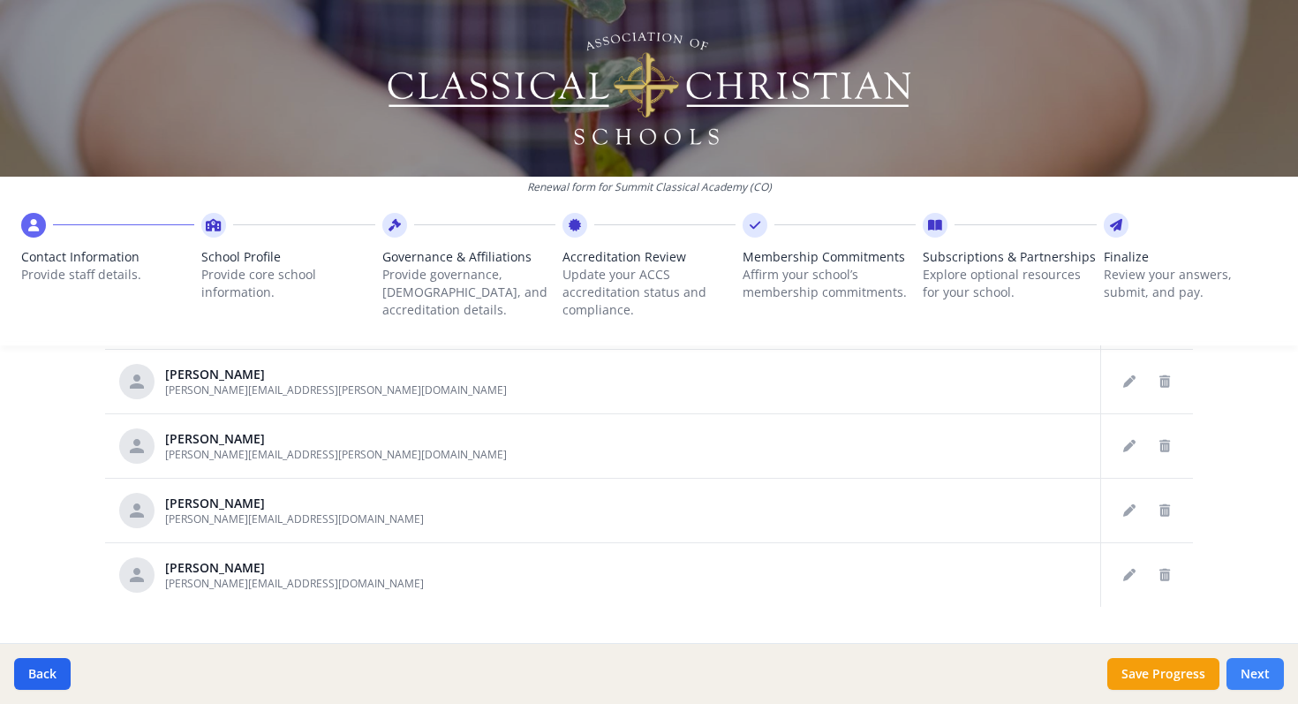
click at [1258, 678] on button "Next" at bounding box center [1255, 674] width 57 height 32
type input "(720) 633-9300"
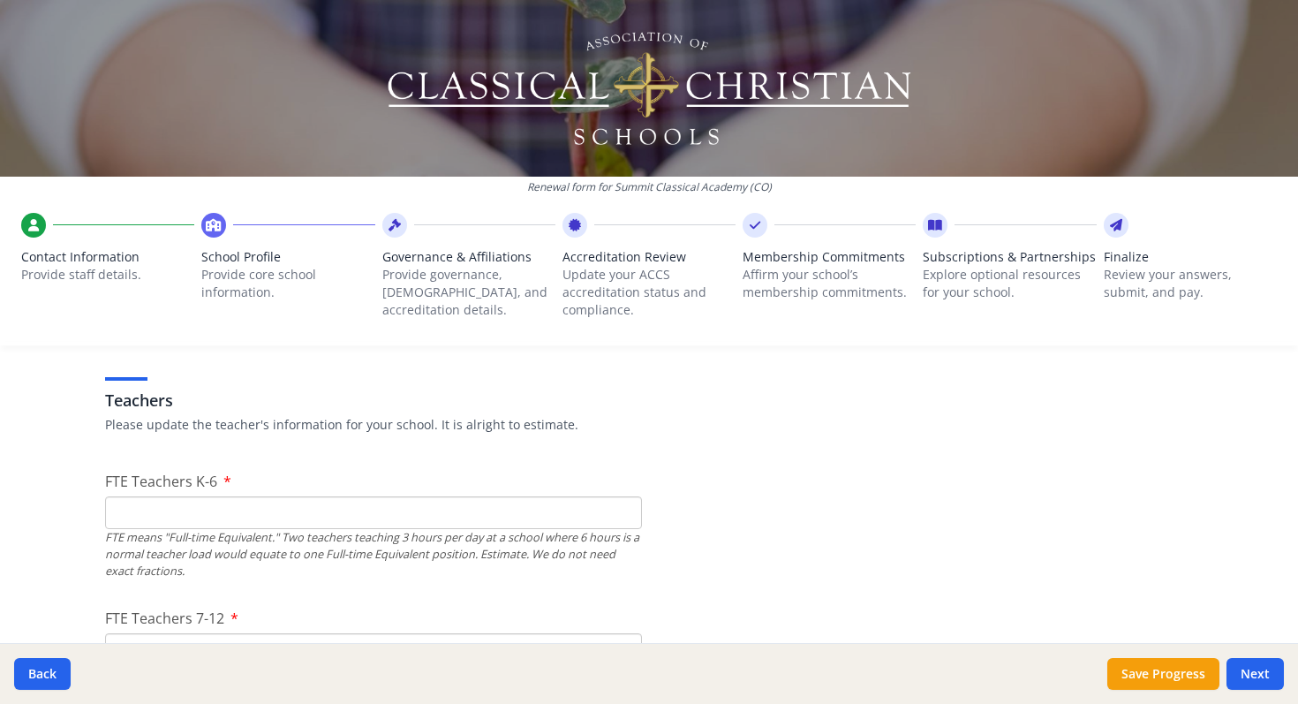
scroll to position [1009, 0]
click at [157, 515] on input "FTE Teachers K-6" at bounding box center [373, 515] width 537 height 33
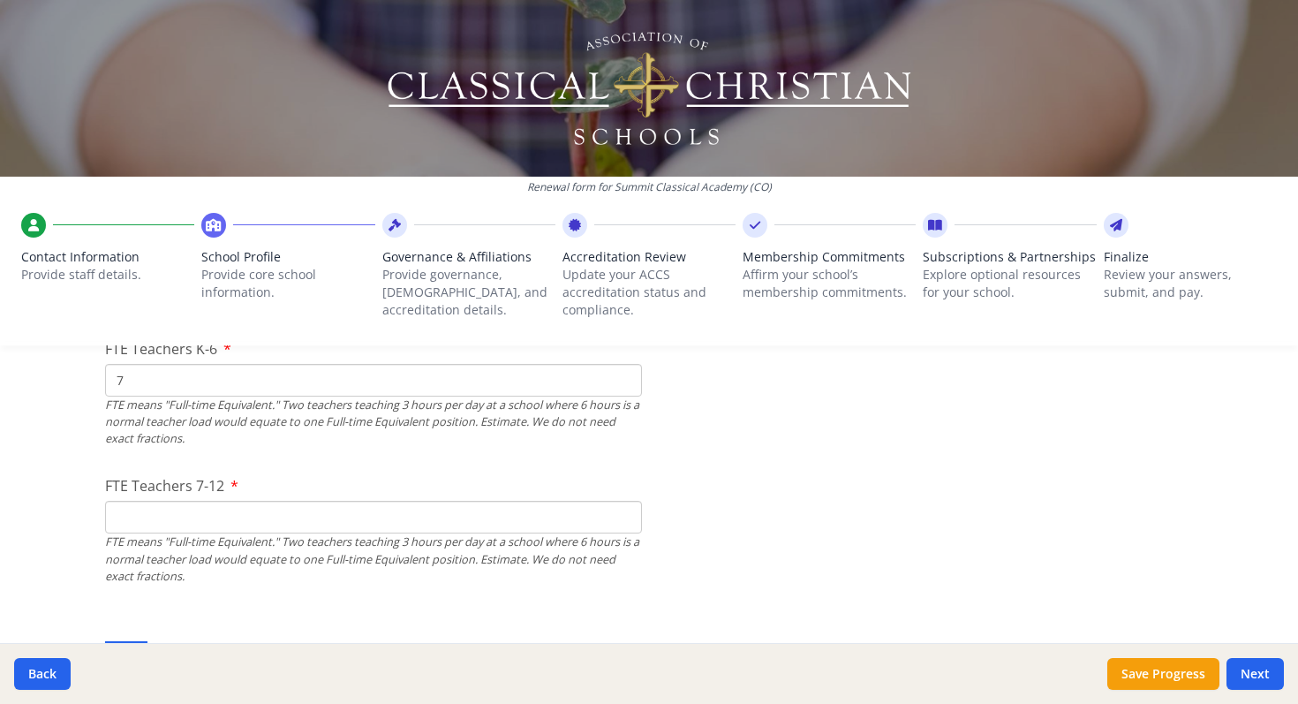
scroll to position [1145, 0]
type input "7"
click at [115, 518] on input "FTE Teachers 7-12" at bounding box center [373, 516] width 537 height 33
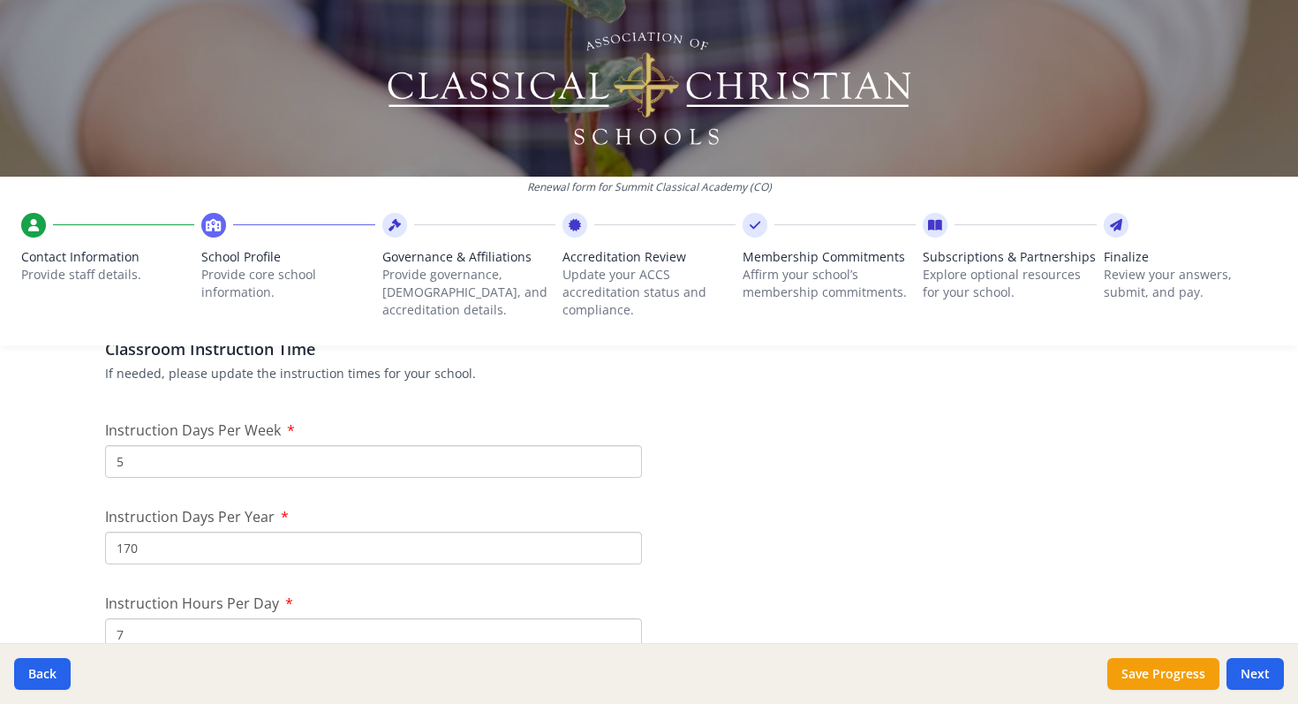
scroll to position [1461, 0]
type input "3"
click at [138, 546] on input "170" at bounding box center [373, 546] width 537 height 33
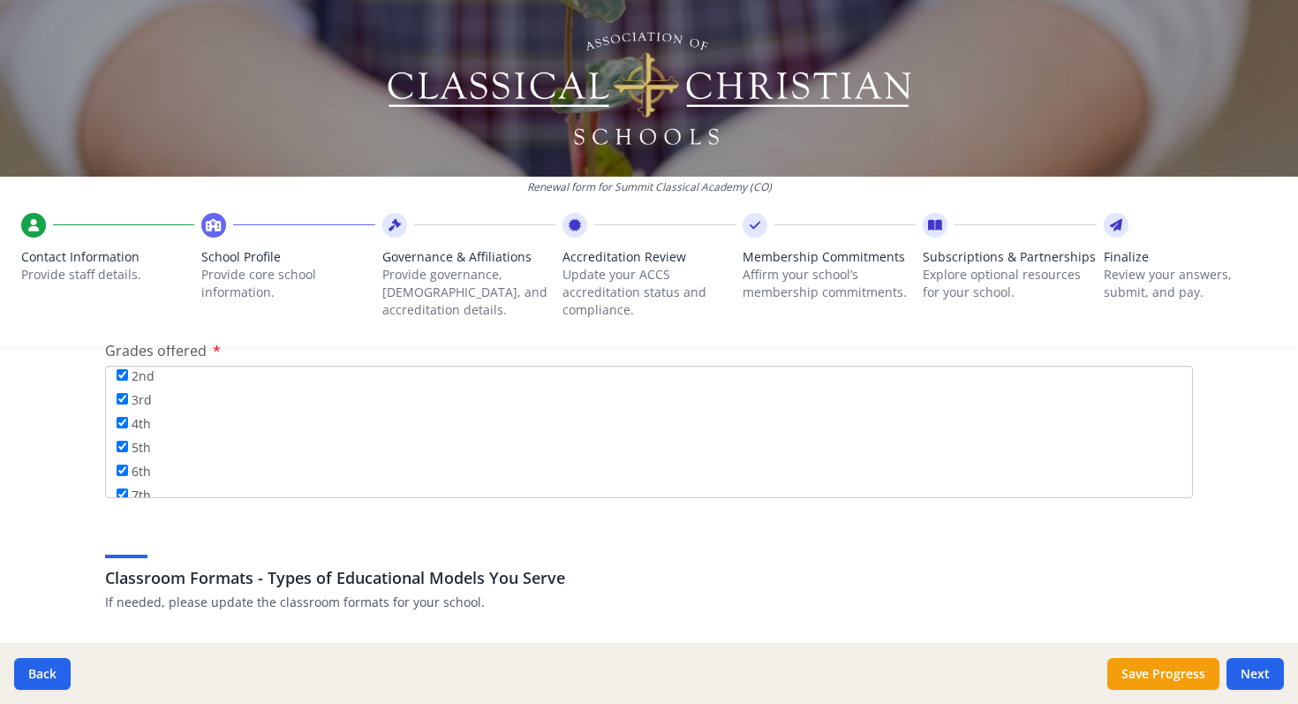
scroll to position [208, 0]
click at [121, 455] on input "11th" at bounding box center [122, 459] width 11 height 11
checkbox input "true"
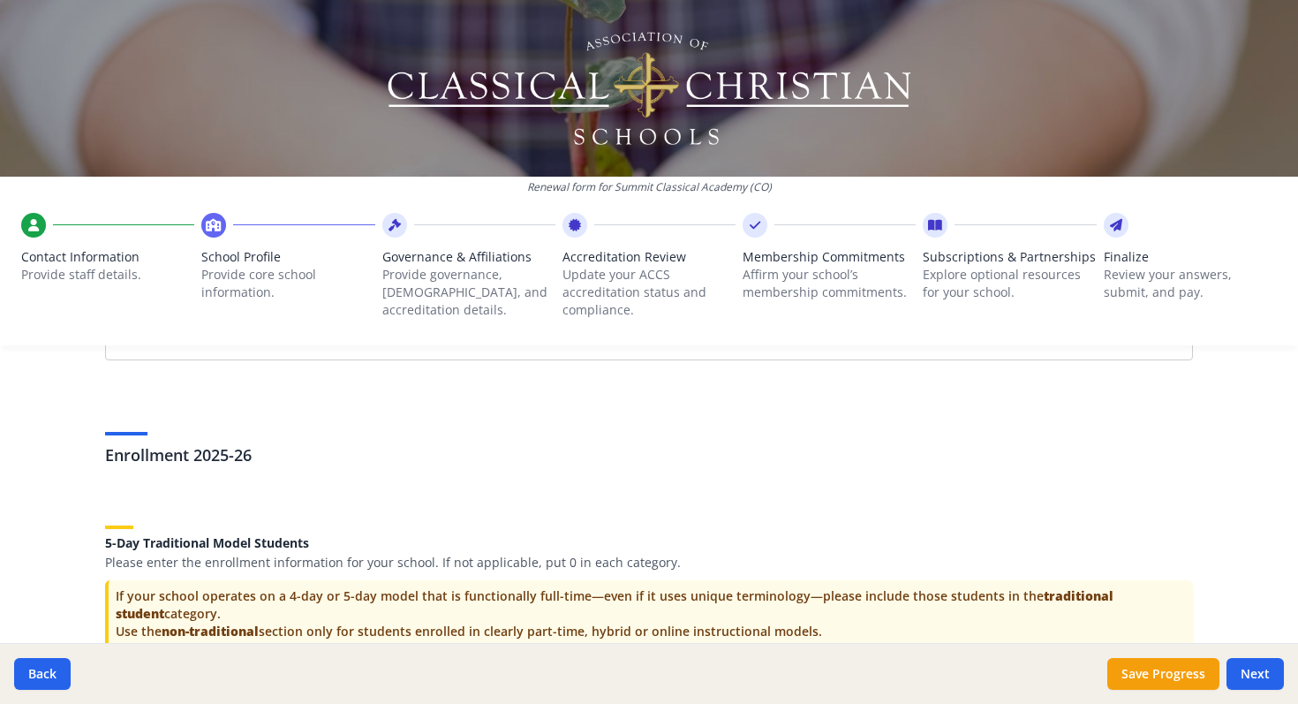
scroll to position [3366, 0]
click at [139, 498] on div "Federal Employer Identification Number If needed, please update Federal Employe…" at bounding box center [649, 123] width 1130 height 6176
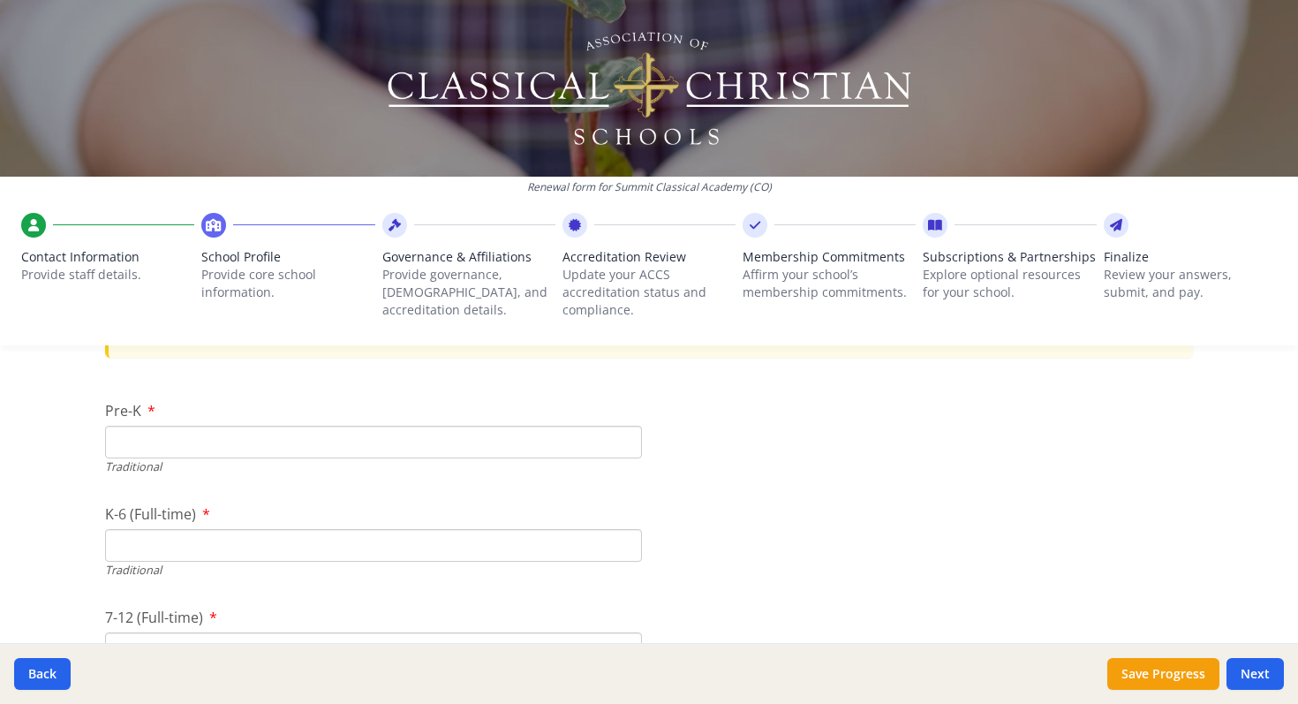
scroll to position [3665, 0]
click at [131, 431] on input "Pre-K" at bounding box center [373, 443] width 537 height 33
type input "0"
click at [118, 541] on input "K-6 (Full-time)" at bounding box center [373, 546] width 537 height 33
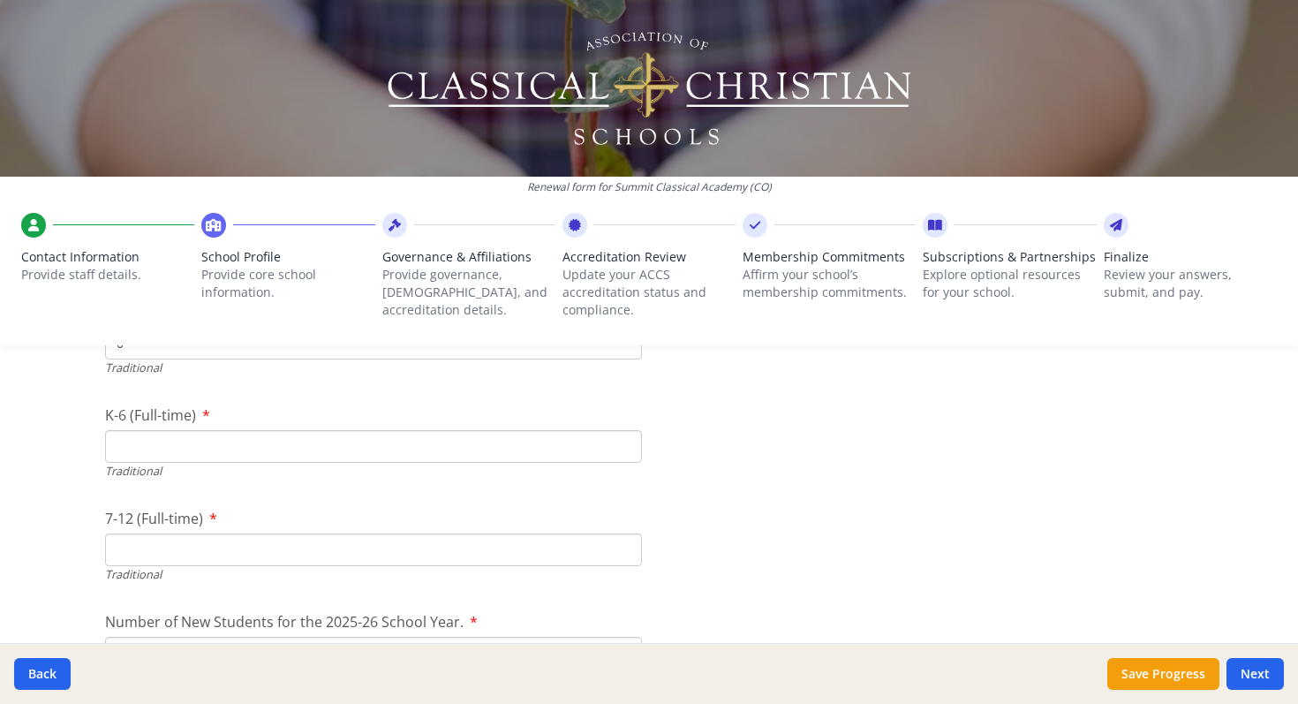
scroll to position [3770, 0]
click at [124, 547] on input "7-12 (Full-time)" at bounding box center [373, 544] width 537 height 33
type input "49"
click at [120, 442] on input "K-6 (Full-time)" at bounding box center [373, 441] width 537 height 33
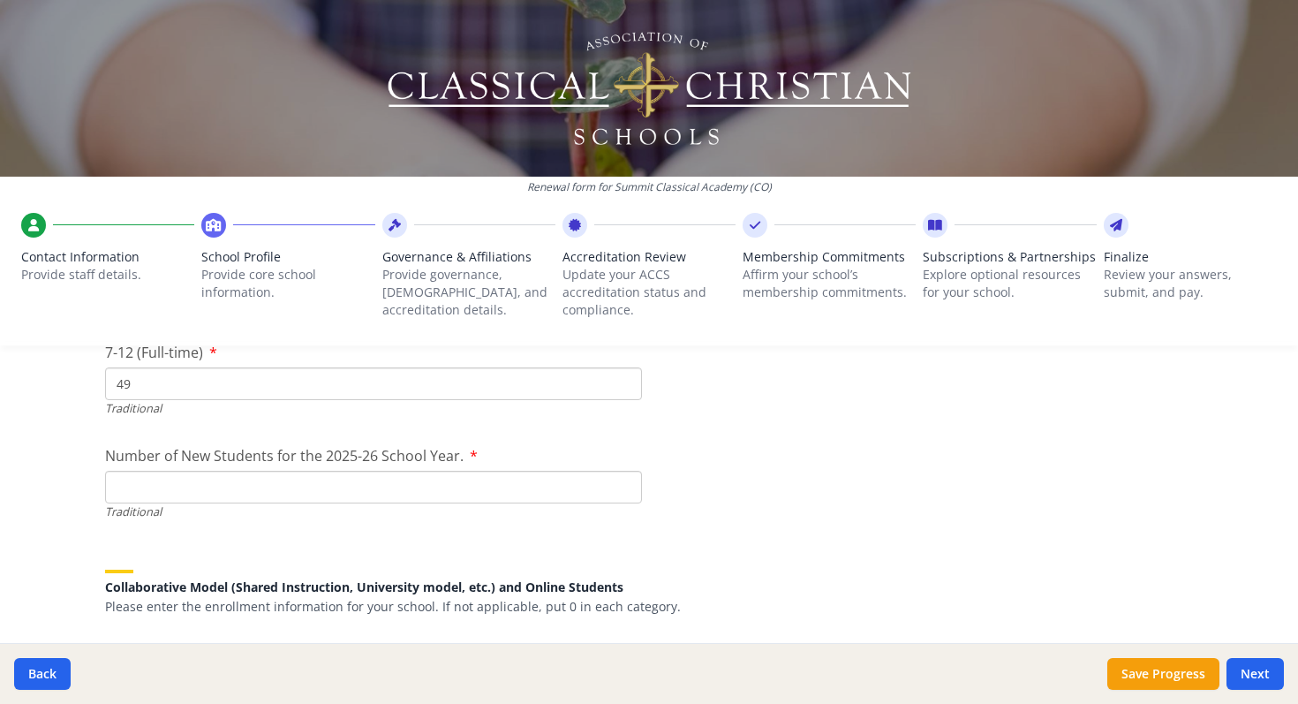
scroll to position [3932, 0]
type input "71"
click at [144, 471] on input "Number of New Students for the 2025-26 School Year." at bounding box center [373, 485] width 537 height 33
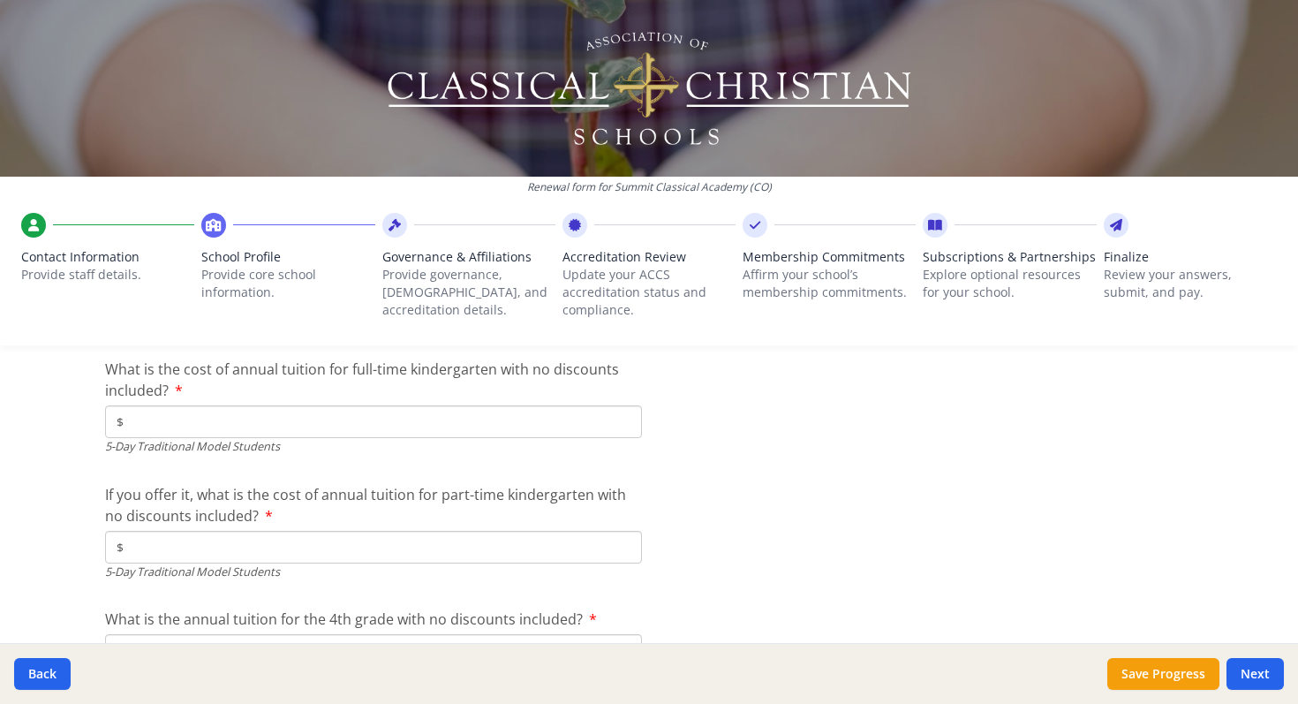
scroll to position [4665, 0]
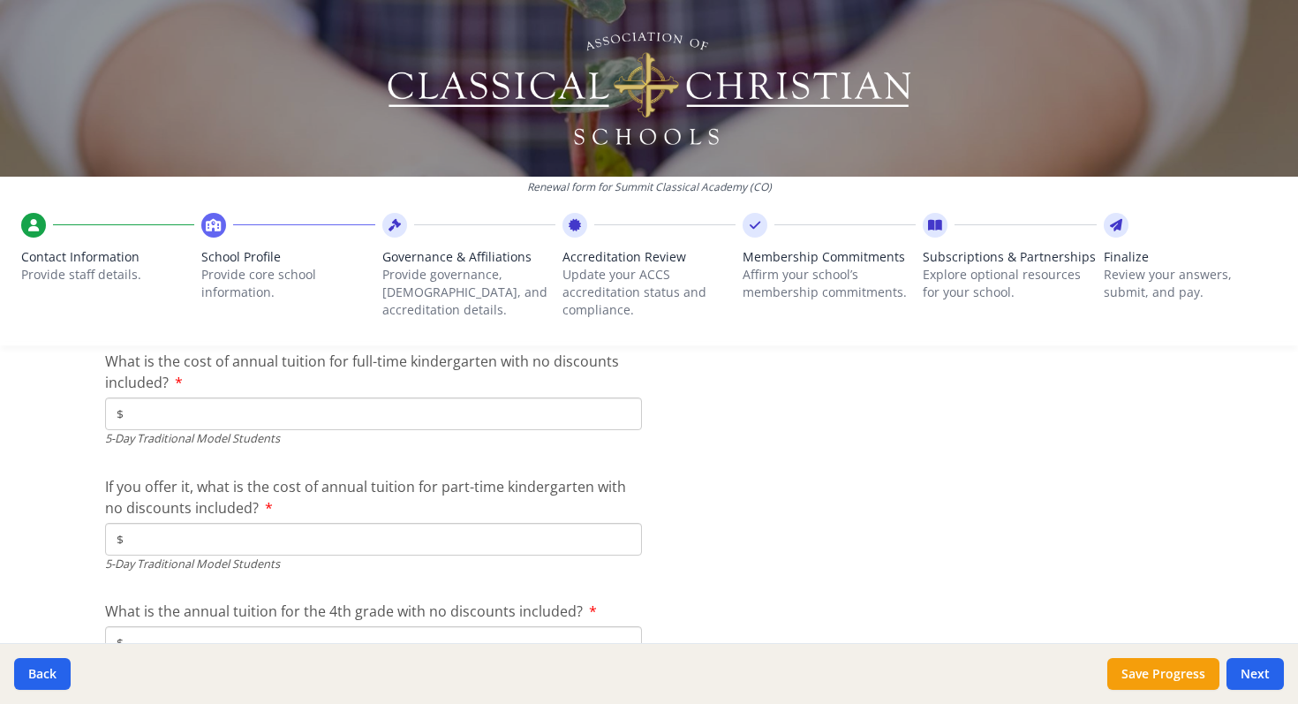
type input "17"
click at [142, 420] on input "$" at bounding box center [373, 413] width 537 height 33
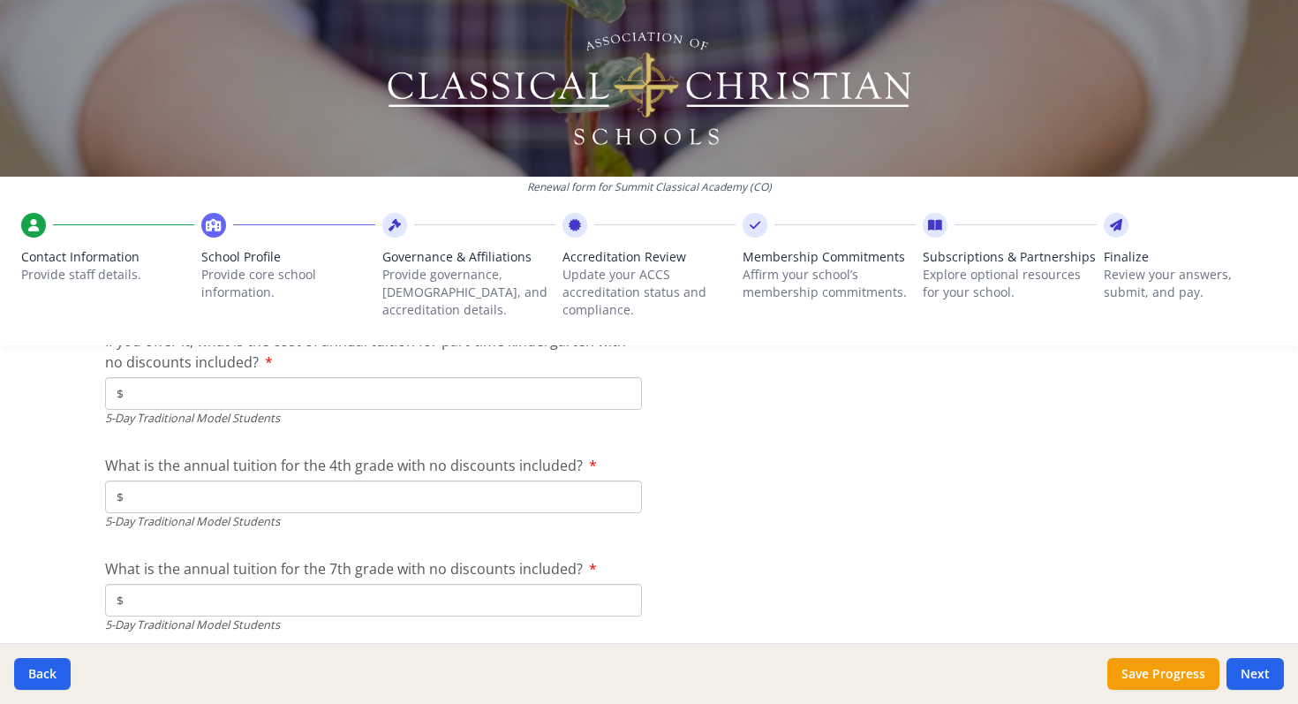
scroll to position [4813, 0]
type input "$9 100"
click at [146, 502] on input "$" at bounding box center [373, 494] width 537 height 33
type input "$9 500"
click at [64, 576] on div "Renewal form for Summit Classical Academy (CO) Contact Information Provide staf…" at bounding box center [649, 352] width 1298 height 704
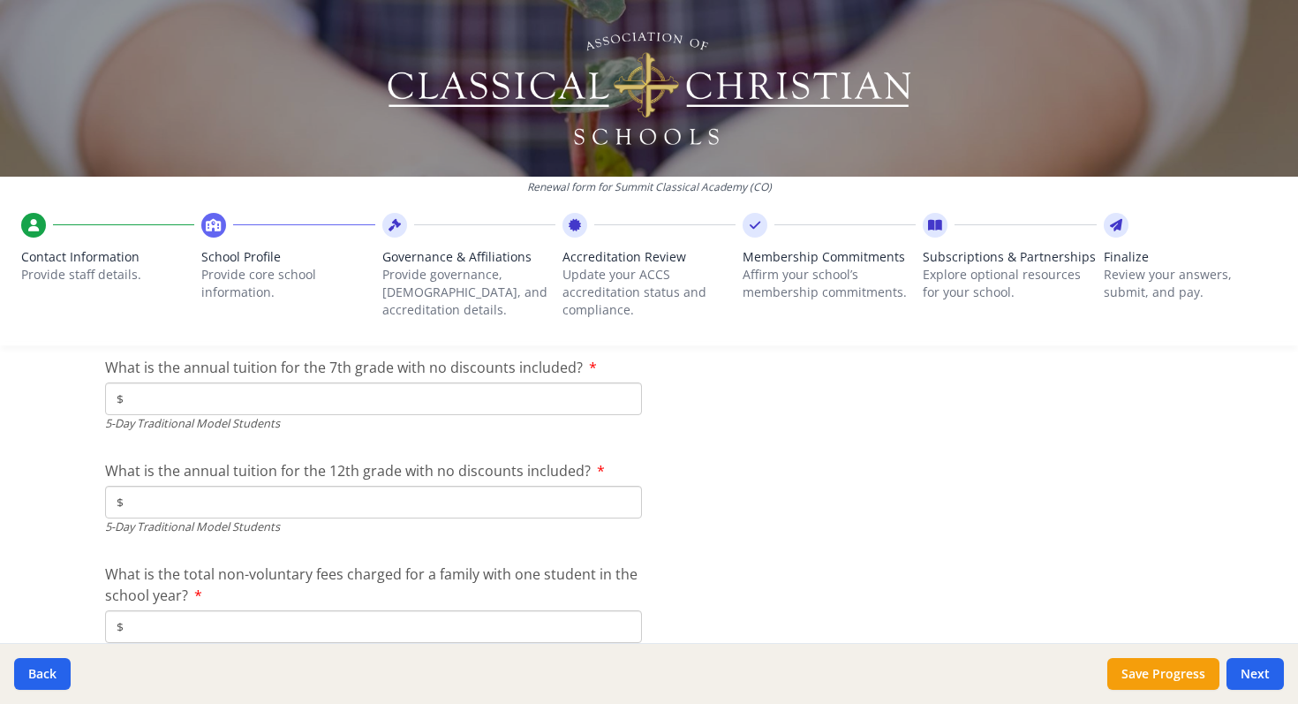
scroll to position [5024, 0]
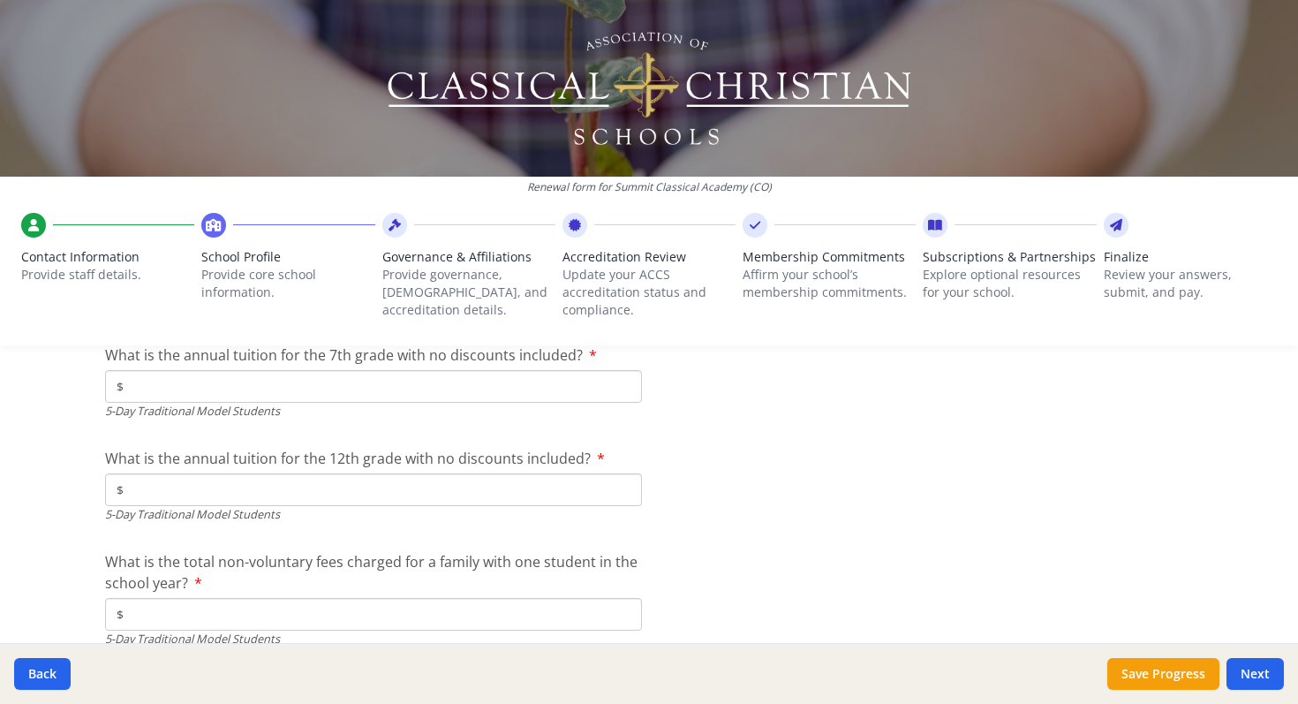
click at [143, 490] on input "$" at bounding box center [373, 489] width 537 height 33
type input "$9 900"
click at [62, 543] on div "Renewal form for Summit Classical Academy (CO) Contact Information Provide staf…" at bounding box center [649, 352] width 1298 height 704
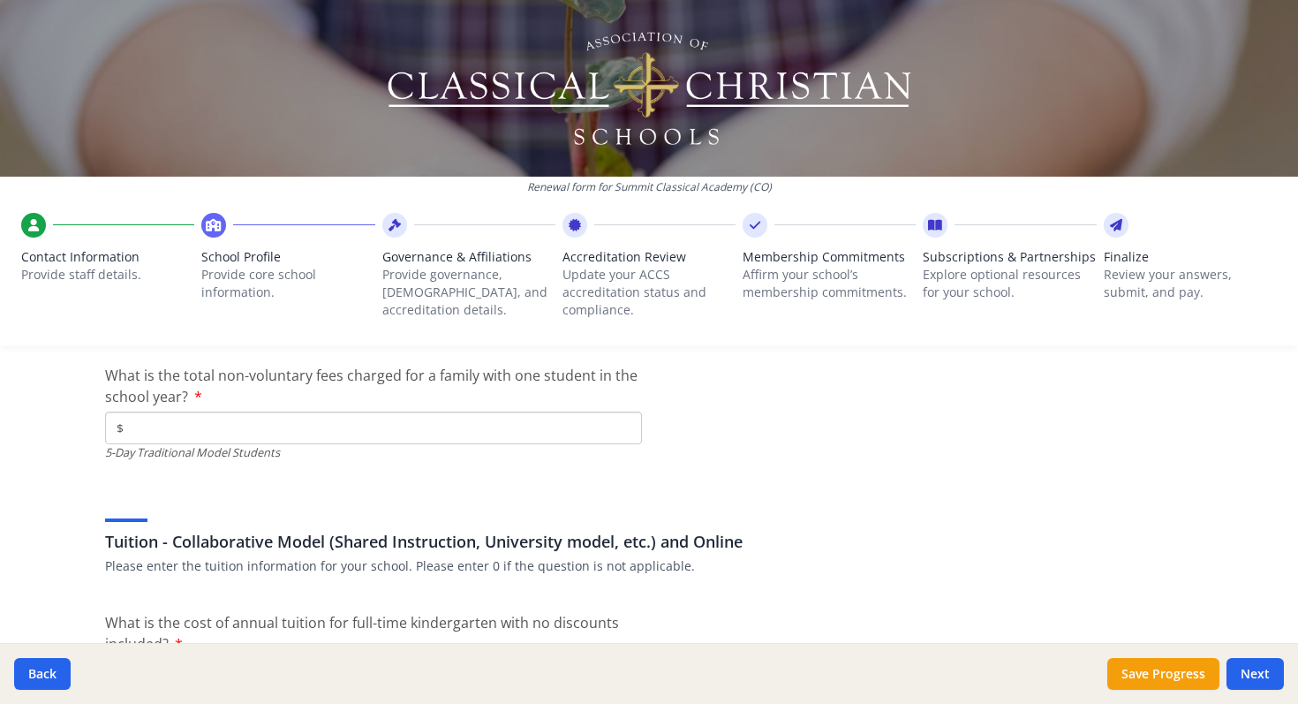
scroll to position [5216, 0]
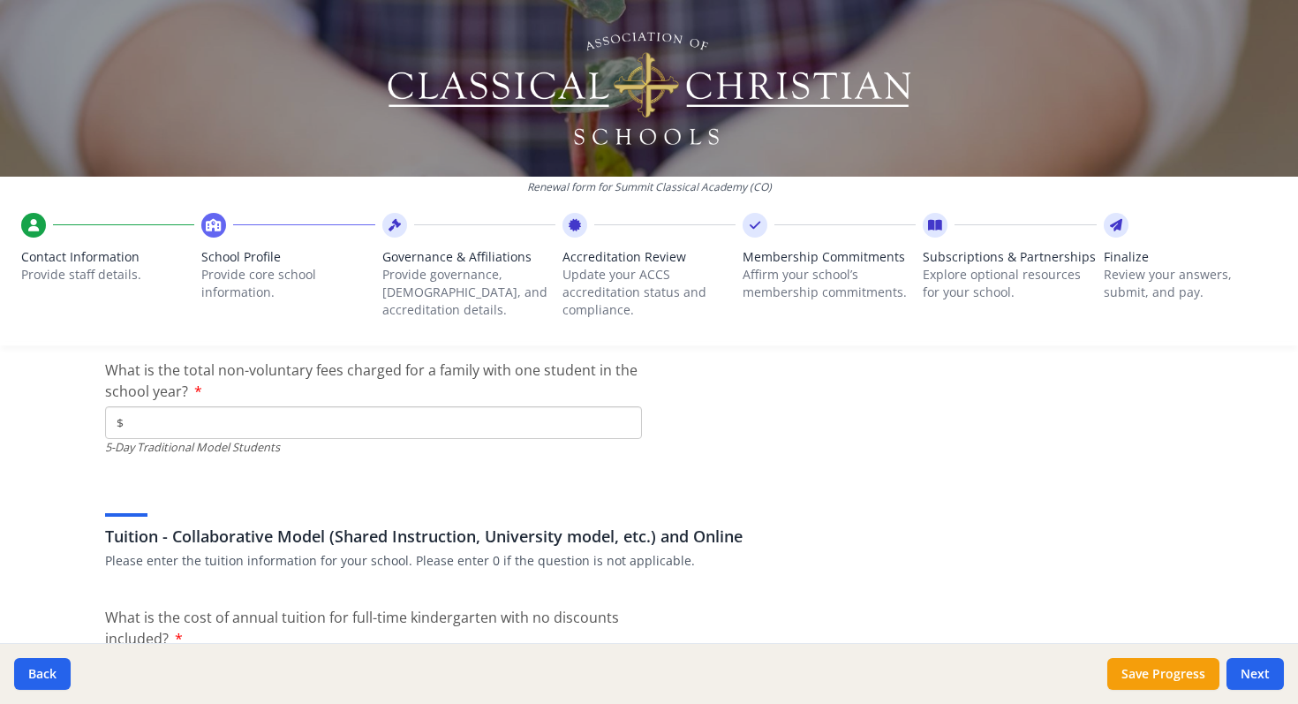
click at [165, 423] on input "$" at bounding box center [373, 422] width 537 height 33
type input "$75"
click at [79, 493] on div "Renewal form for Summit Classical Academy (CO) Contact Information Provide staf…" at bounding box center [649, 352] width 1298 height 704
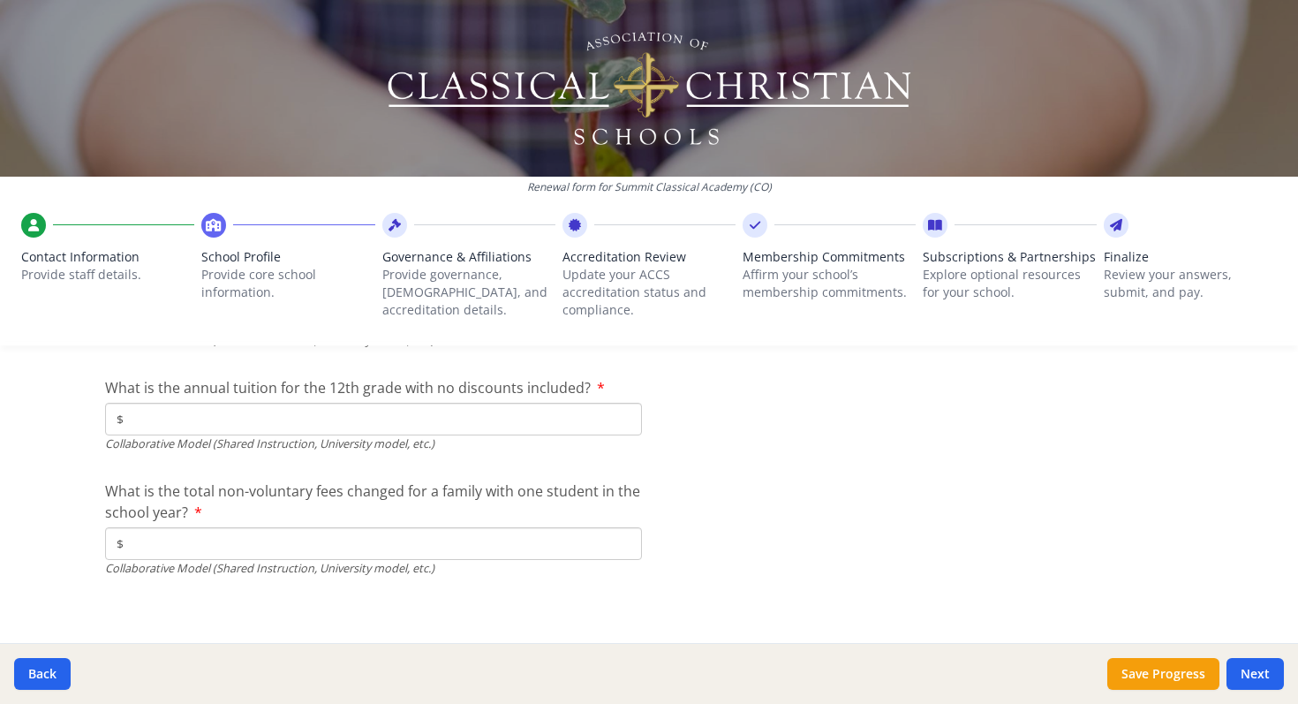
scroll to position [5908, 0]
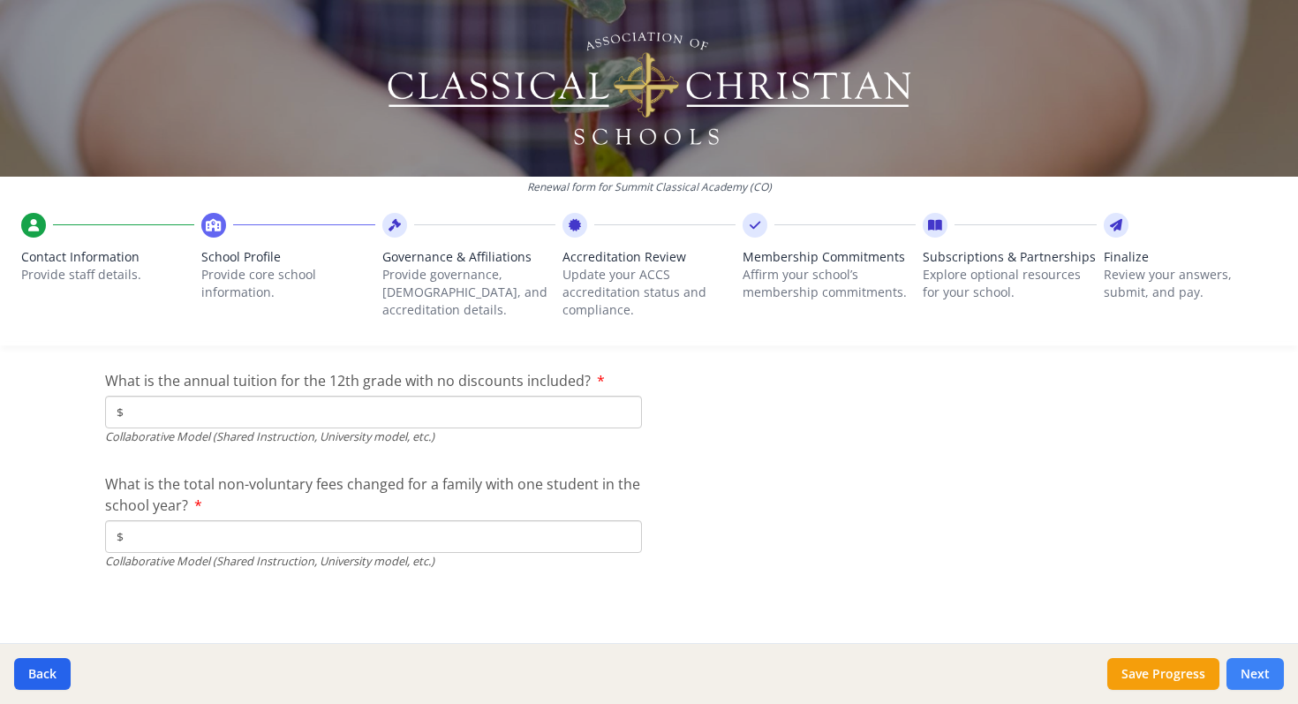
click at [1250, 670] on button "Next" at bounding box center [1255, 674] width 57 height 32
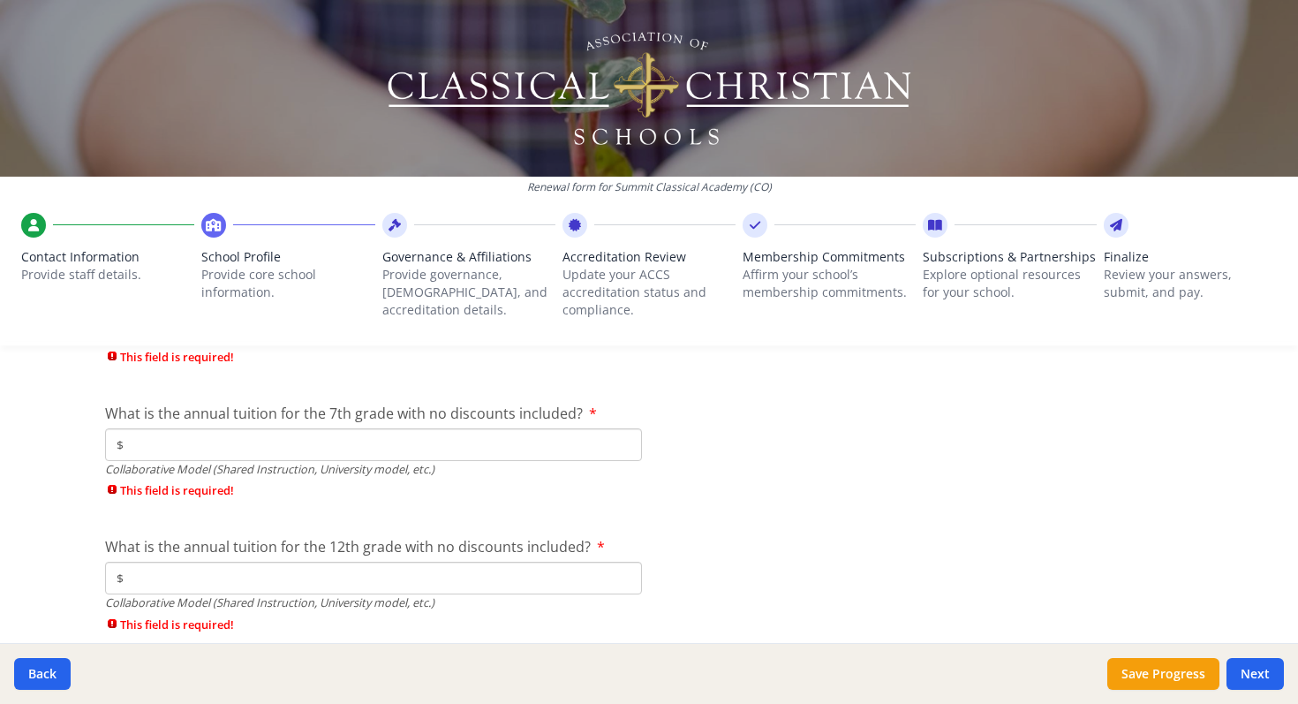
scroll to position [6066, 0]
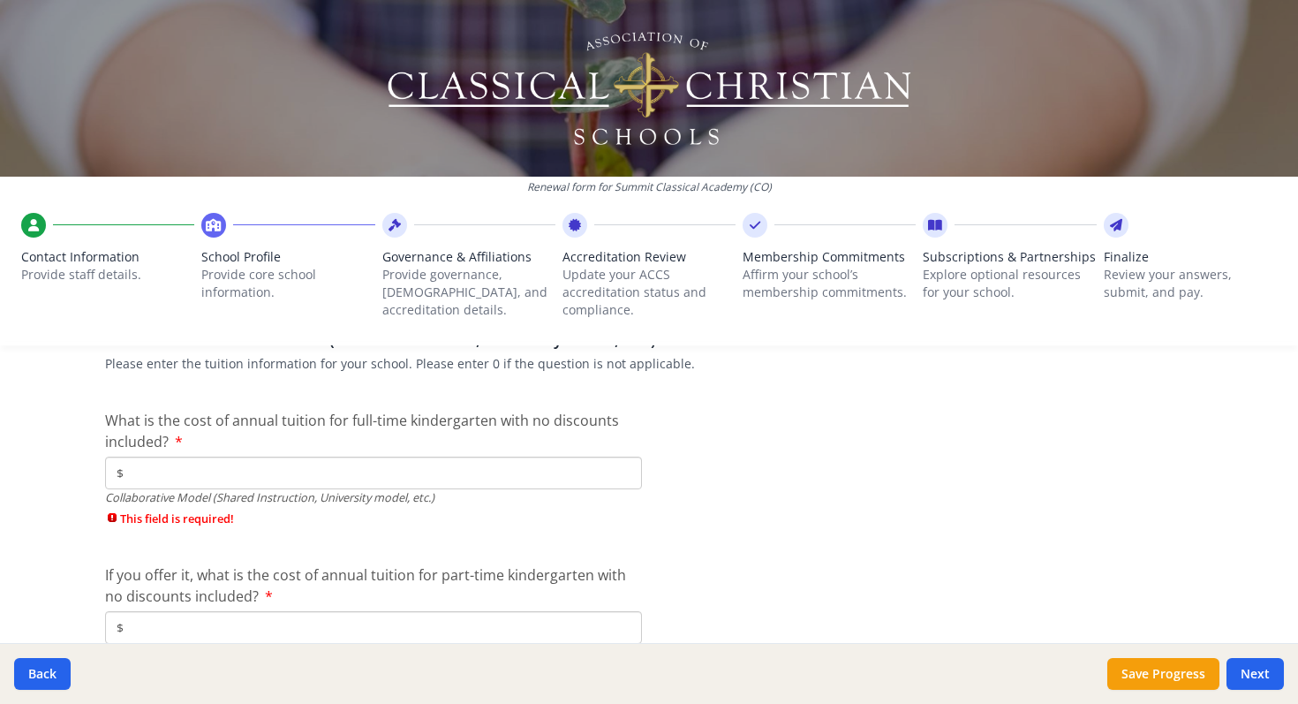
scroll to position [5598, 0]
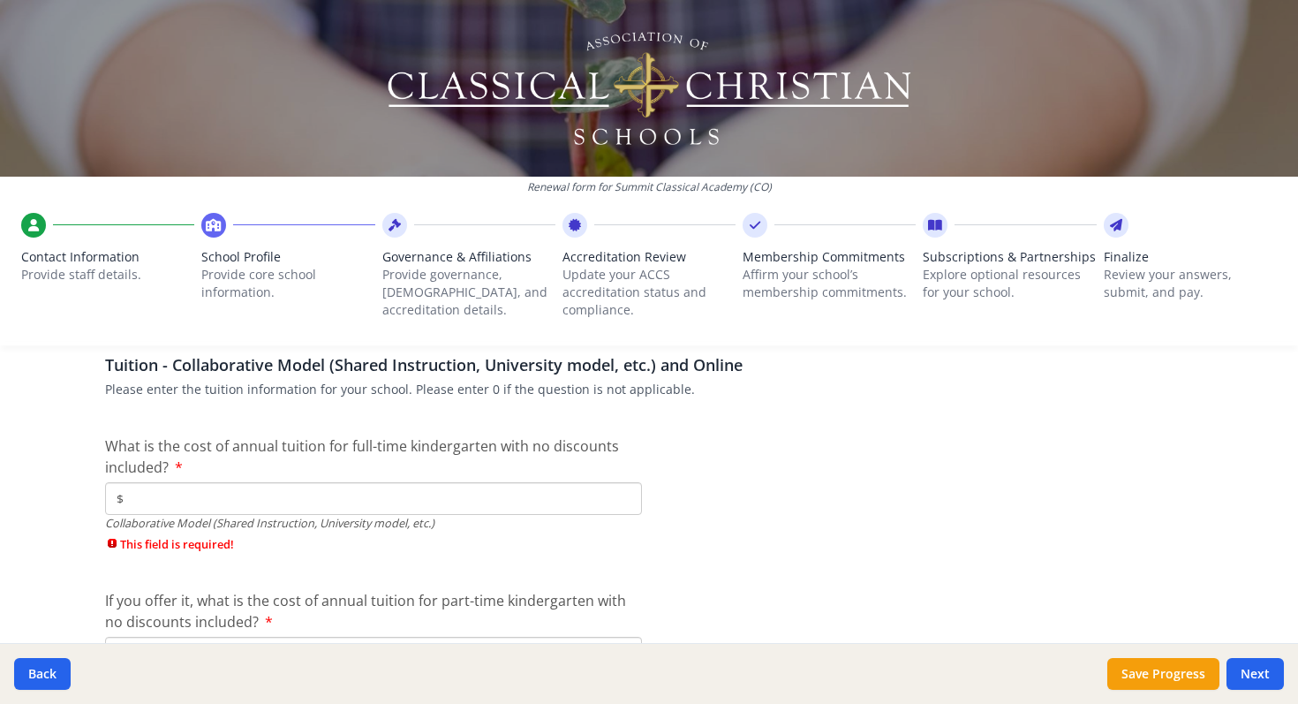
click at [166, 494] on input "$" at bounding box center [373, 498] width 537 height 33
click at [139, 502] on input "$" at bounding box center [373, 498] width 537 height 33
type input "$"
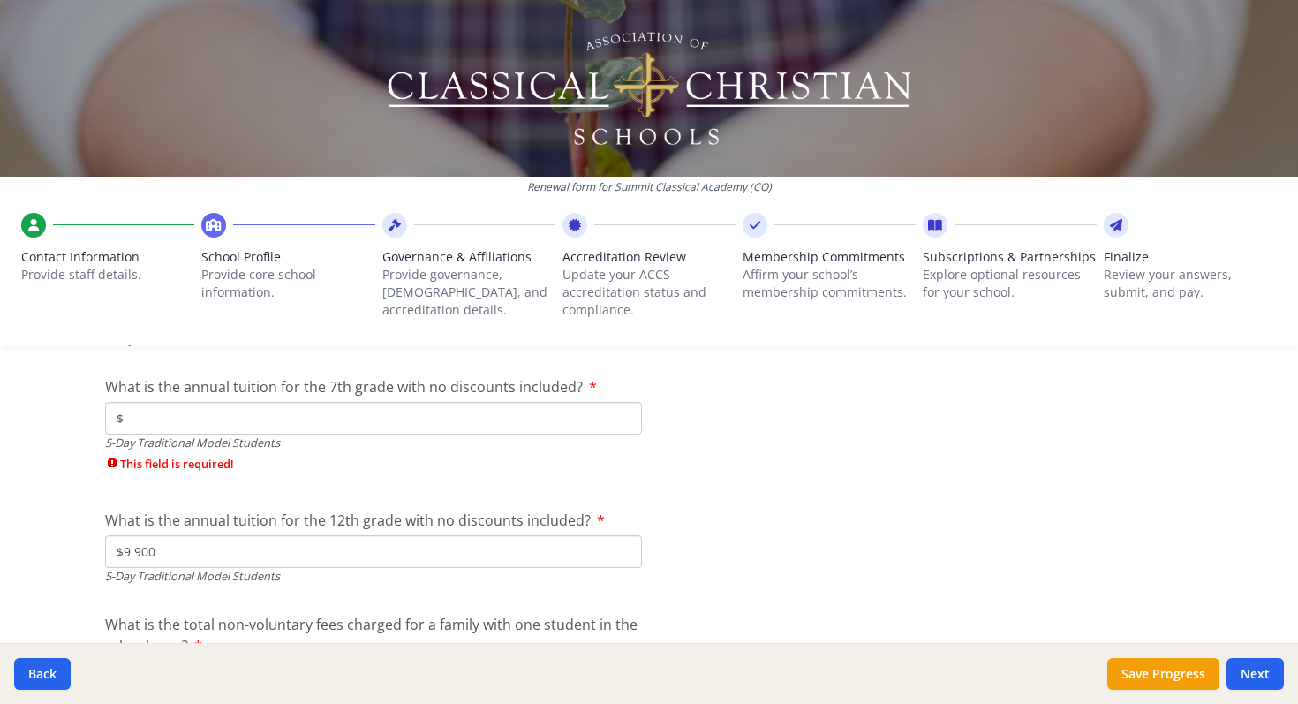
scroll to position [5167, 0]
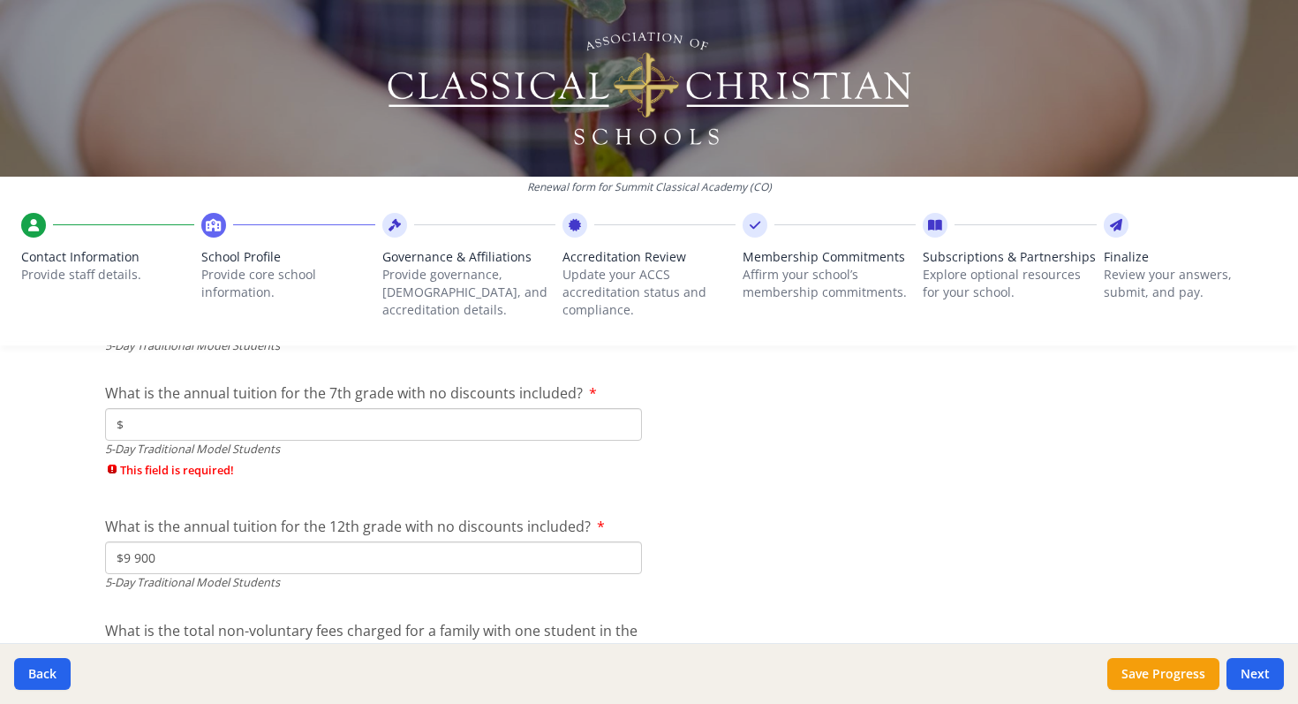
click at [159, 421] on input "$" at bounding box center [373, 424] width 537 height 33
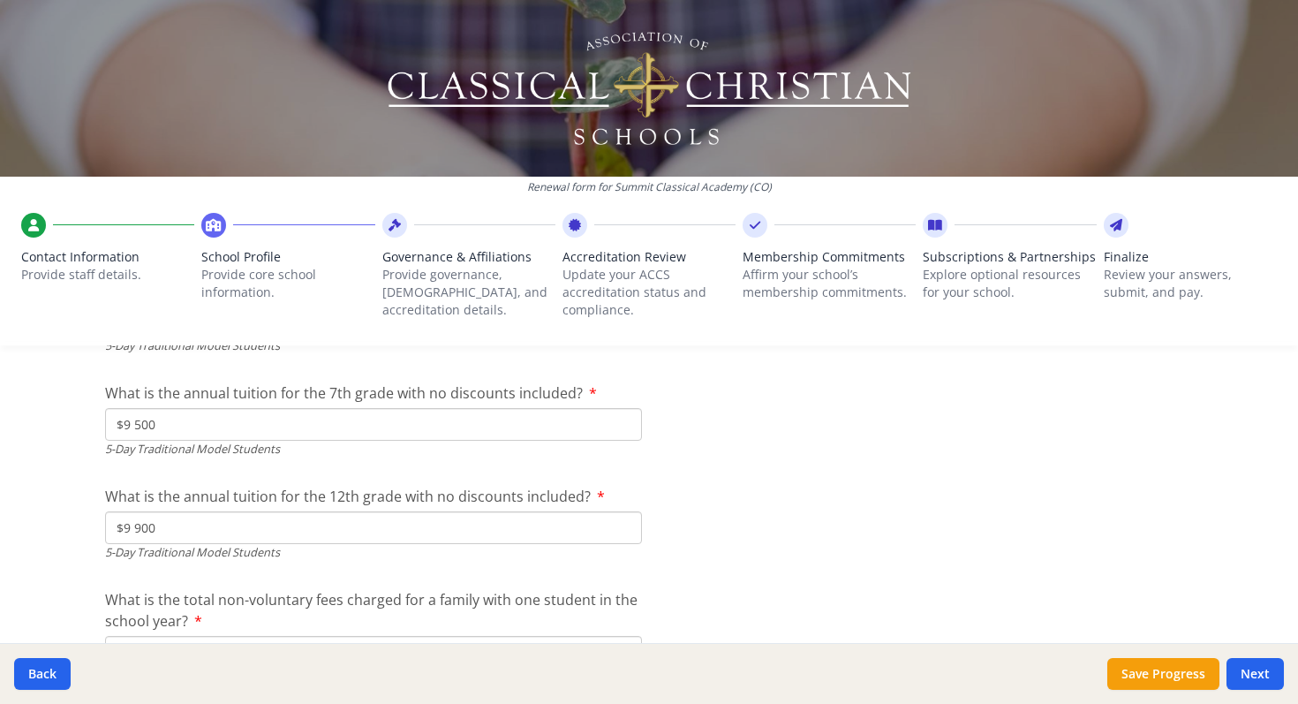
type input "$9 500"
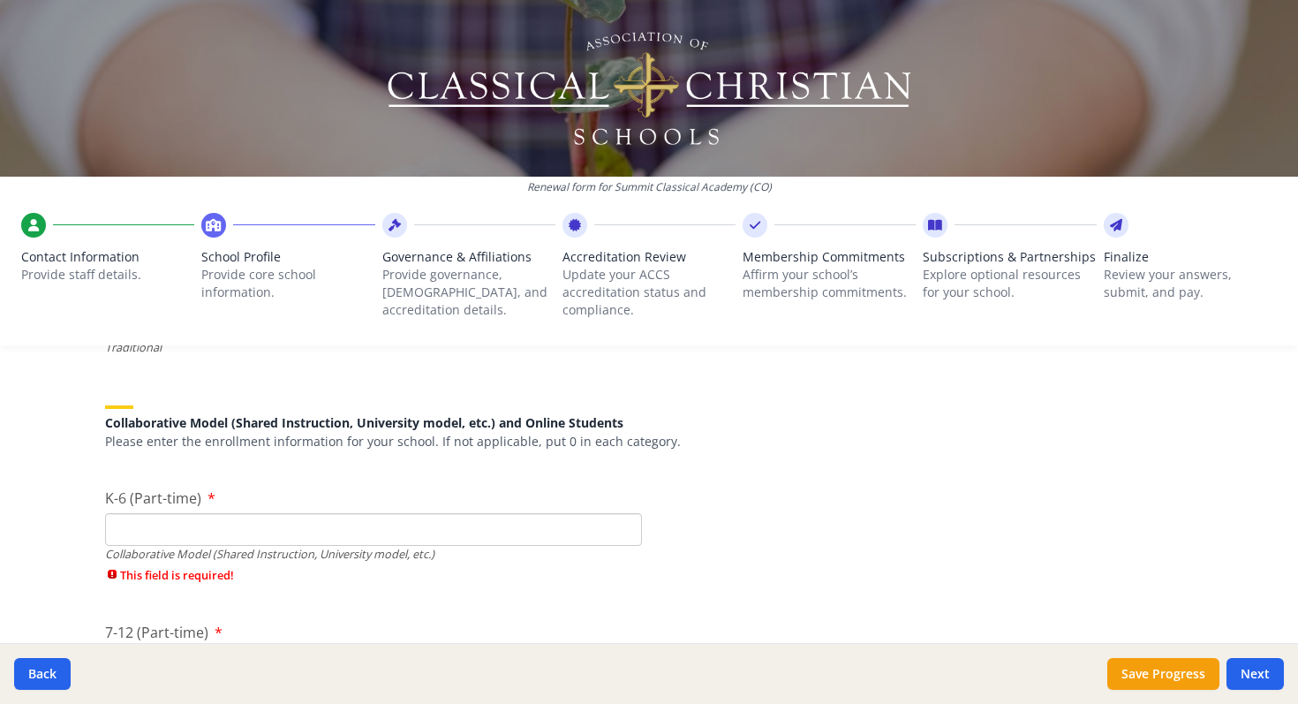
scroll to position [4151, 0]
click at [145, 523] on input "K-6 (Part-time)" at bounding box center [373, 534] width 537 height 33
click at [117, 533] on input "K-6 (Part-time)" at bounding box center [373, 534] width 537 height 33
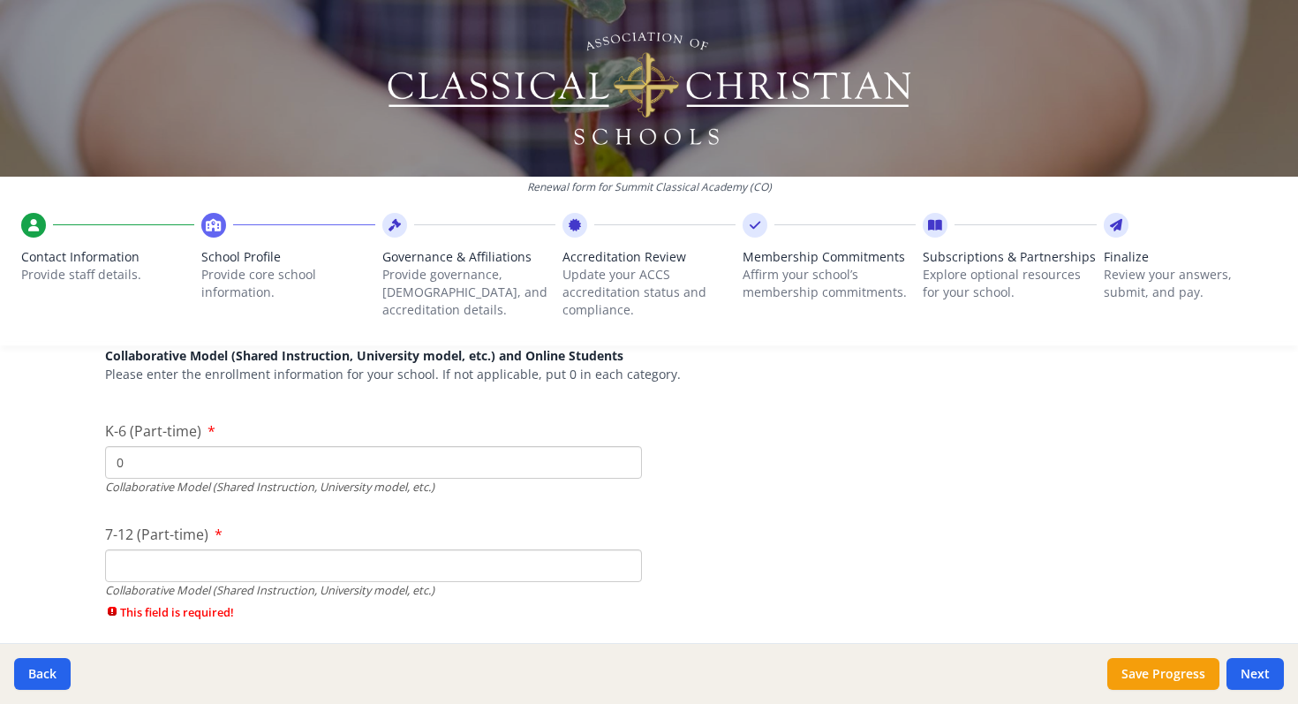
scroll to position [4244, 0]
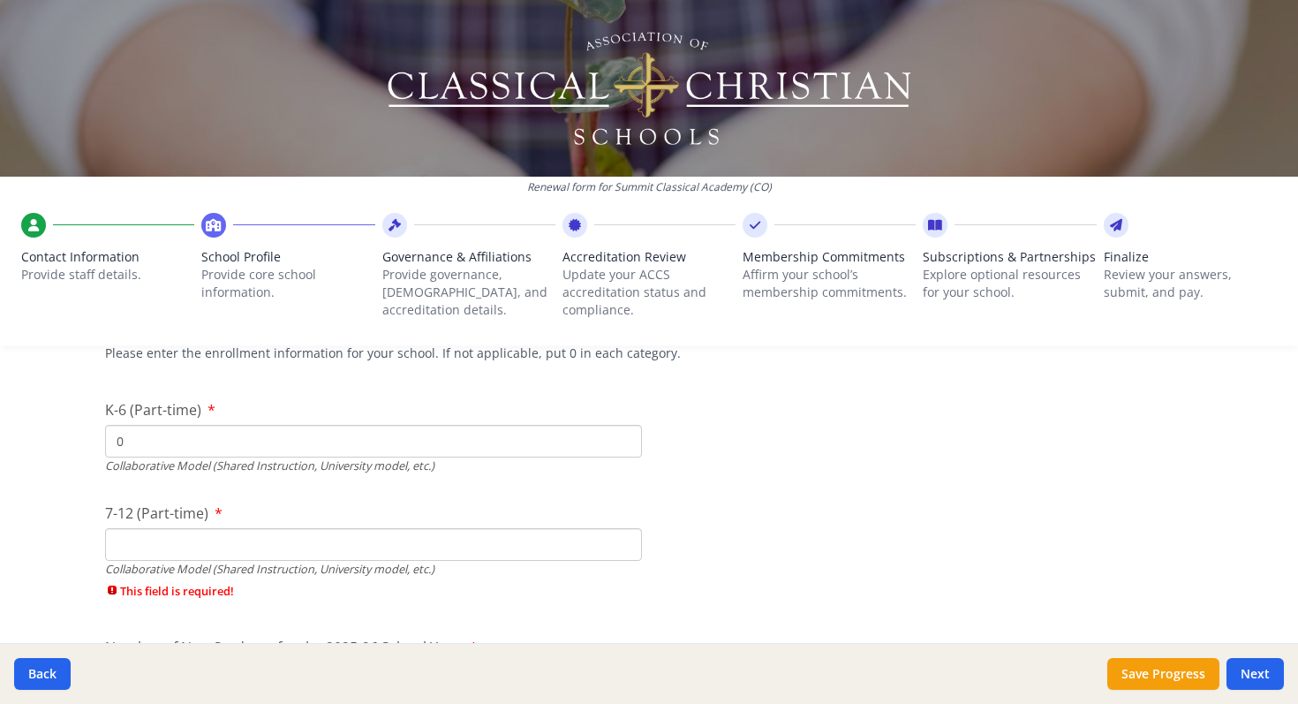
type input "0"
click at [120, 551] on input "7-12 (Part-time)" at bounding box center [373, 544] width 537 height 33
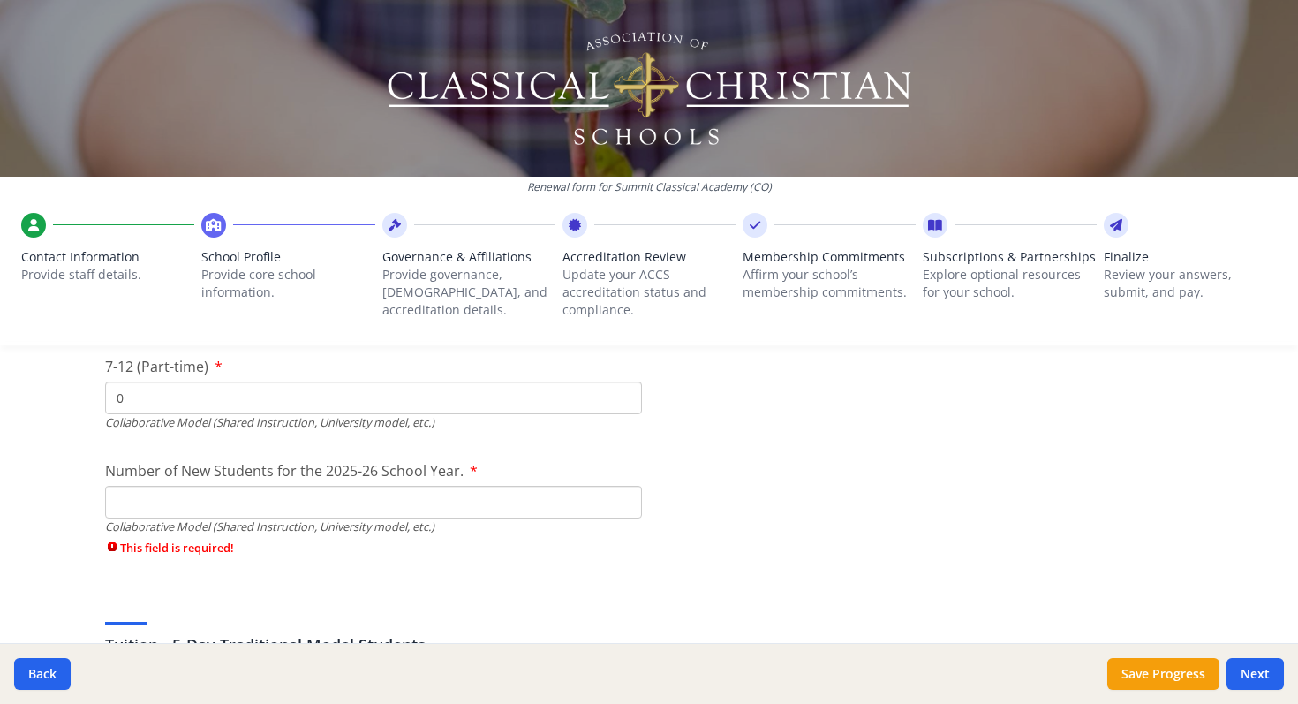
scroll to position [4394, 0]
type input "0"
click at [127, 494] on input "Number of New Students for the 2025-26 School Year." at bounding box center [373, 498] width 537 height 33
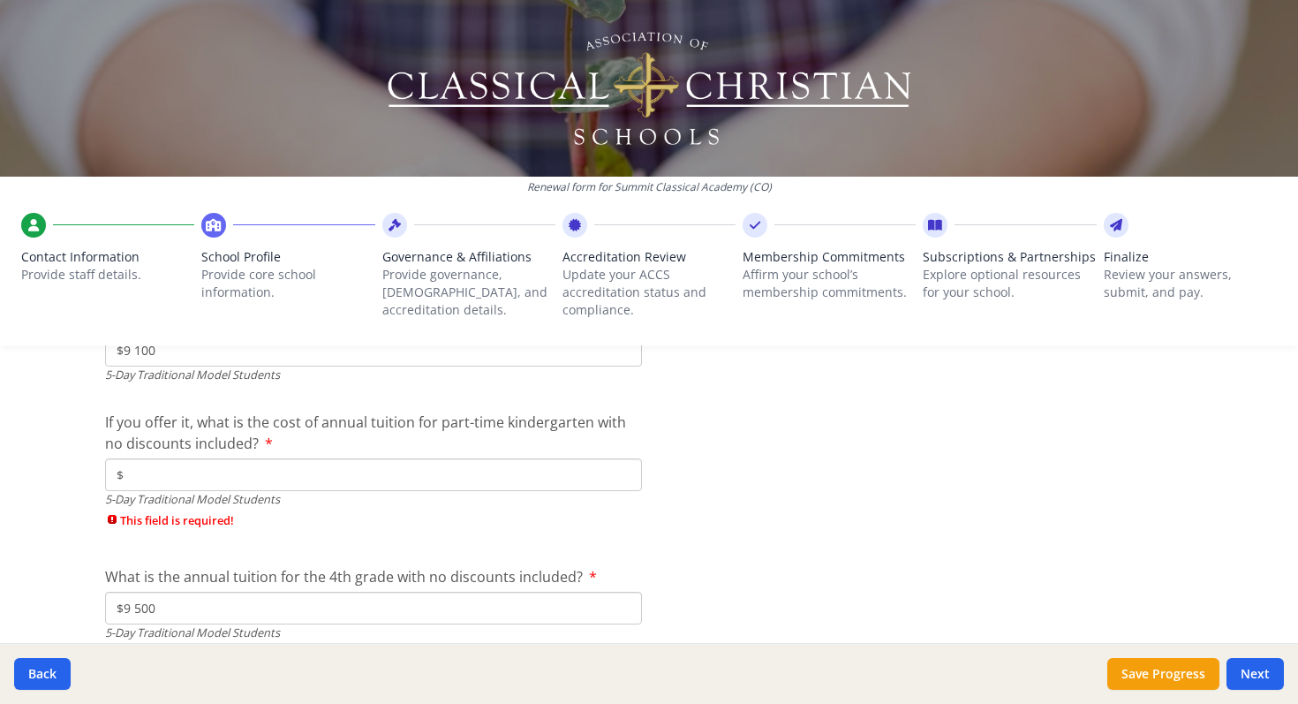
scroll to position [4788, 0]
type input "0"
click at [138, 479] on input "$" at bounding box center [373, 475] width 537 height 33
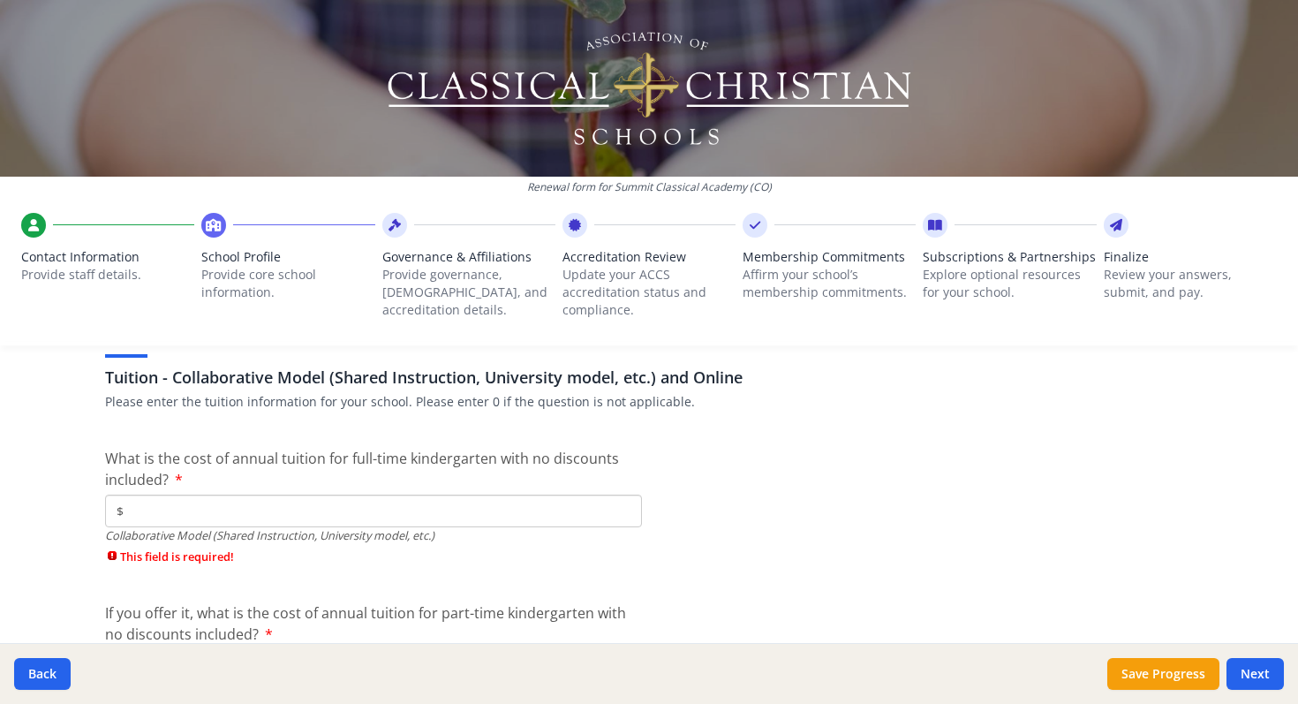
scroll to position [5451, 0]
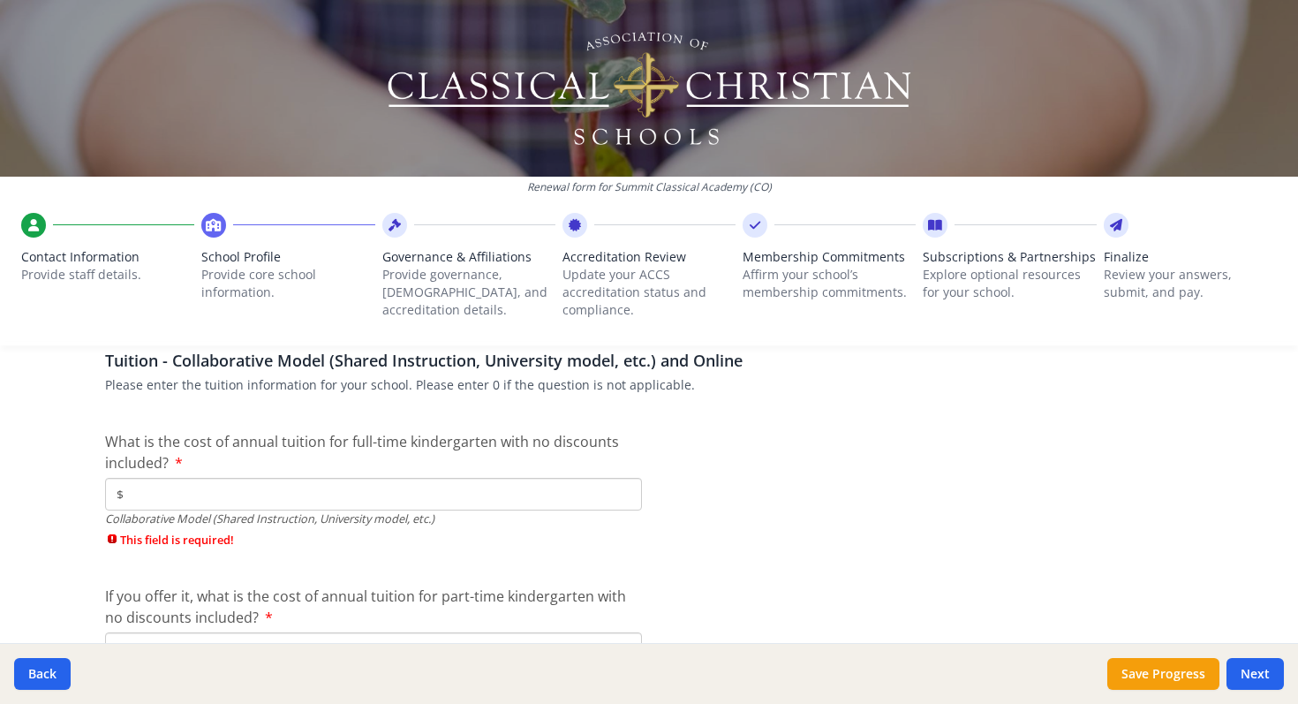
type input "$0"
click at [140, 502] on input "$" at bounding box center [373, 494] width 537 height 33
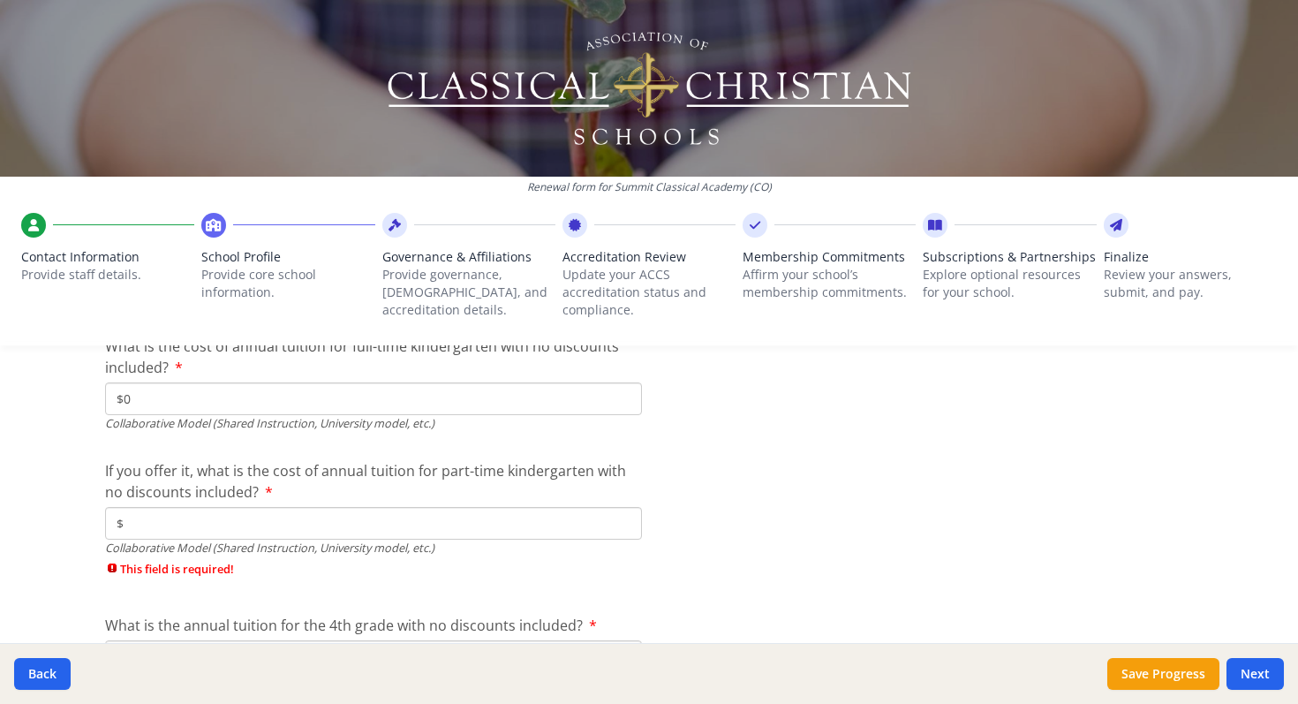
scroll to position [5560, 0]
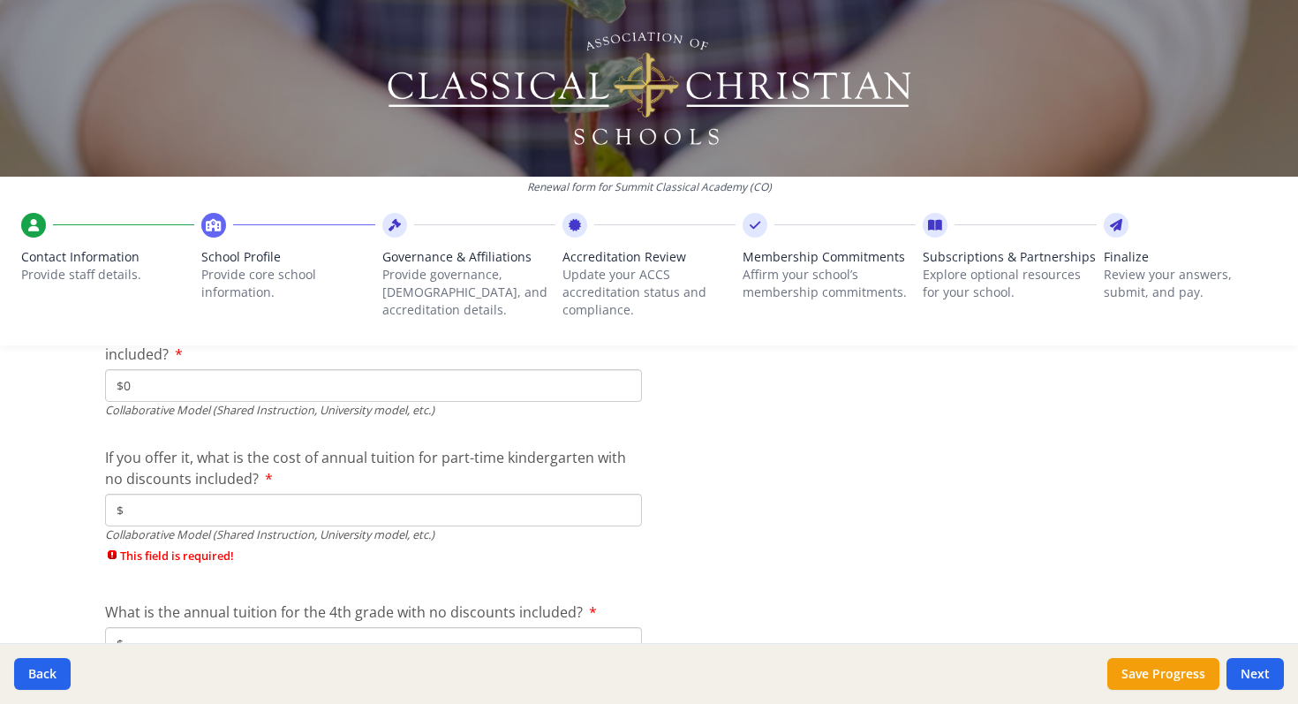
type input "$0"
click at [140, 502] on input "$" at bounding box center [373, 510] width 537 height 33
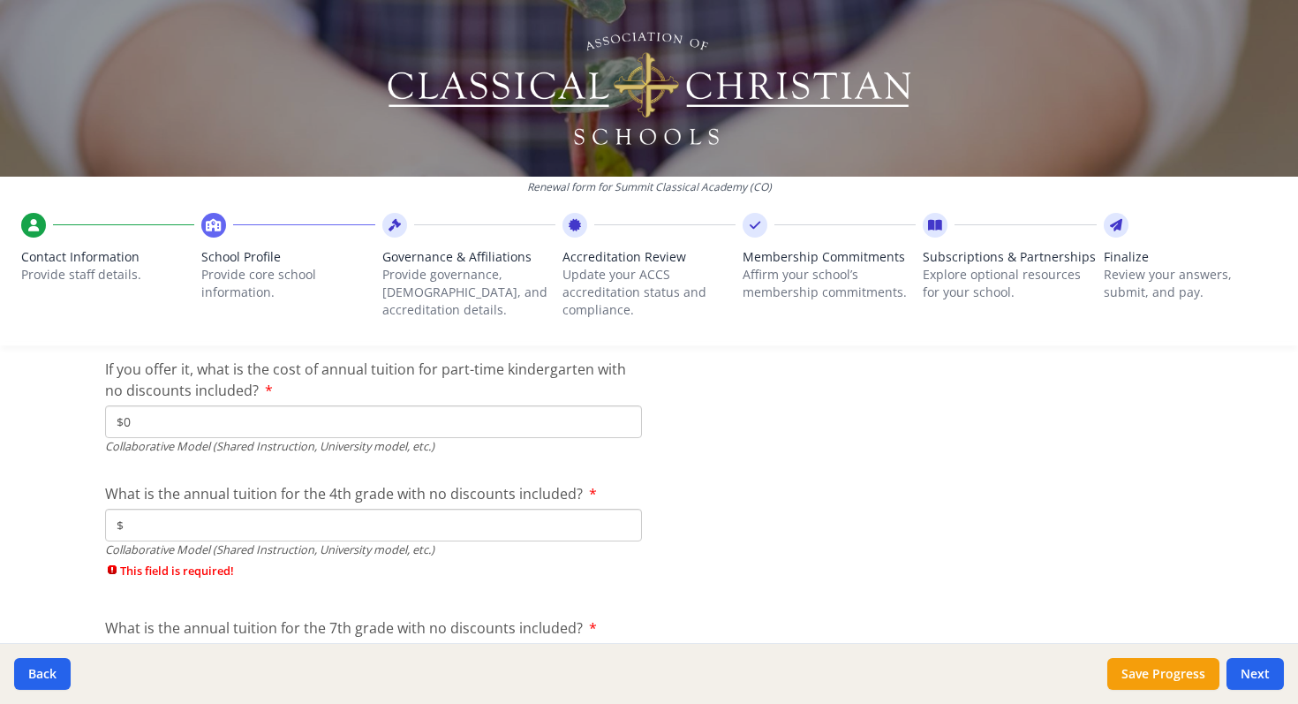
scroll to position [5669, 0]
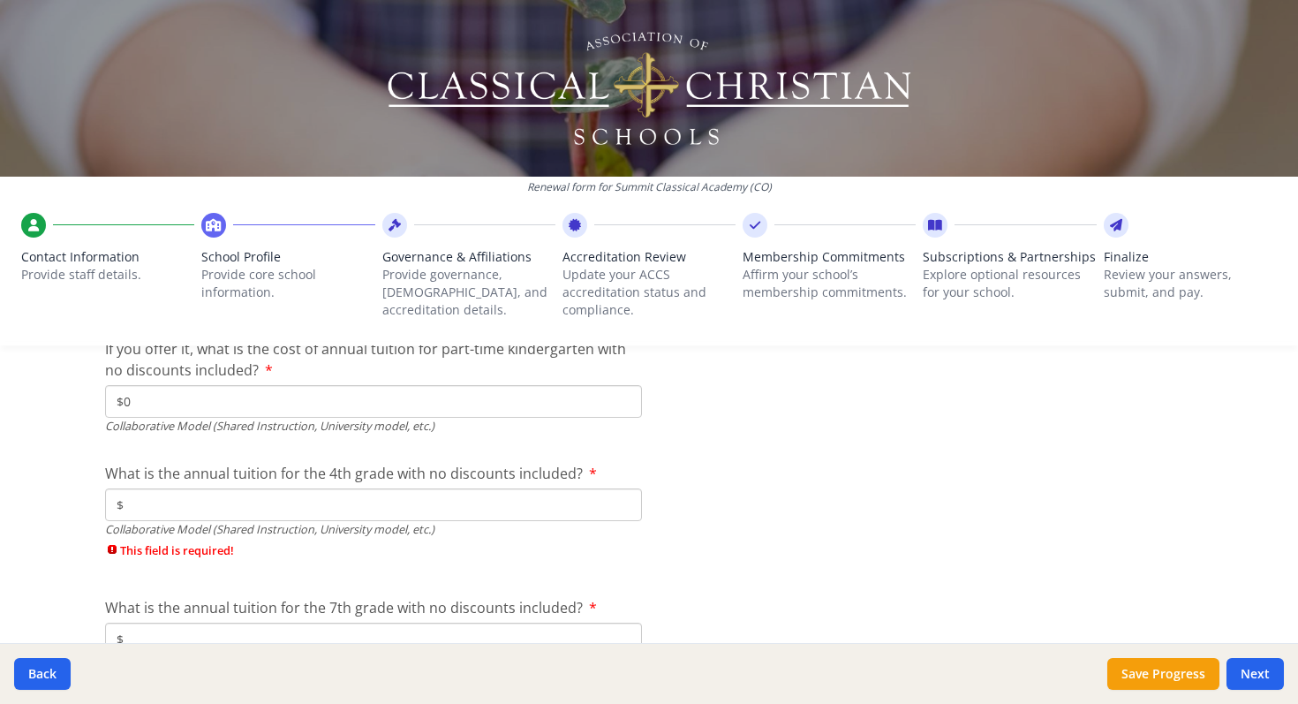
type input "$0"
click at [132, 501] on input "$" at bounding box center [373, 504] width 537 height 33
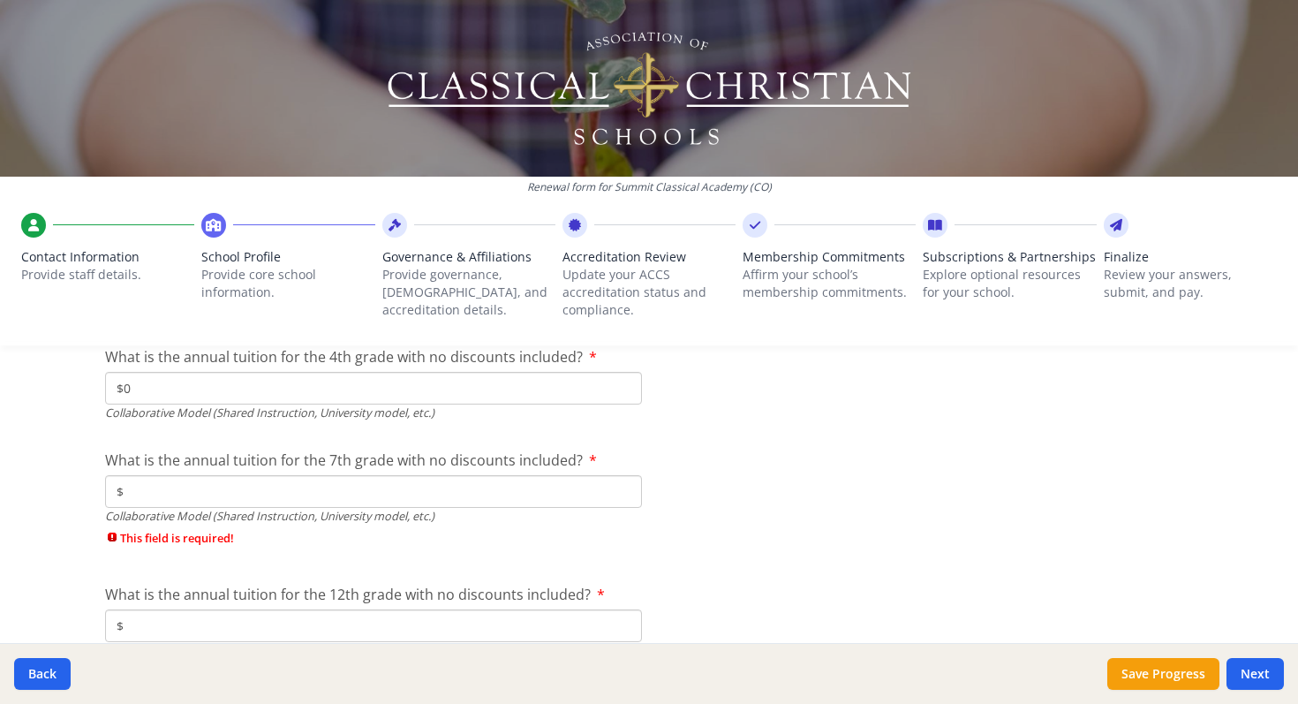
scroll to position [5795, 0]
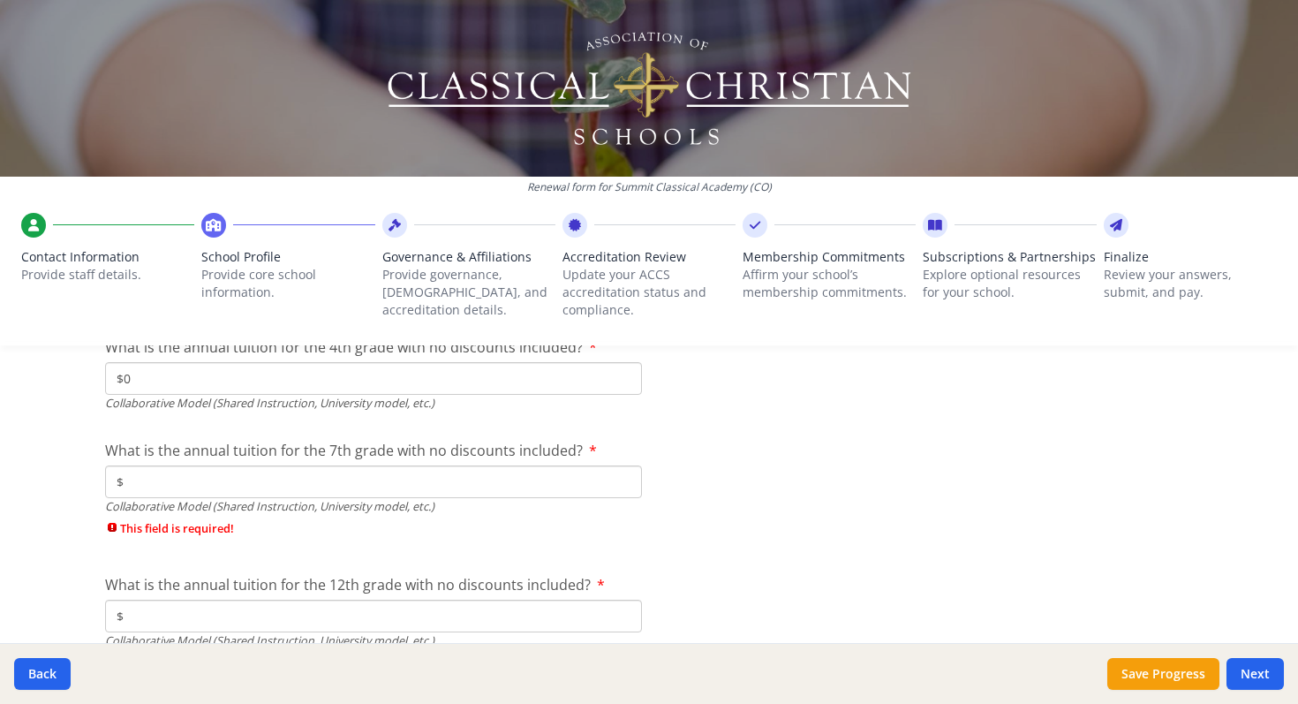
type input "$0"
click at [129, 487] on input "$" at bounding box center [373, 481] width 537 height 33
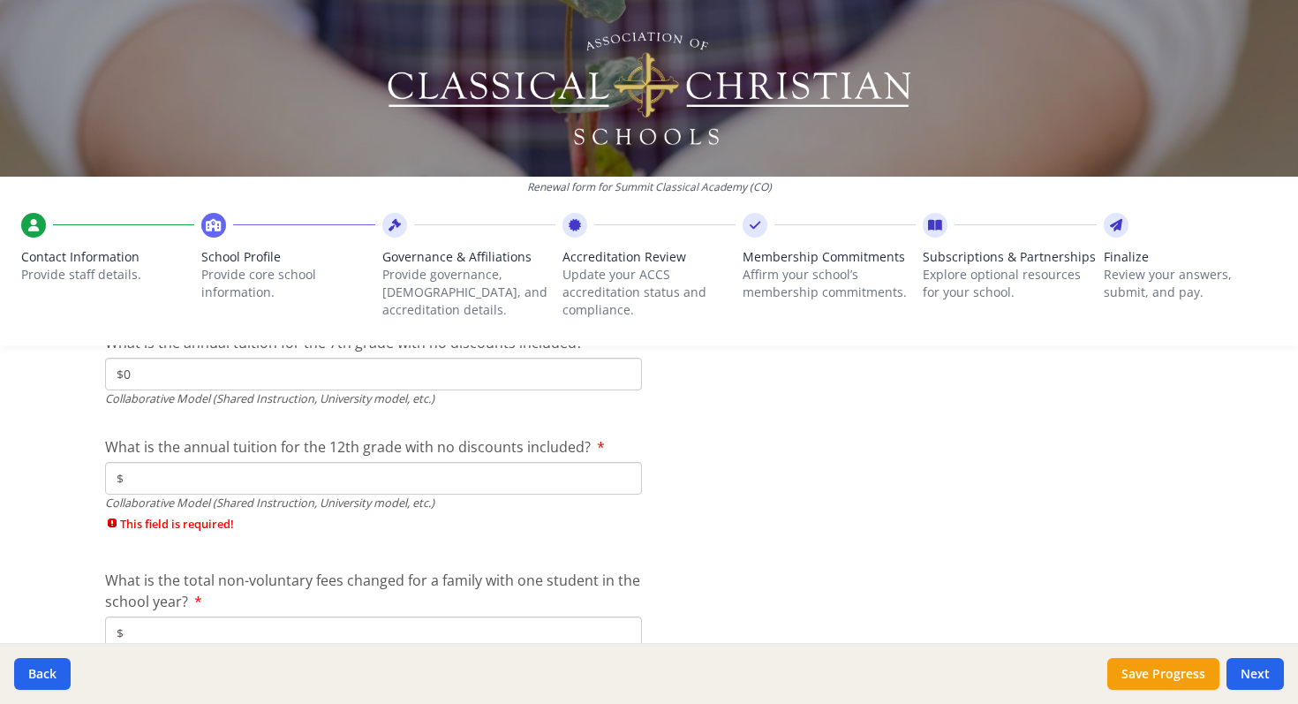
type input "$0"
click at [133, 480] on input "$" at bounding box center [373, 478] width 537 height 33
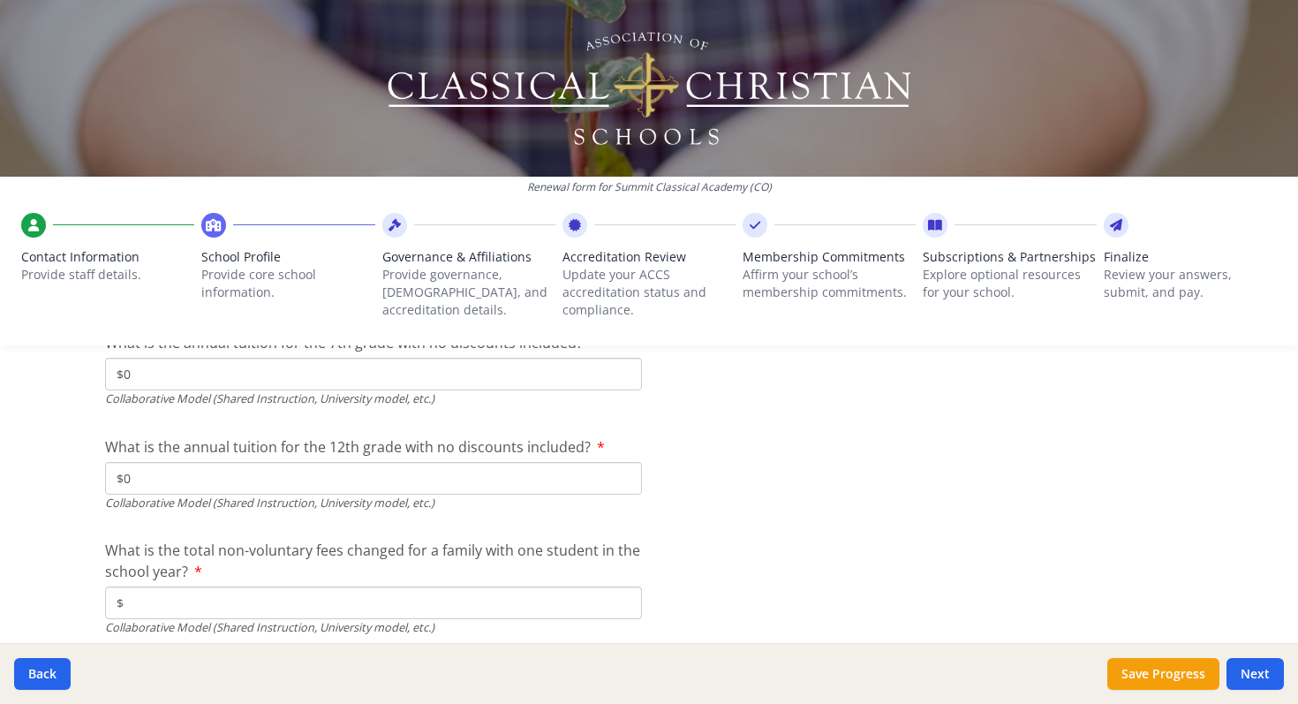
scroll to position [5998, 0]
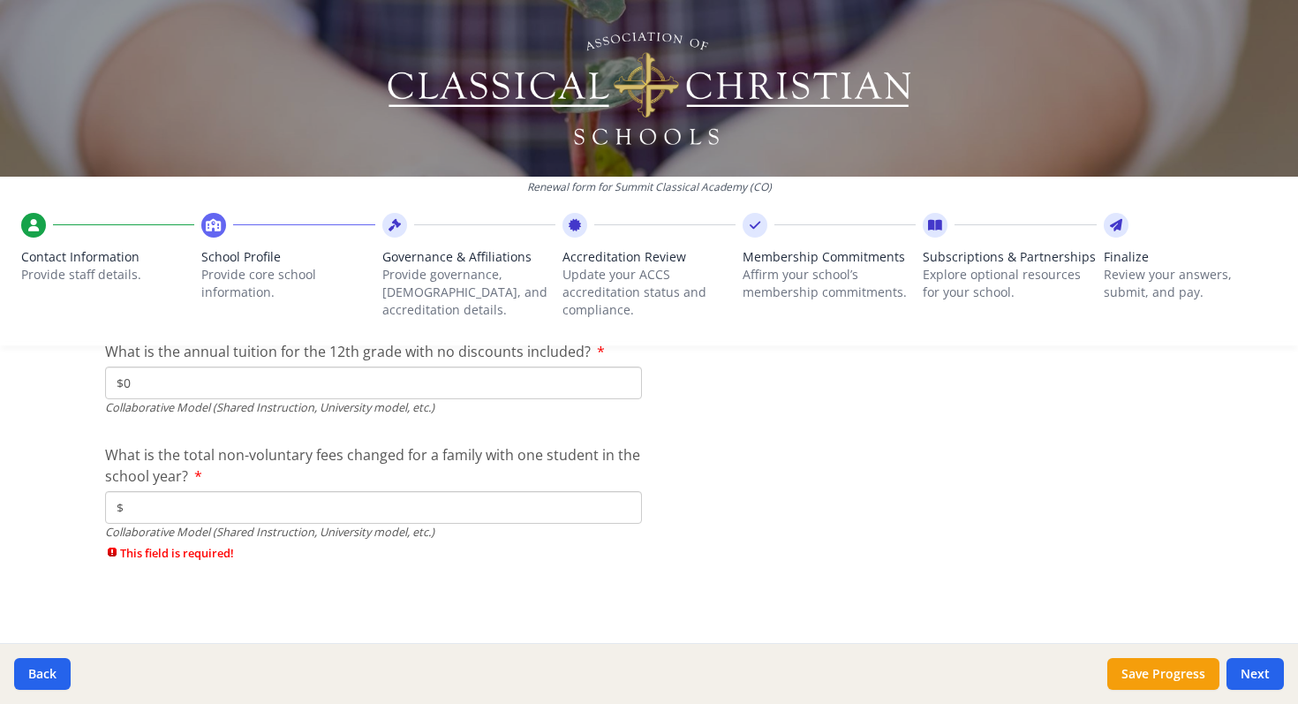
type input "$0"
click at [132, 502] on input "$" at bounding box center [373, 507] width 537 height 33
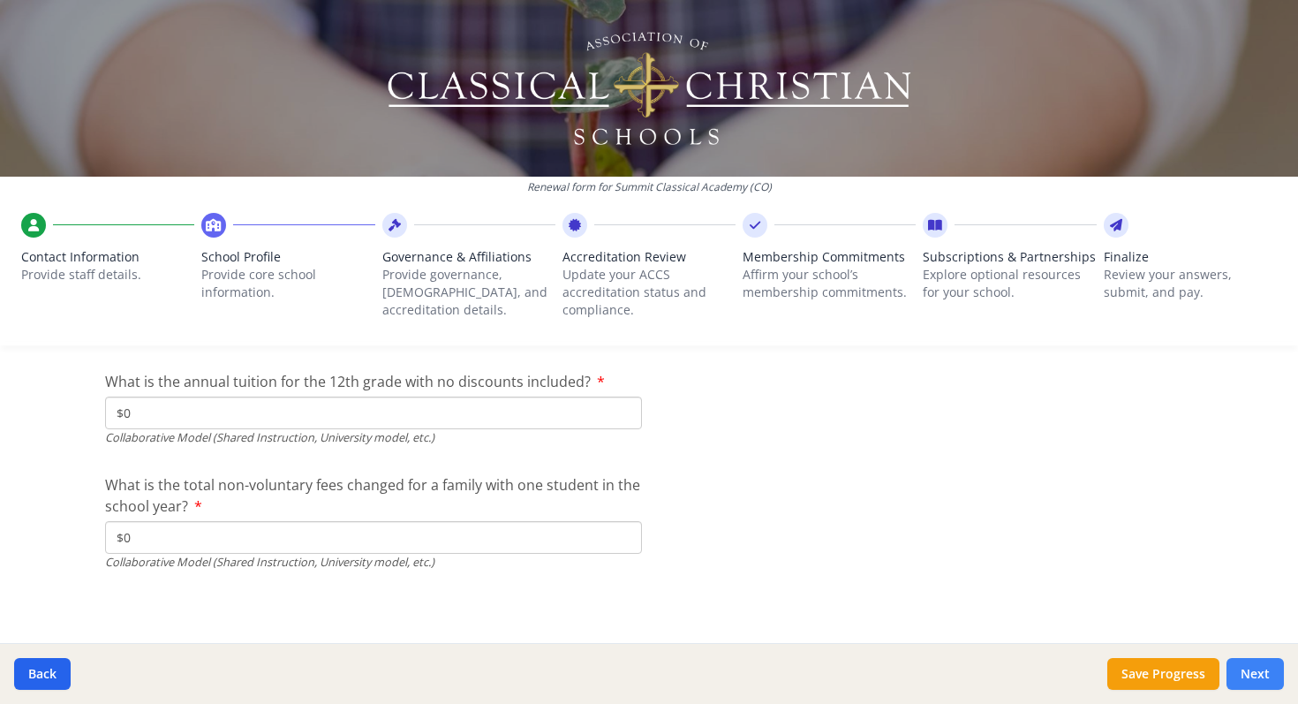
type input "$0"
click at [1249, 673] on button "Next" at bounding box center [1255, 674] width 57 height 32
click at [1250, 675] on button "Next" at bounding box center [1255, 674] width 57 height 32
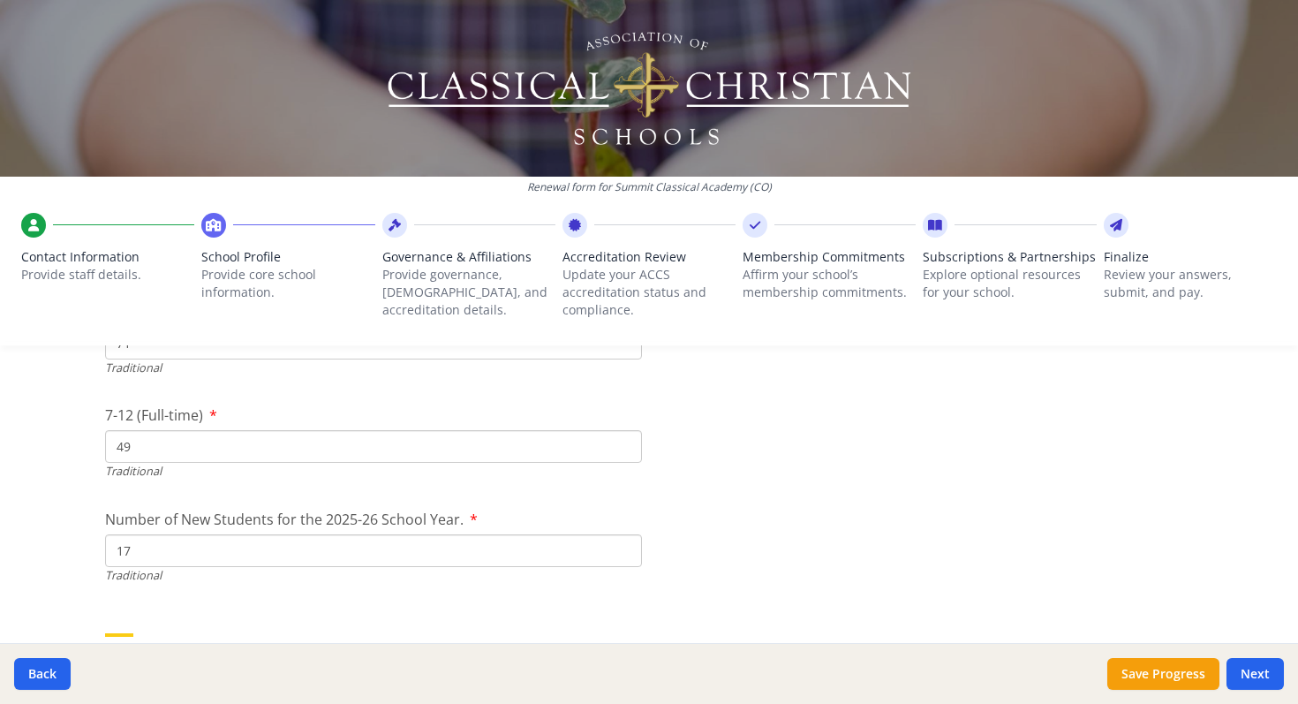
scroll to position [3838, 0]
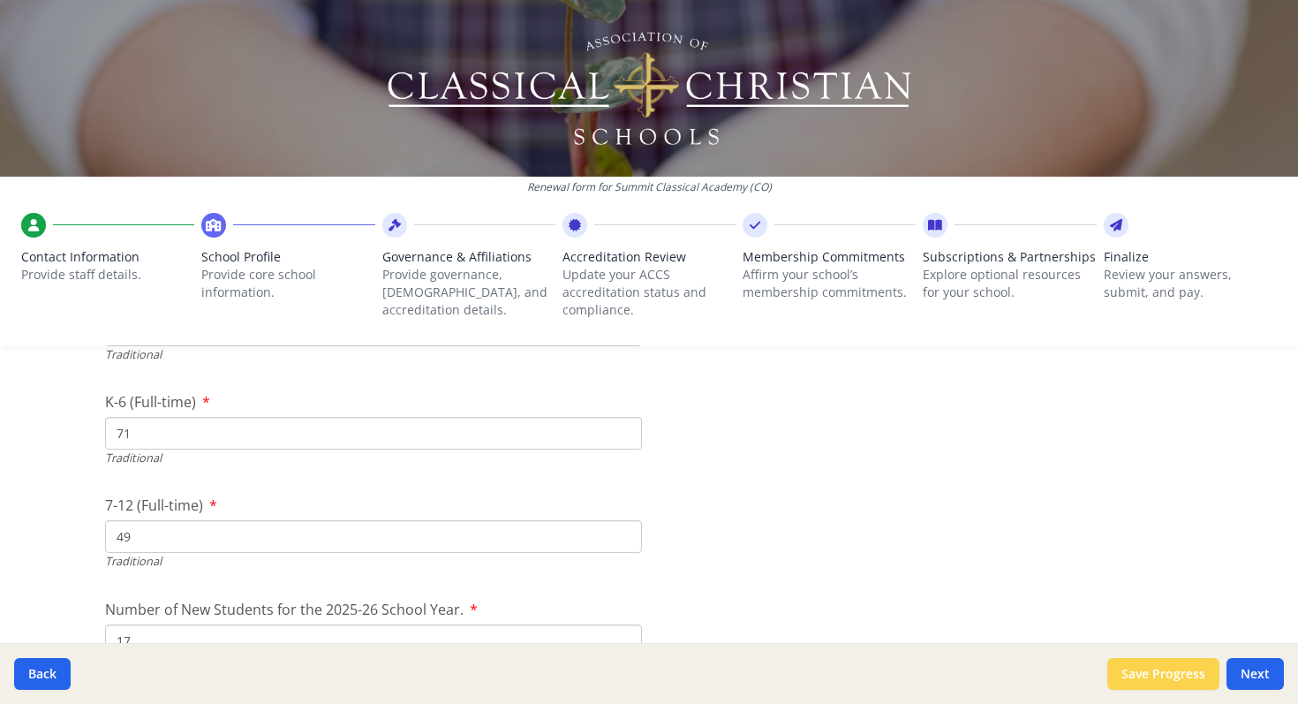
click at [1154, 675] on button "Save Progress" at bounding box center [1163, 674] width 112 height 32
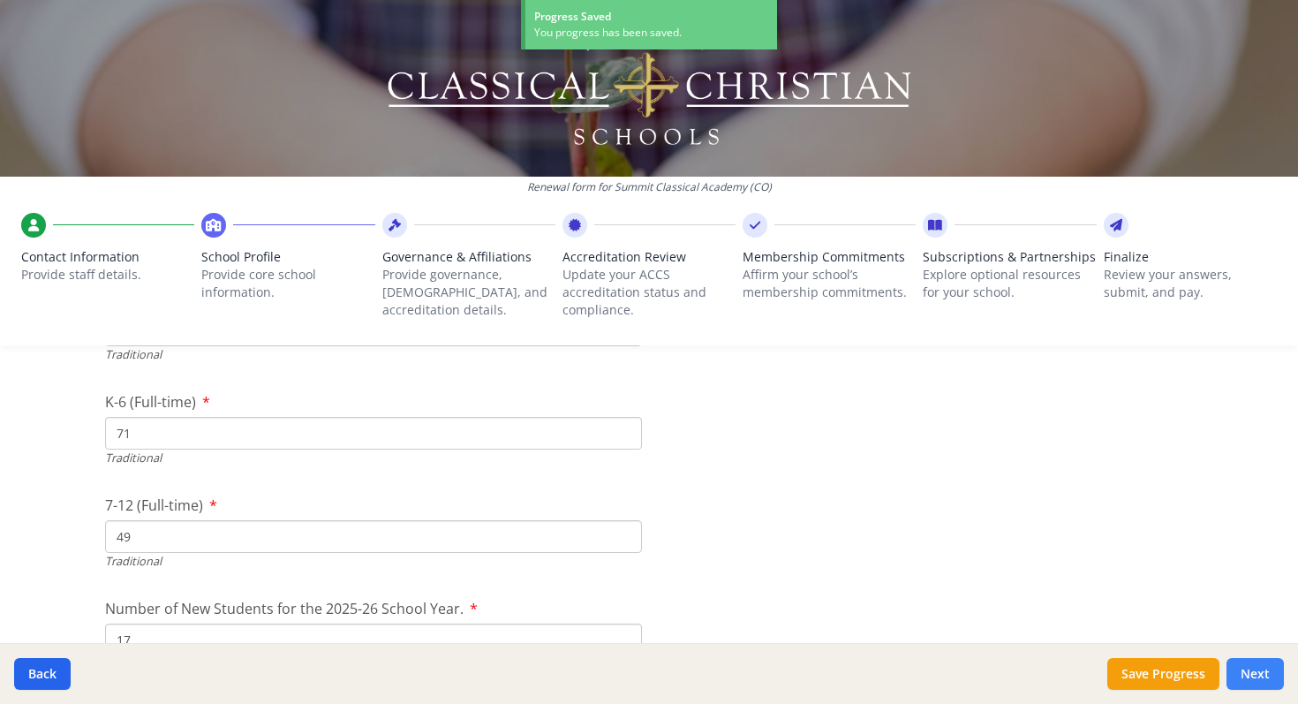
click at [1265, 673] on button "Next" at bounding box center [1255, 674] width 57 height 32
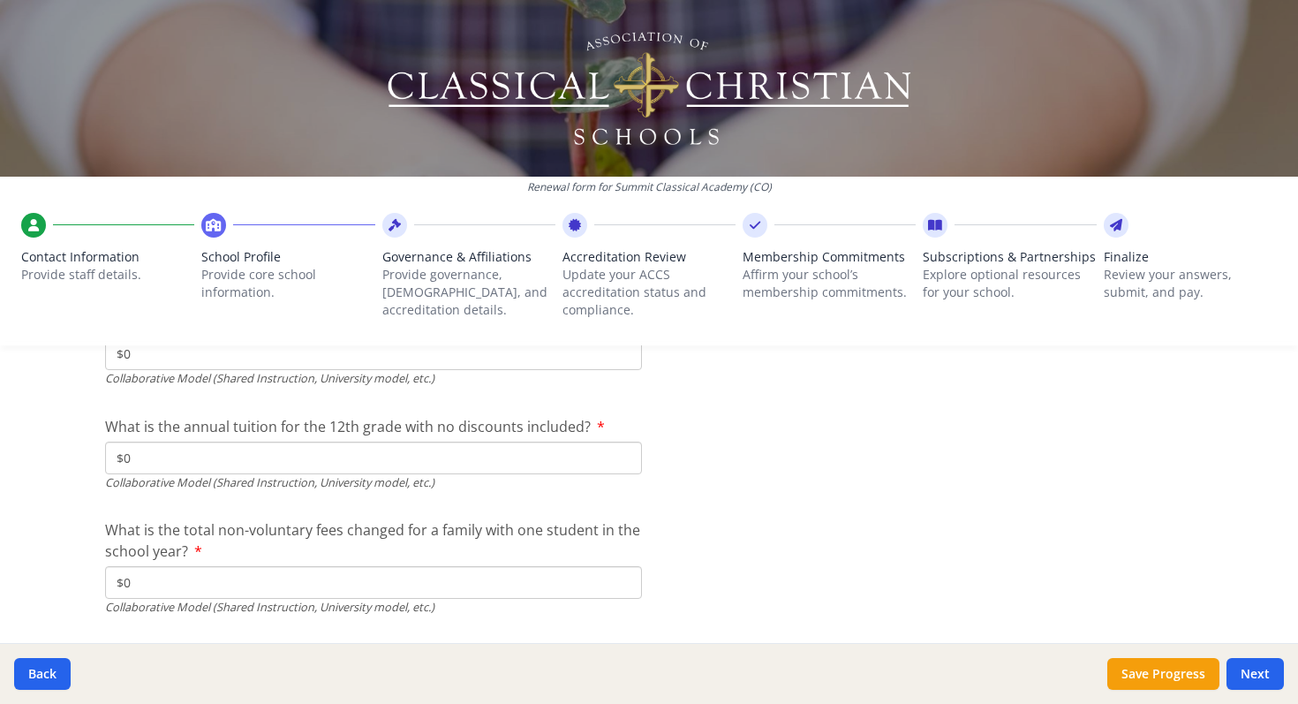
scroll to position [5968, 0]
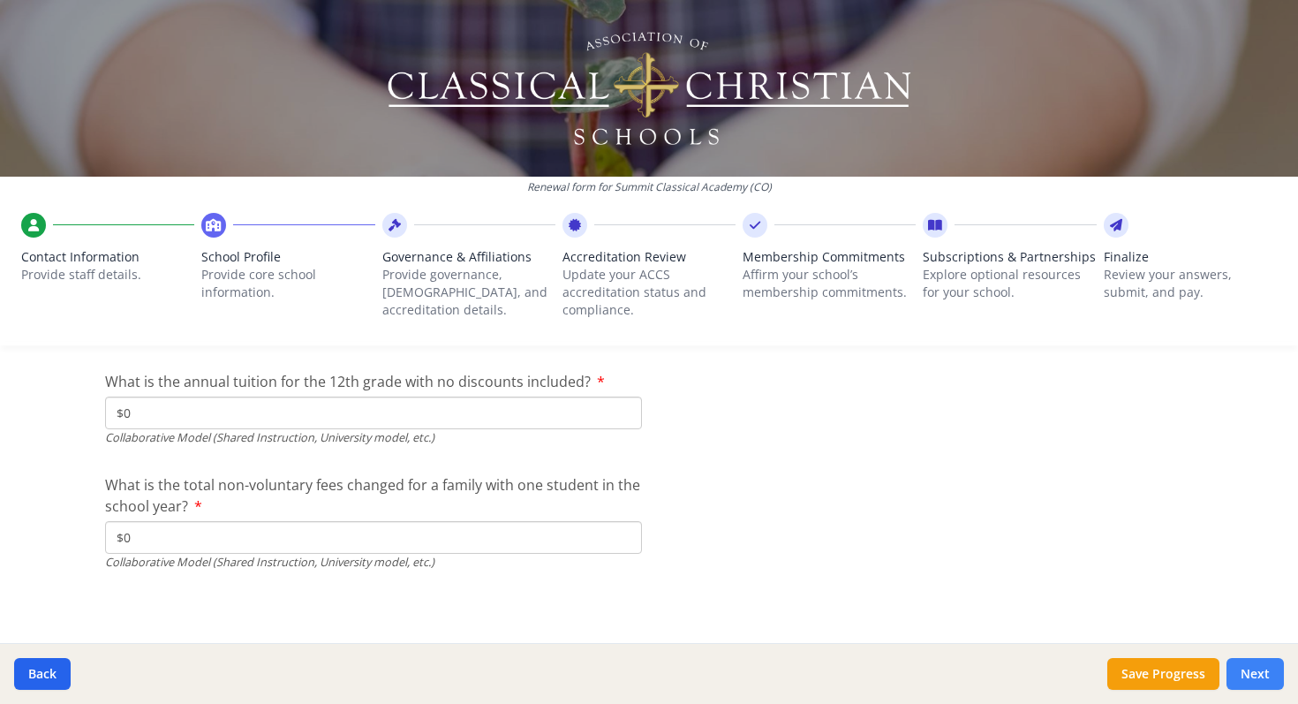
click at [1265, 674] on button "Next" at bounding box center [1255, 674] width 57 height 32
click at [1253, 676] on button "Next" at bounding box center [1255, 674] width 57 height 32
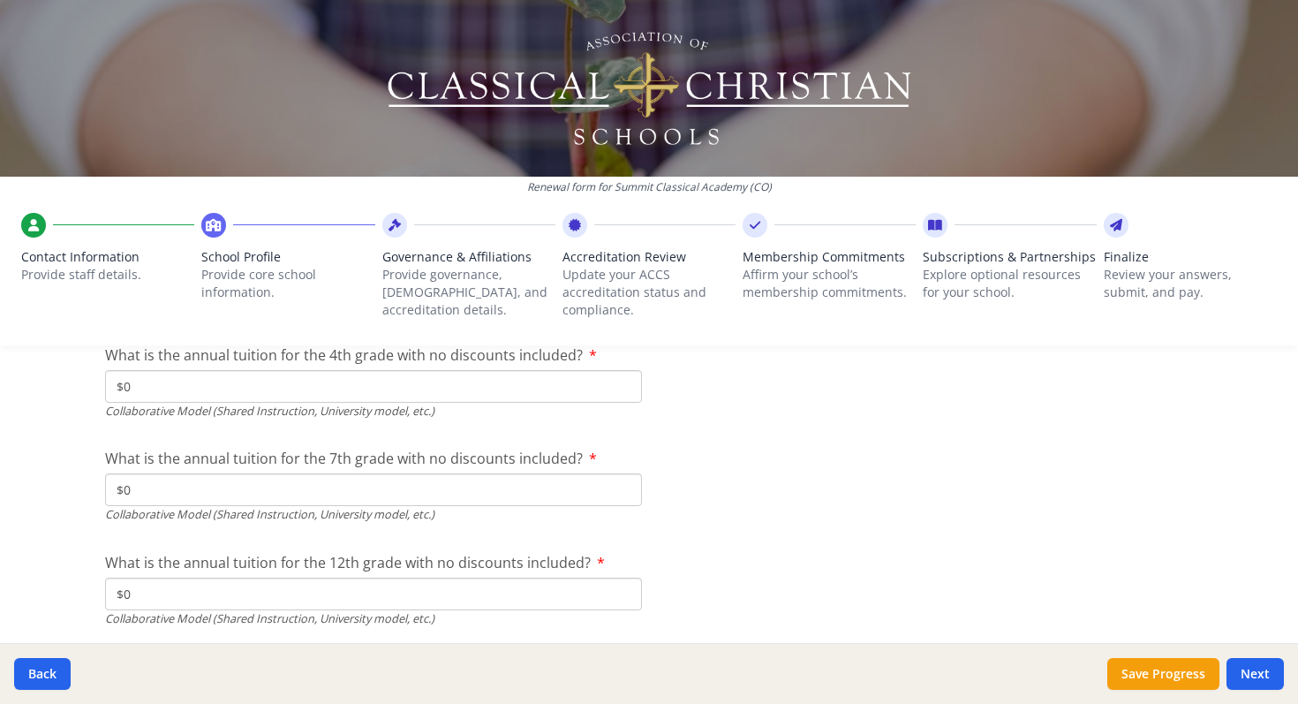
scroll to position [5778, 0]
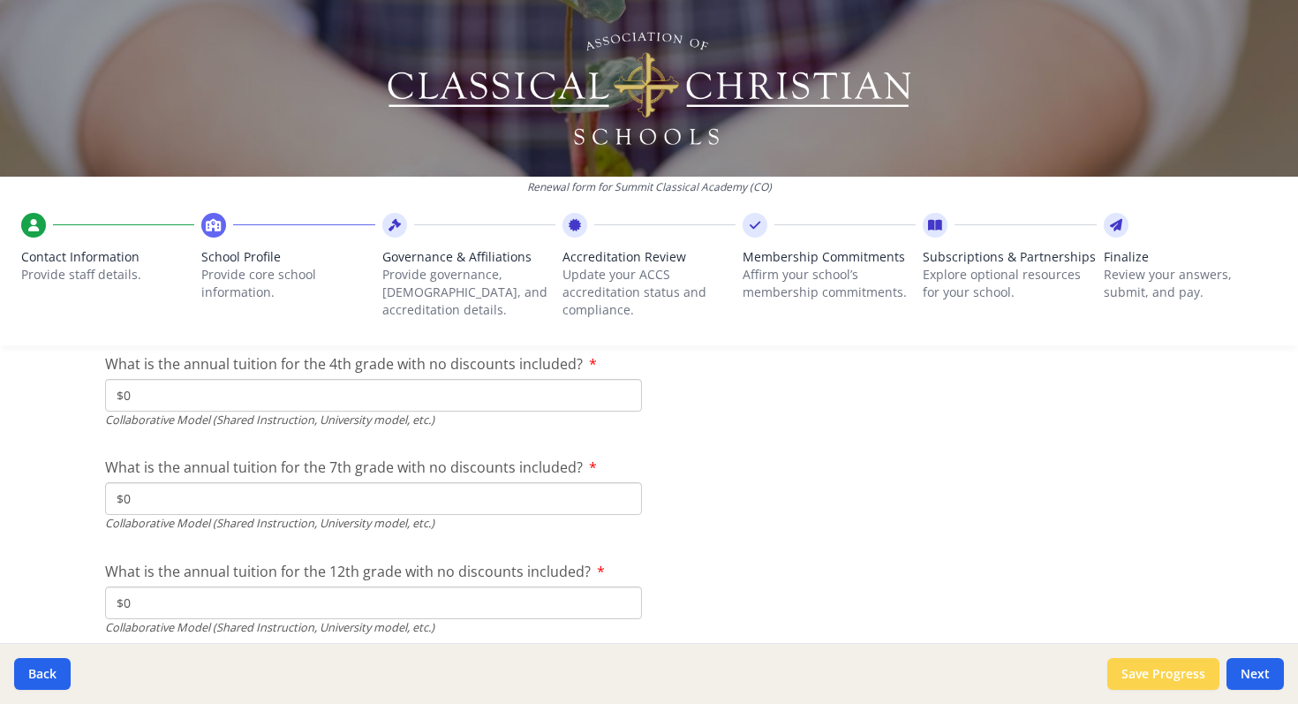
click at [1160, 675] on button "Save Progress" at bounding box center [1163, 674] width 112 height 32
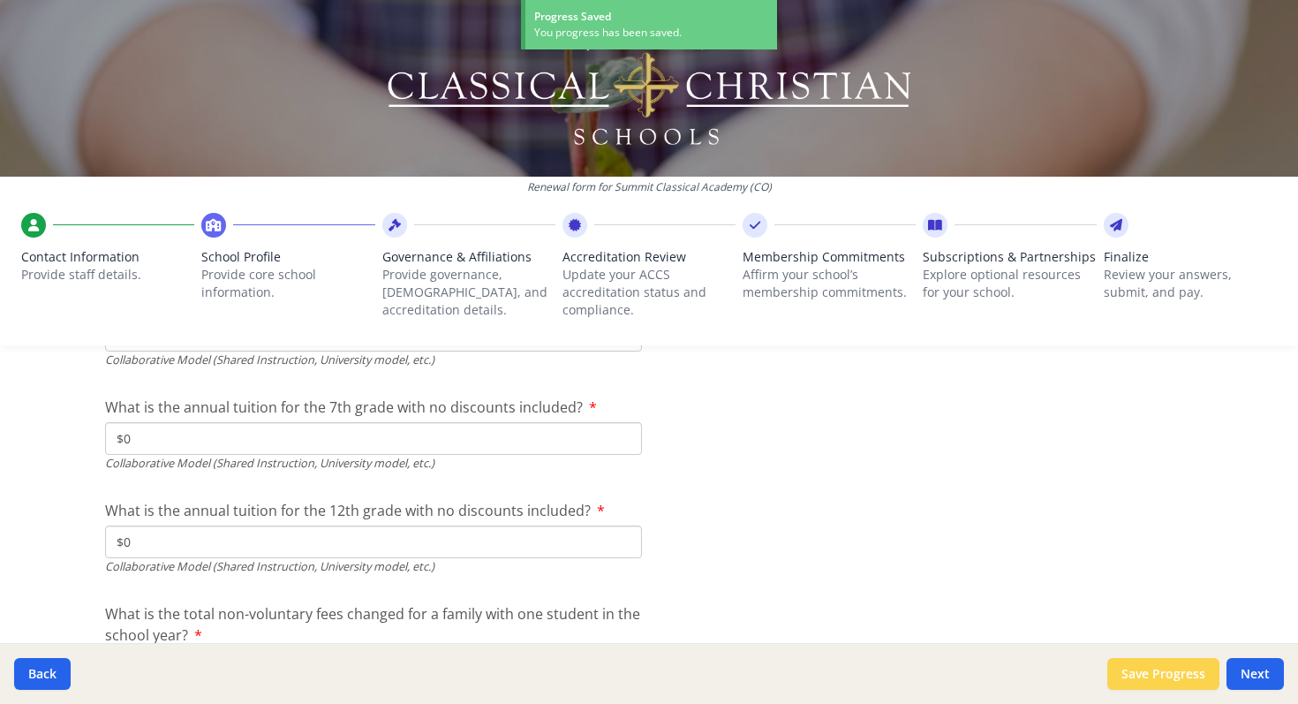
scroll to position [5718, 0]
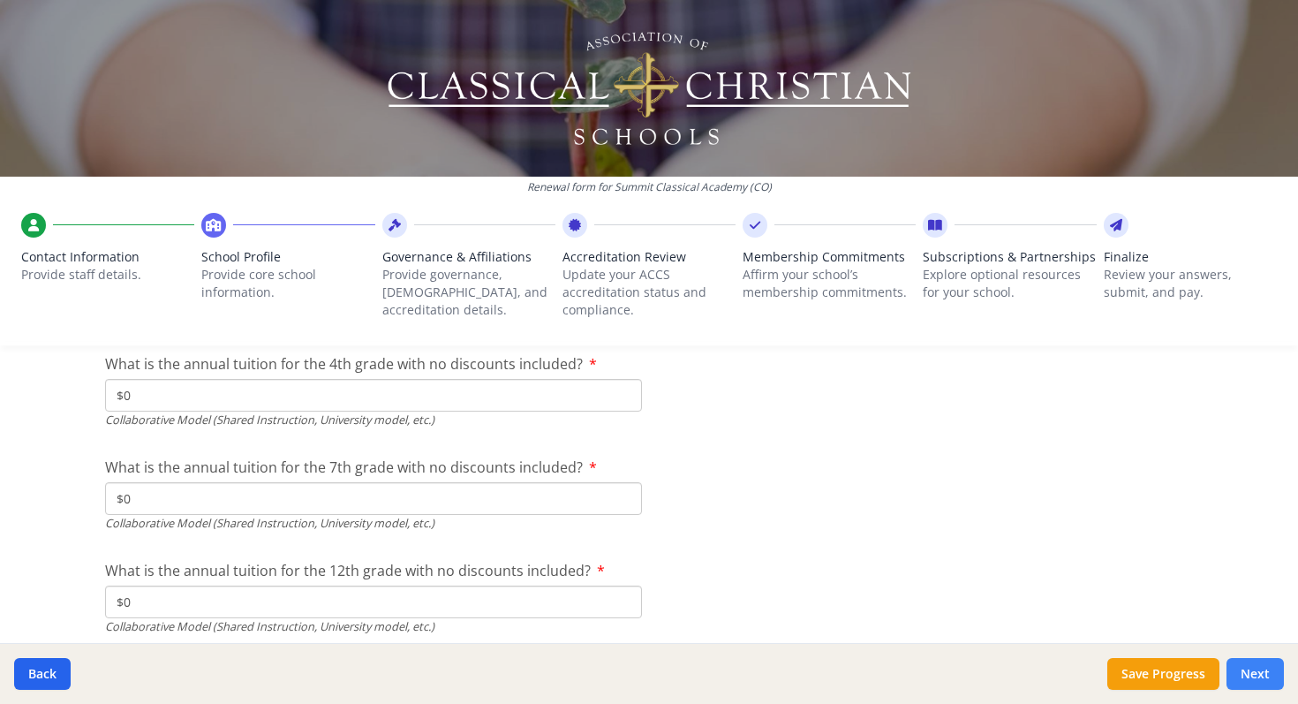
click at [1257, 674] on button "Next" at bounding box center [1255, 674] width 57 height 32
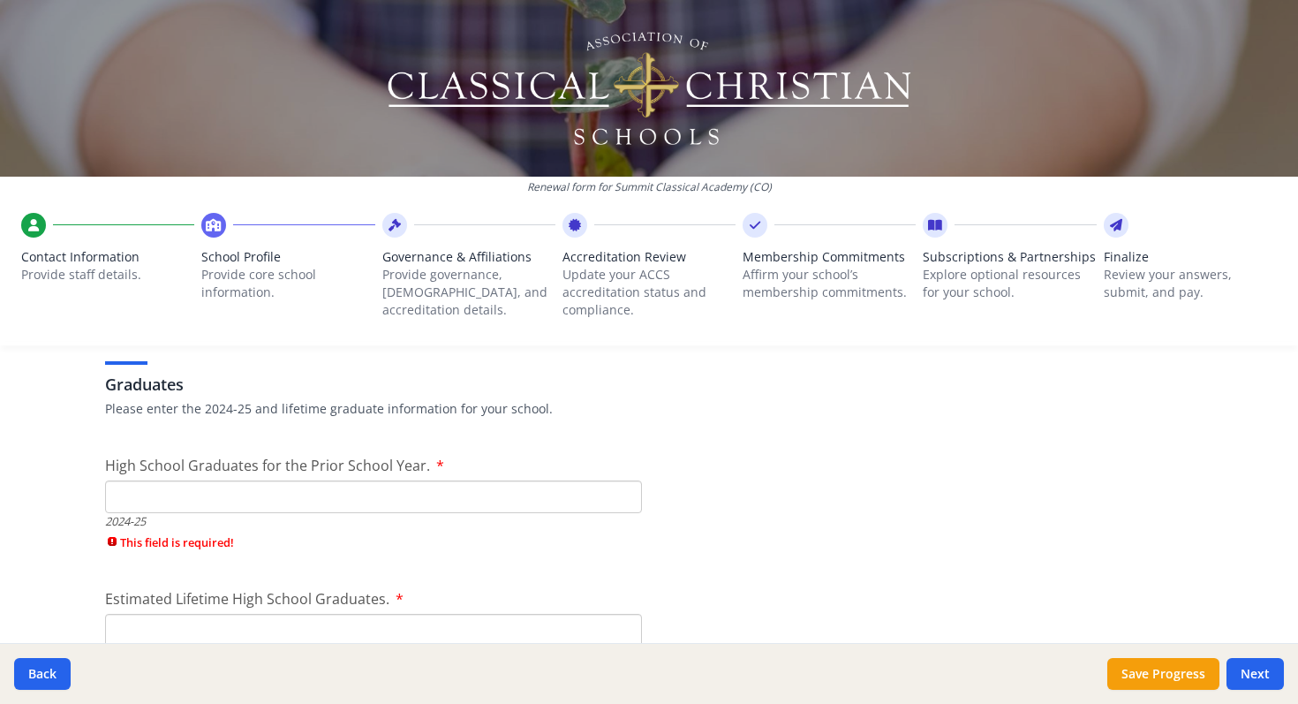
scroll to position [2504, 0]
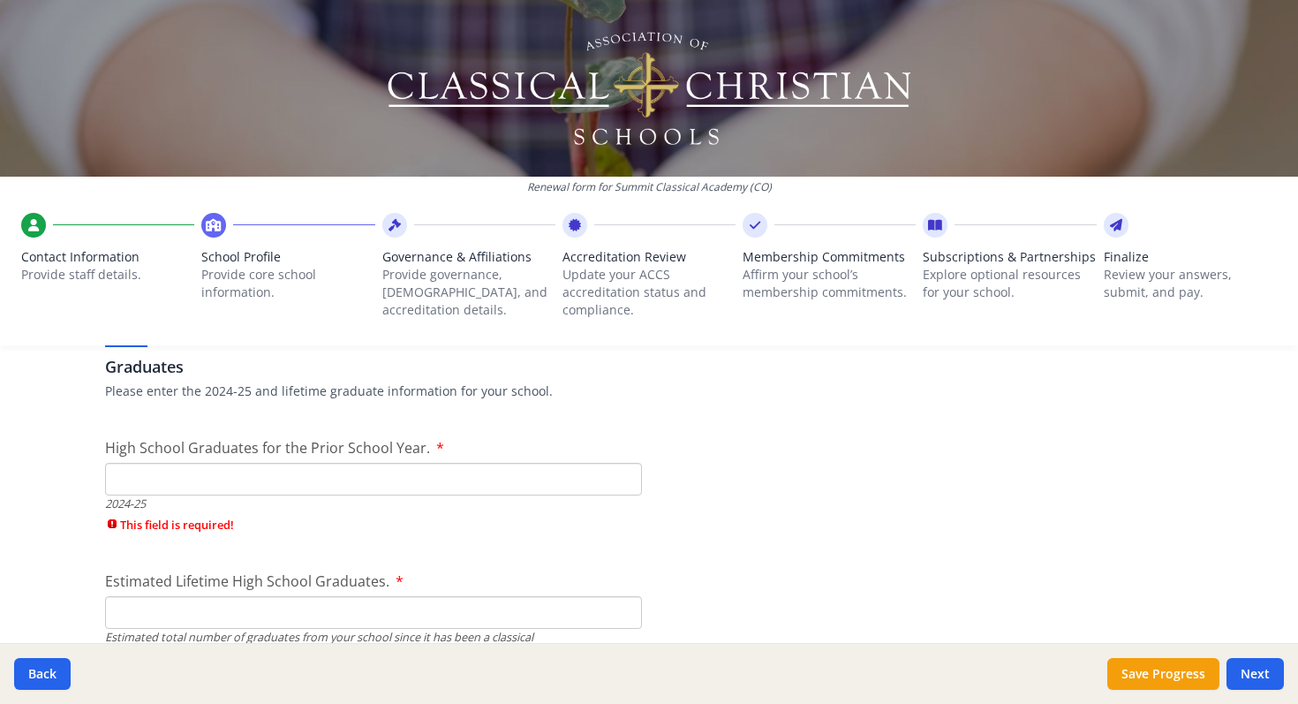
click at [210, 482] on input "High School Graduates for the Prior School Year." at bounding box center [373, 479] width 537 height 33
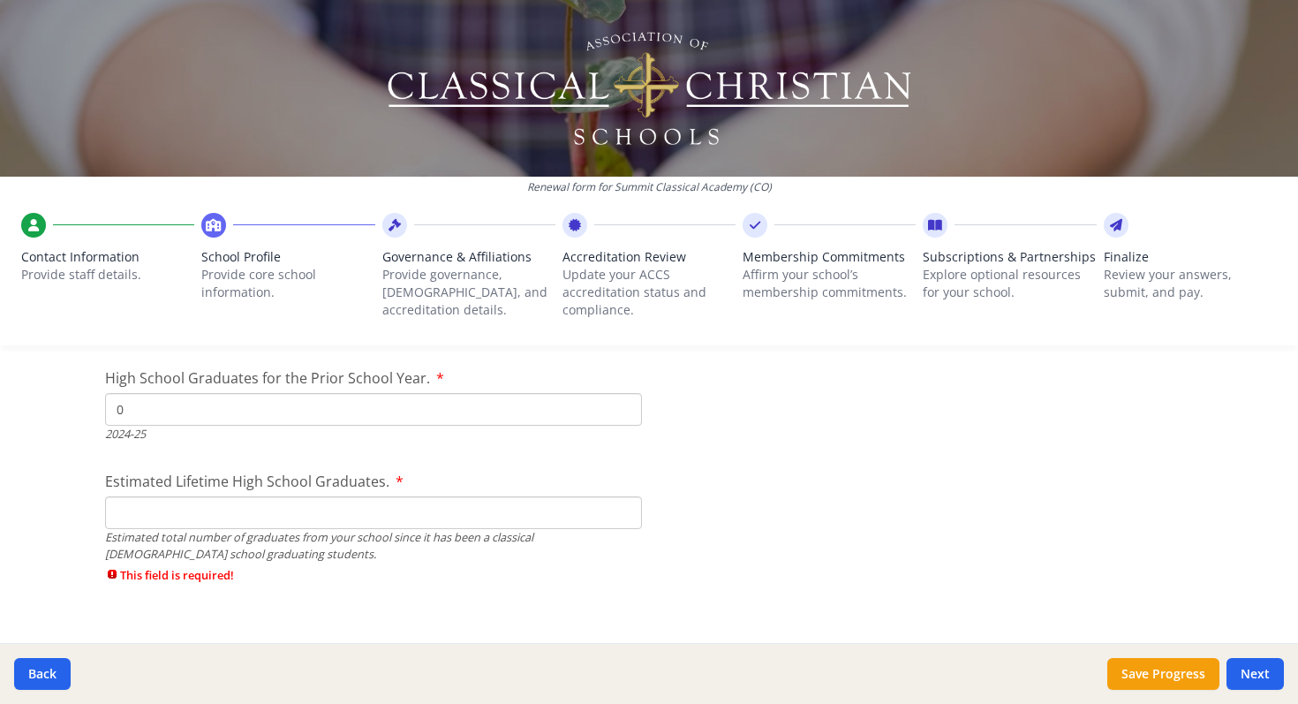
scroll to position [2574, 0]
type input "0"
click at [118, 511] on input "Estimated Lifetime High School Graduates." at bounding box center [373, 511] width 537 height 33
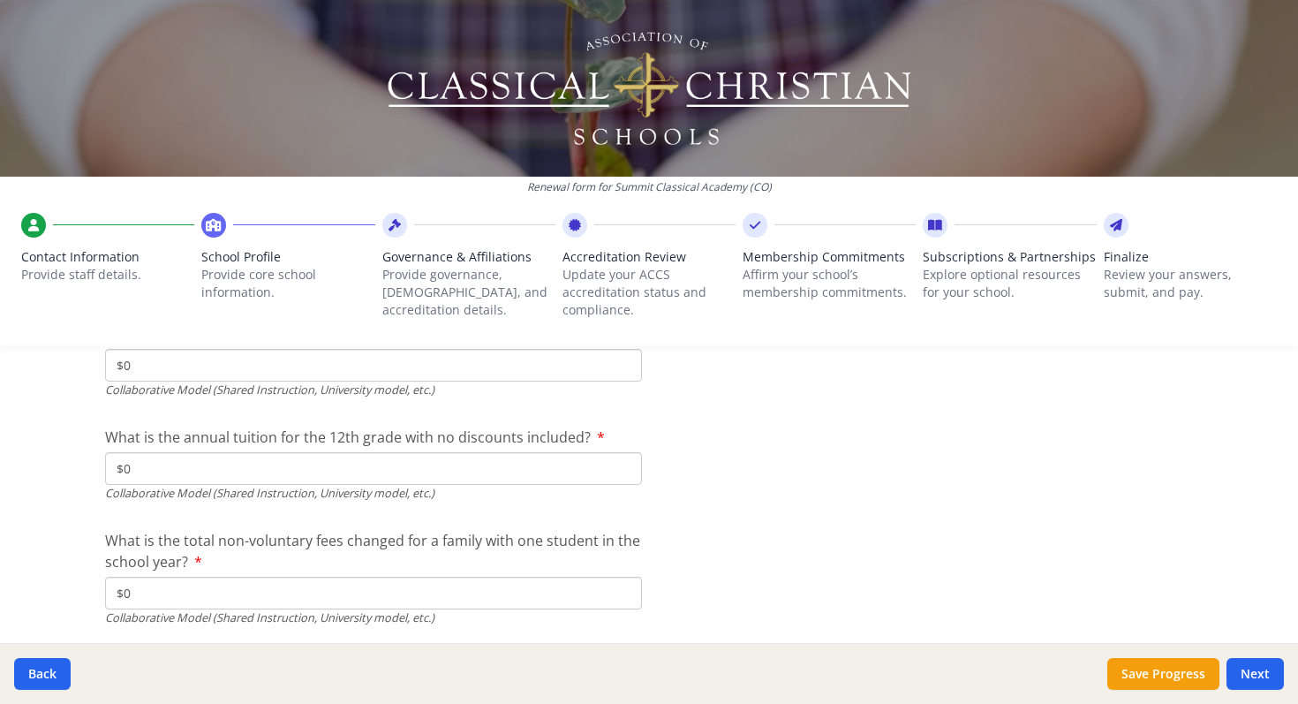
scroll to position [5877, 0]
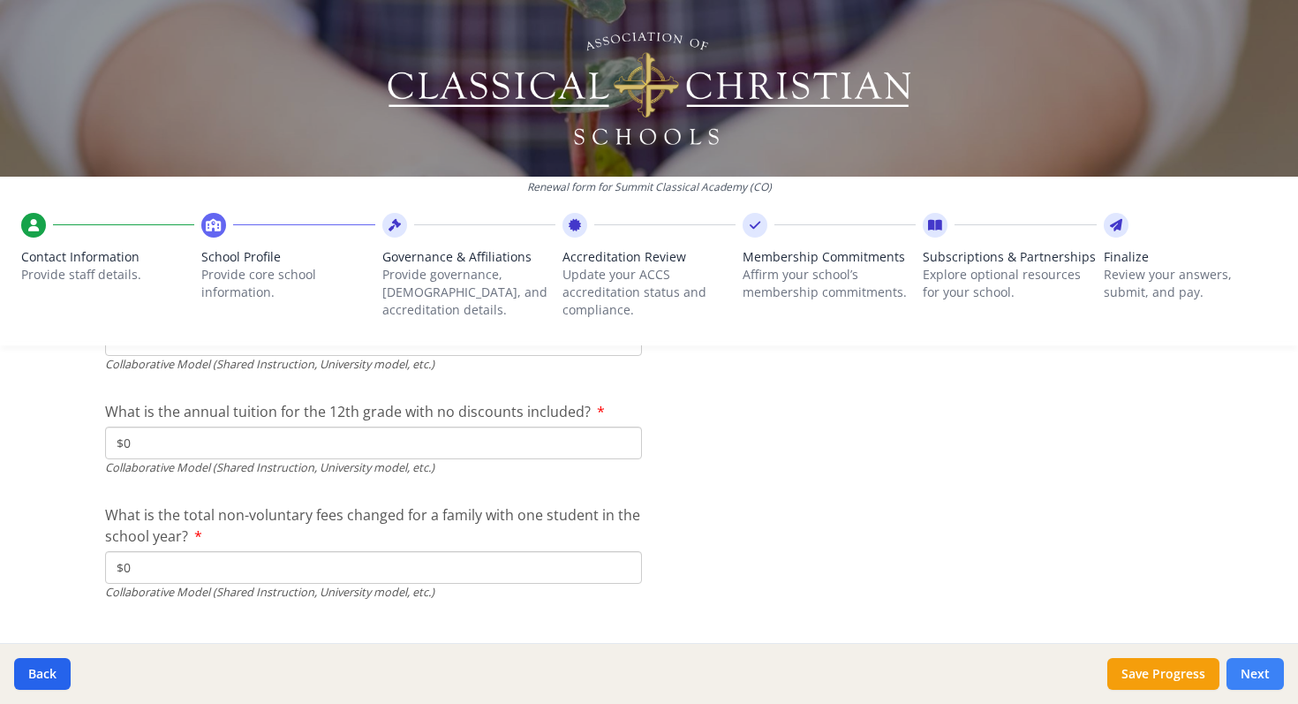
type input "0"
click at [1256, 676] on button "Next" at bounding box center [1255, 674] width 57 height 32
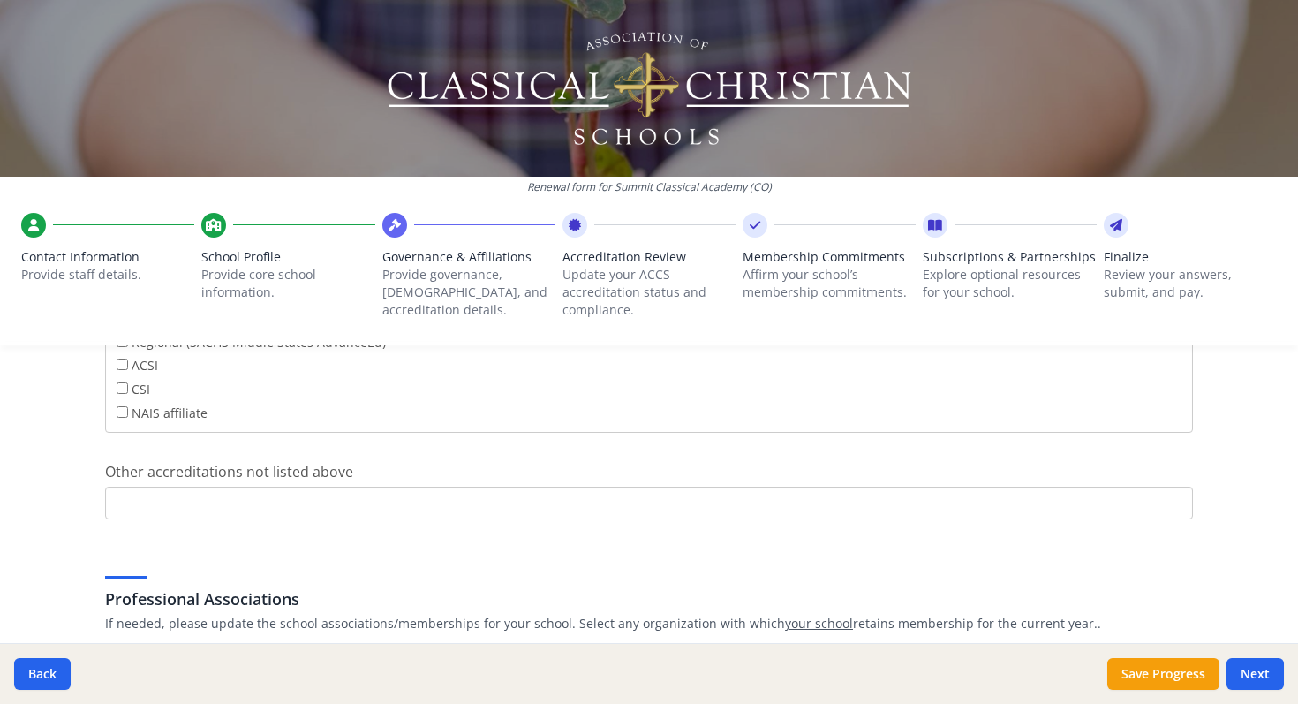
scroll to position [833, 0]
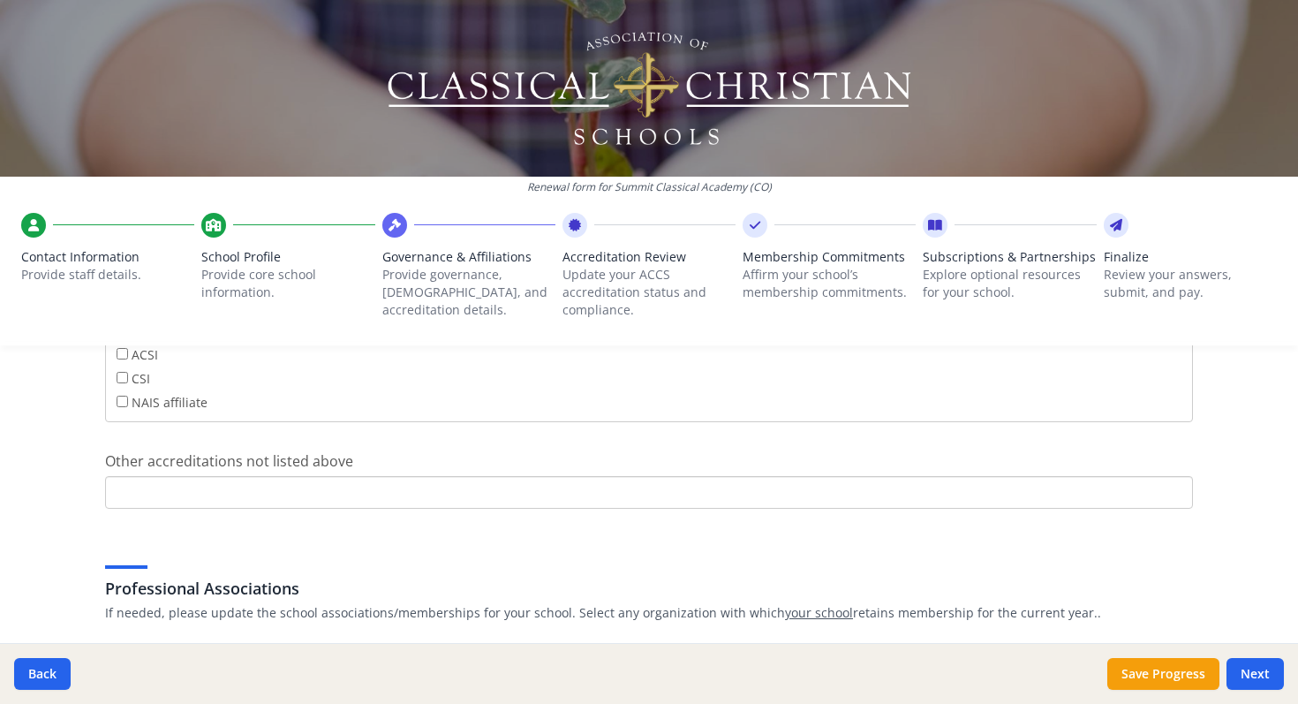
click at [242, 487] on input "Other accreditations not listed above" at bounding box center [649, 492] width 1088 height 33
type input "ACCS"
click at [103, 530] on div "Governance Structure If needed, please update the governance structure for your…" at bounding box center [649, 286] width 1130 height 1434
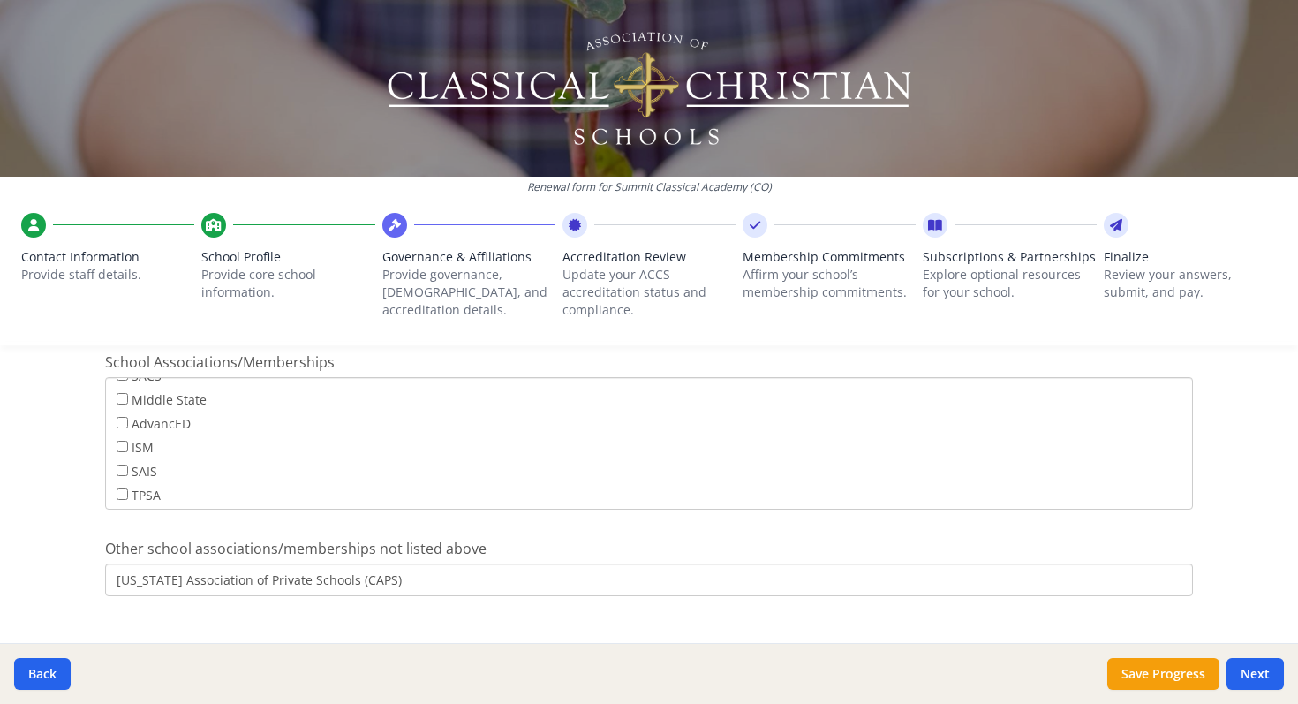
scroll to position [1166, 0]
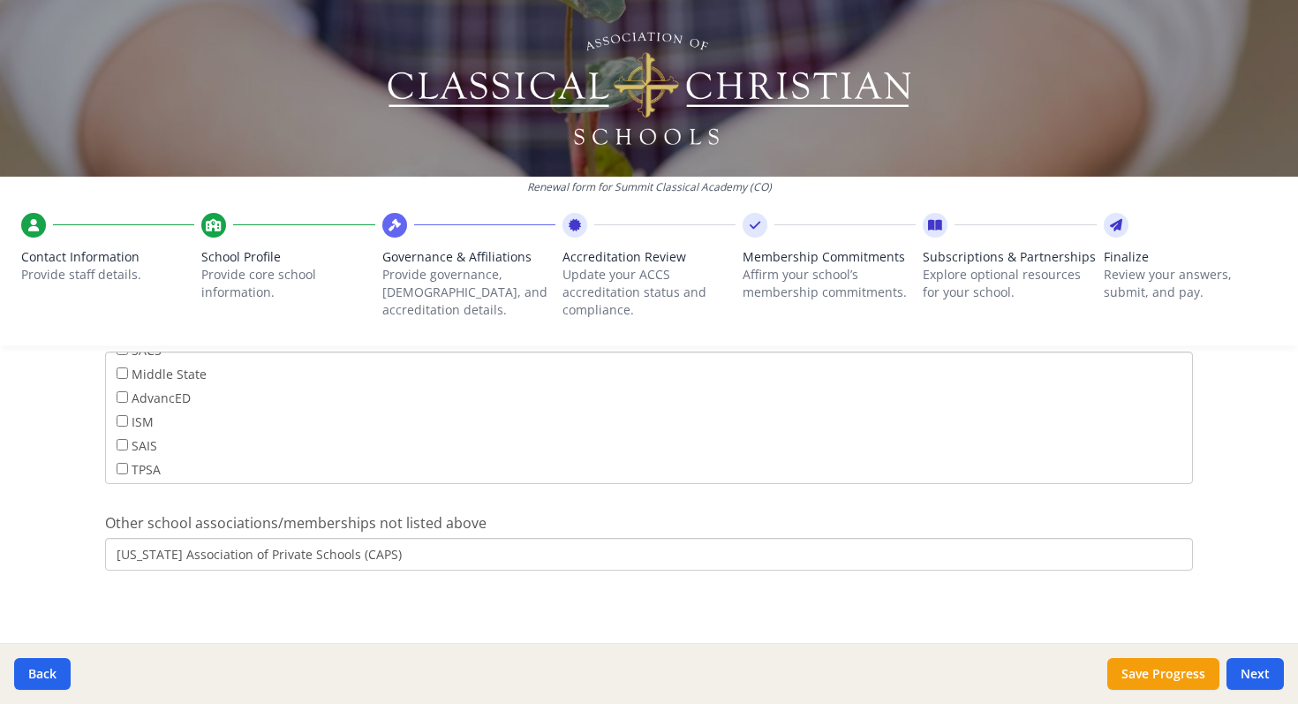
click at [519, 553] on input "[US_STATE] Association of Private Schools (CAPS)" at bounding box center [649, 554] width 1088 height 33
